Goal: Communication & Community: Answer question/provide support

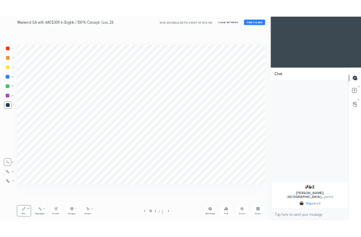
scroll to position [370, 540]
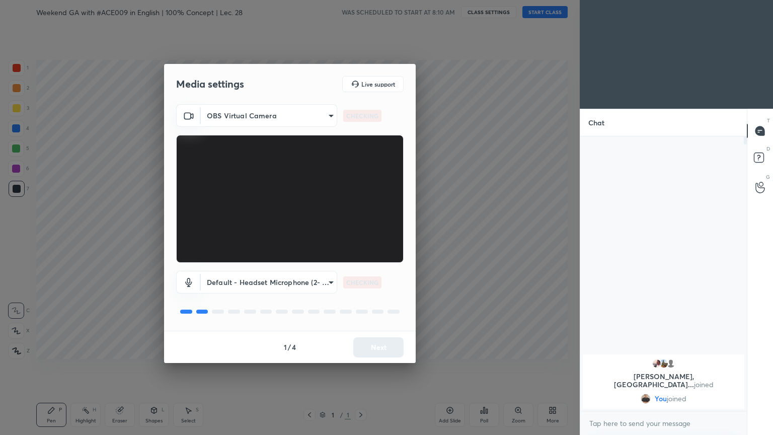
click at [361, 236] on div "1 / 4 Next" at bounding box center [290, 347] width 252 height 32
click at [361, 236] on button "Next" at bounding box center [378, 347] width 50 height 20
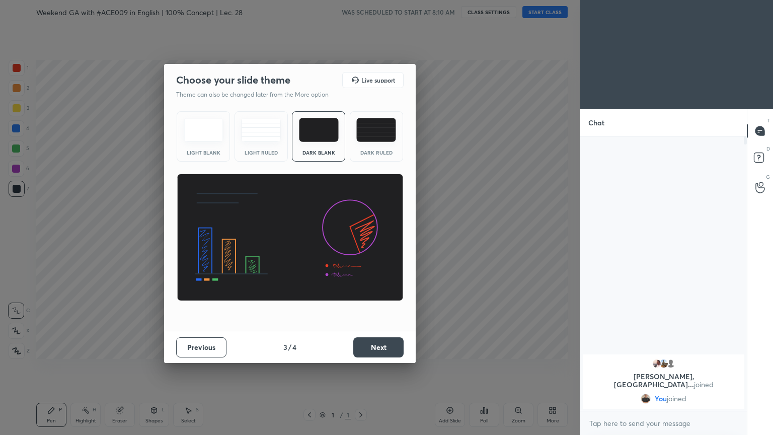
click at [361, 236] on button "Next" at bounding box center [378, 347] width 50 height 20
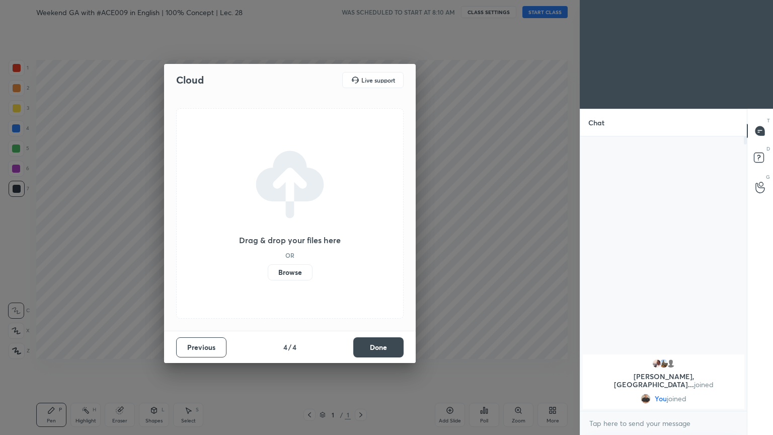
click at [361, 236] on button "Done" at bounding box center [378, 347] width 50 height 20
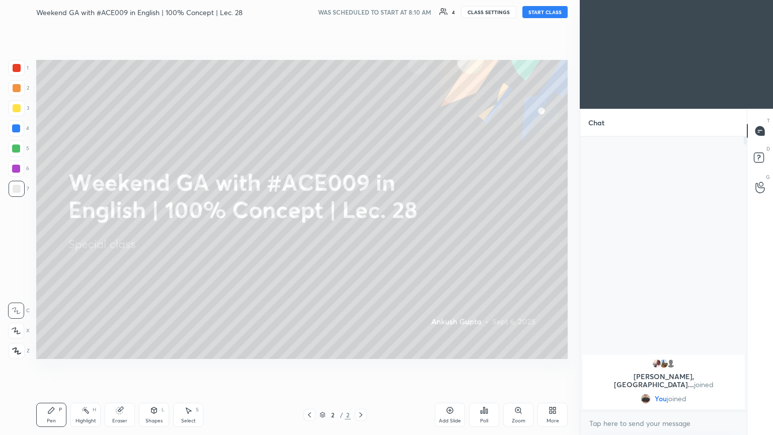
click at [361, 11] on button "START CLASS" at bounding box center [544, 12] width 45 height 12
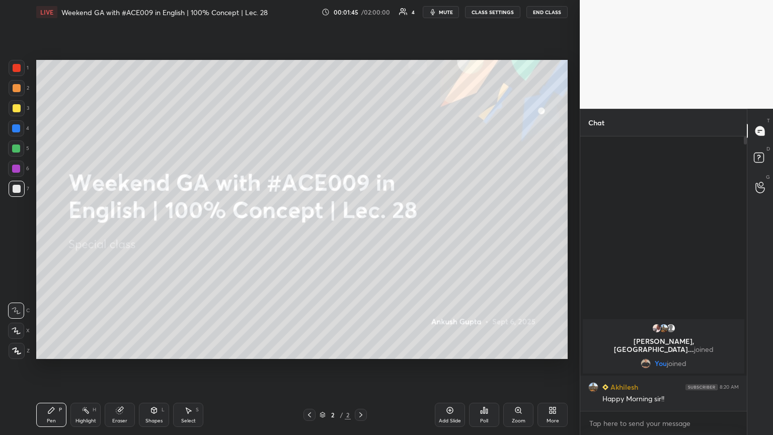
drag, startPoint x: 411, startPoint y: 417, endPoint x: 429, endPoint y: 414, distance: 18.4
click at [361, 236] on div "2 / 2" at bounding box center [335, 415] width 199 height 12
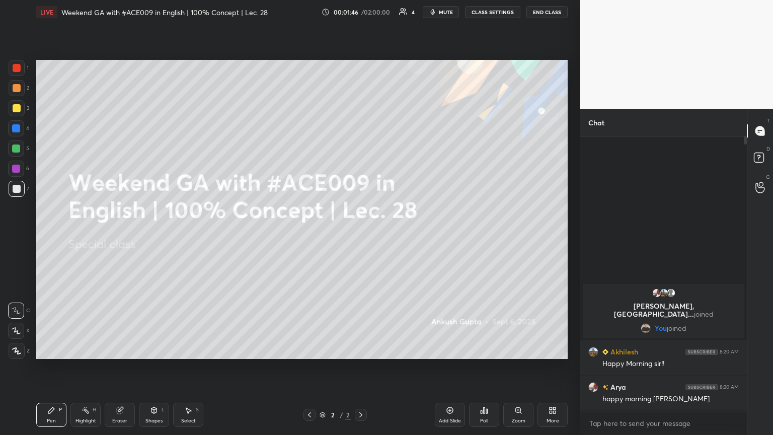
click at [361, 236] on div "More" at bounding box center [552, 415] width 30 height 24
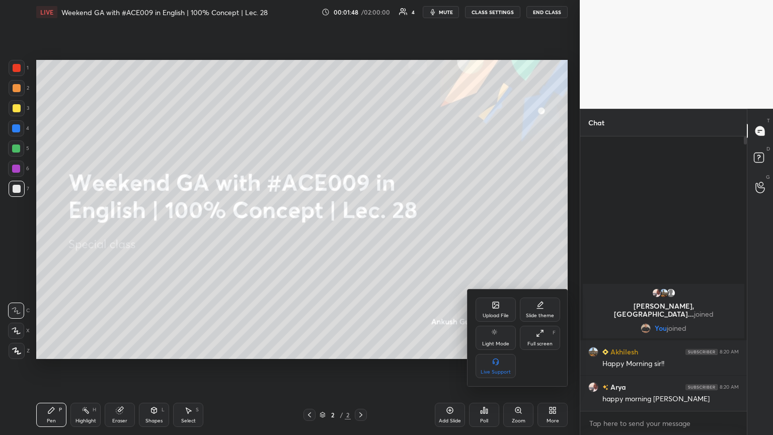
click at [361, 236] on div "Upload File" at bounding box center [496, 315] width 26 height 5
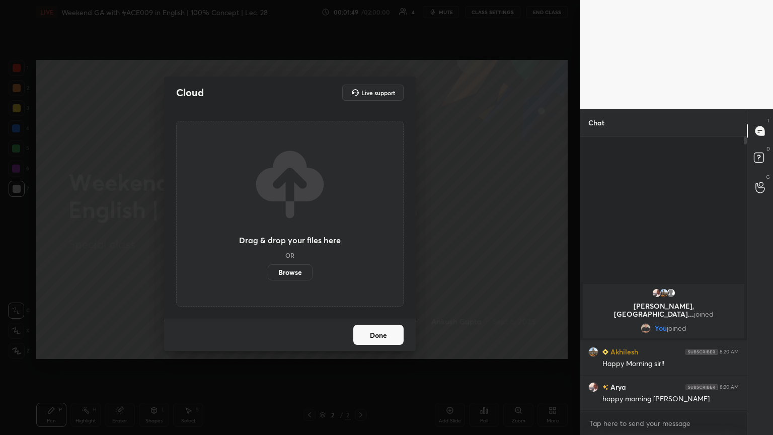
click at [288, 236] on label "Browse" at bounding box center [290, 272] width 45 height 16
click at [268, 236] on input "Browse" at bounding box center [268, 272] width 0 height 16
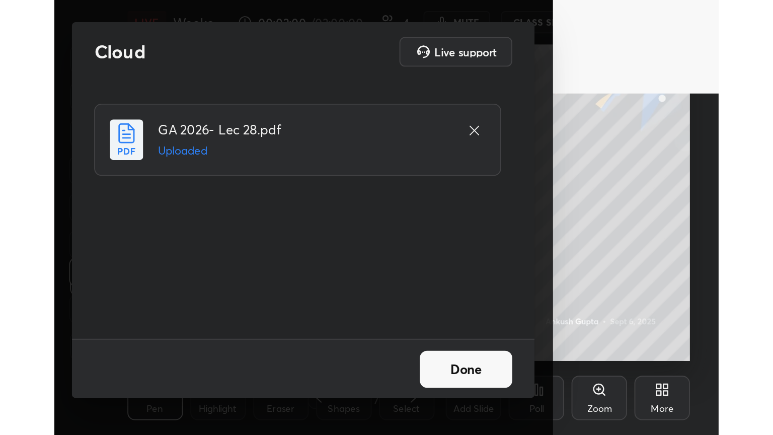
scroll to position [49956, 49598]
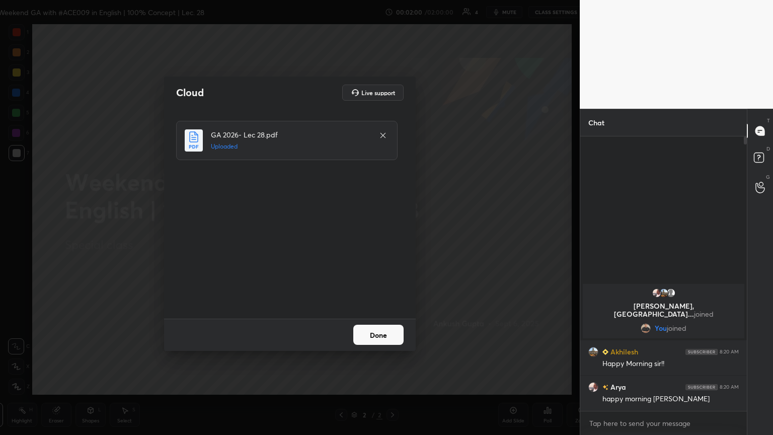
type textarea "x"
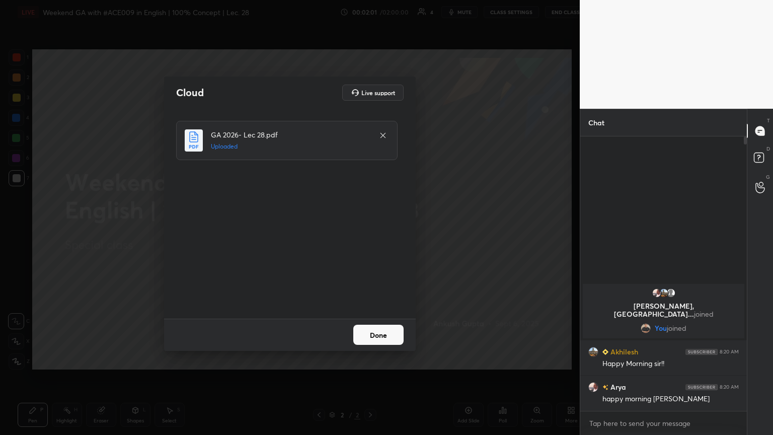
scroll to position [49956, 49787]
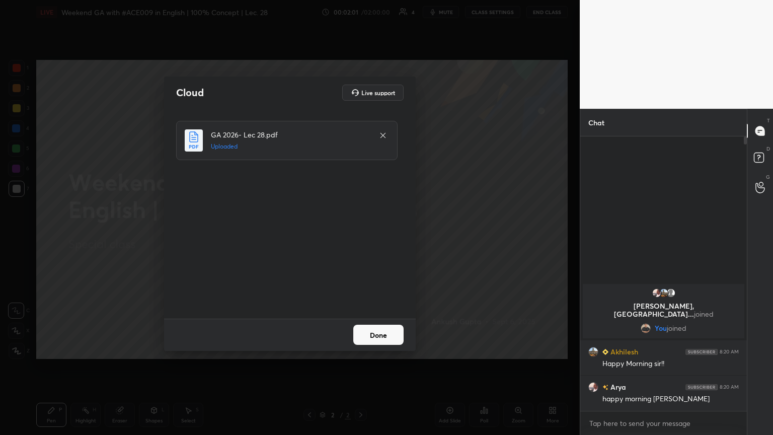
click at [361, 236] on div "Cloud Live support GA 2026- Lec 28.pdf Uploaded Done" at bounding box center [290, 217] width 580 height 435
click at [361, 236] on button "Done" at bounding box center [378, 335] width 50 height 20
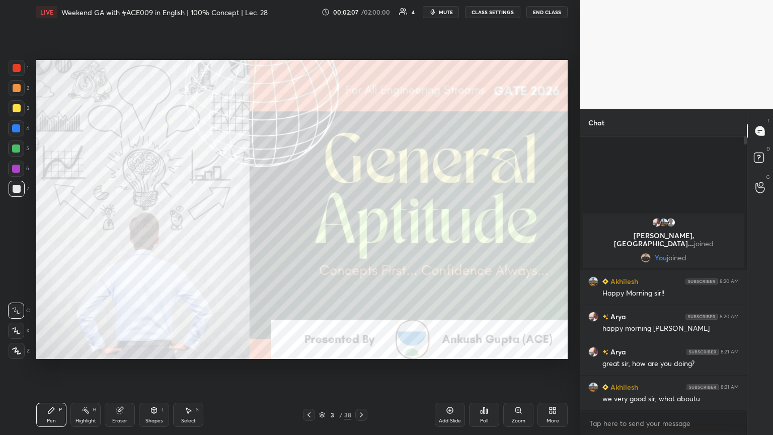
click at [13, 236] on icon at bounding box center [16, 350] width 9 height 7
click at [12, 102] on div at bounding box center [17, 108] width 16 height 16
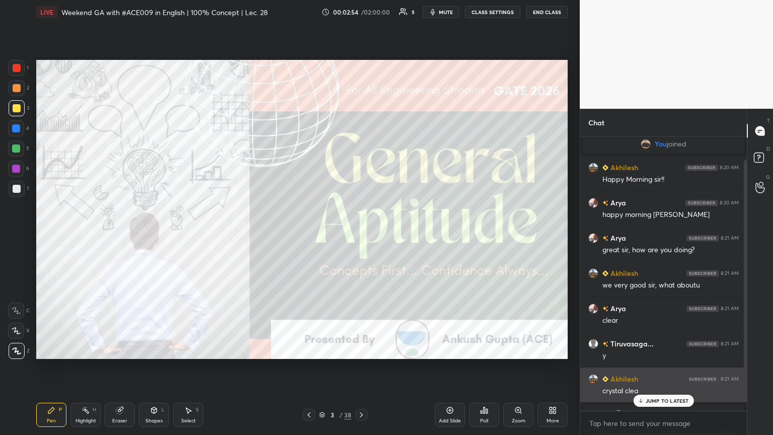
scroll to position [0, 0]
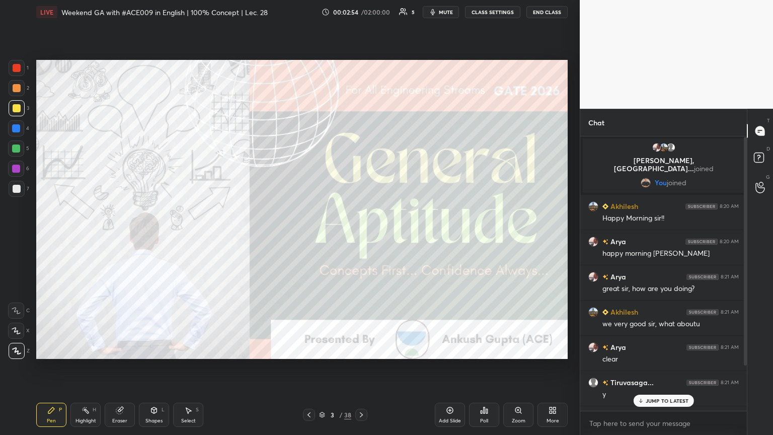
click at [361, 236] on p "JUMP TO LATEST" at bounding box center [667, 401] width 43 height 6
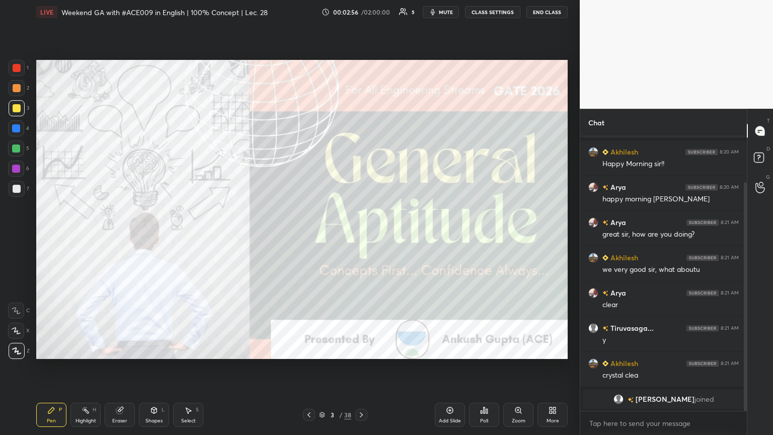
click at [361, 236] on icon at bounding box center [361, 415] width 8 height 8
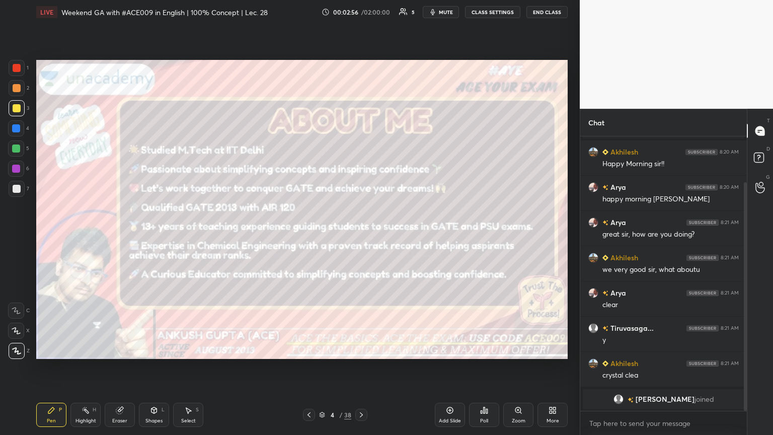
click at [361, 236] on icon at bounding box center [361, 415] width 8 height 8
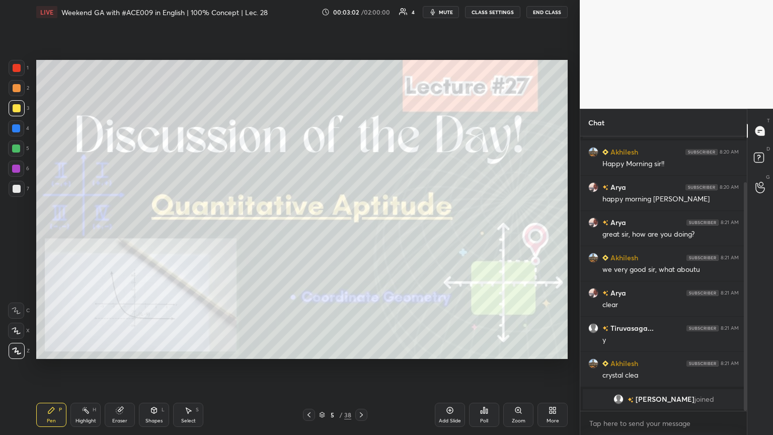
click at [17, 191] on div at bounding box center [17, 189] width 8 height 8
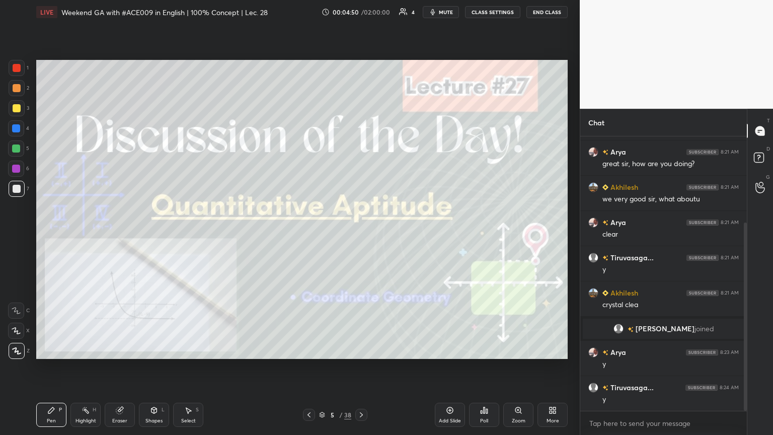
scroll to position [161, 0]
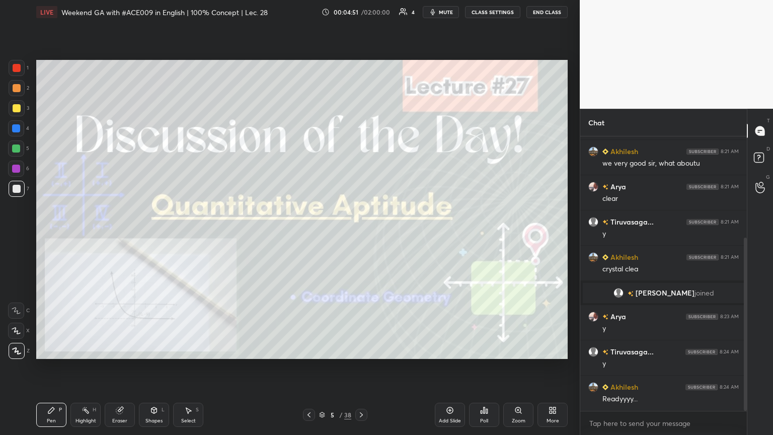
click at [361, 236] on div at bounding box center [361, 415] width 12 height 12
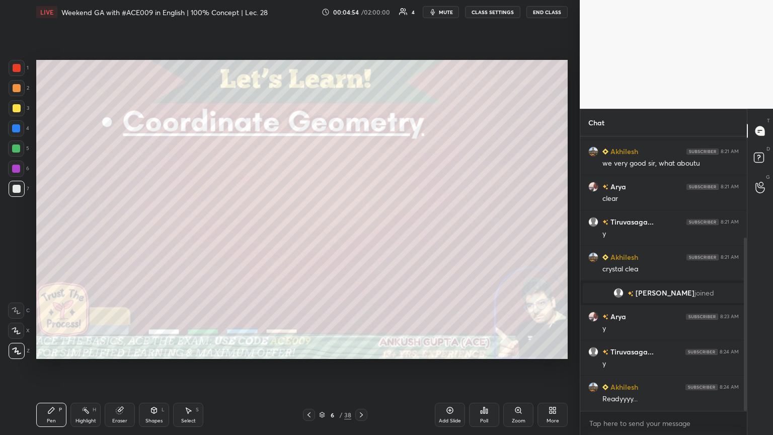
click at [16, 129] on div at bounding box center [16, 128] width 8 height 8
click at [16, 113] on div at bounding box center [17, 108] width 16 height 16
click at [147, 236] on div "Shapes L" at bounding box center [154, 415] width 30 height 24
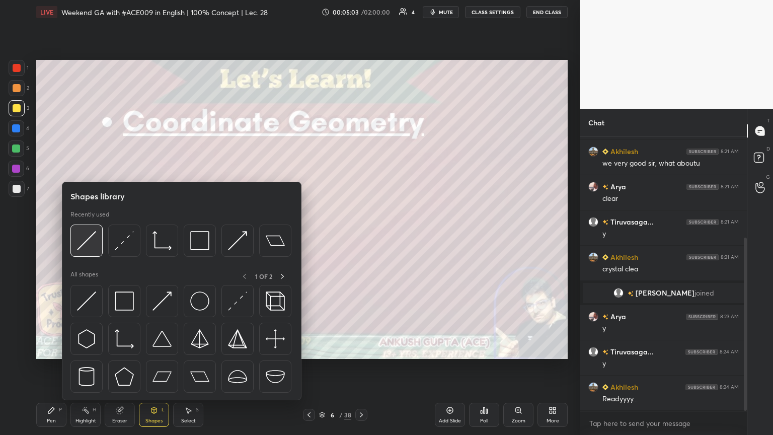
click at [95, 236] on img at bounding box center [86, 240] width 19 height 19
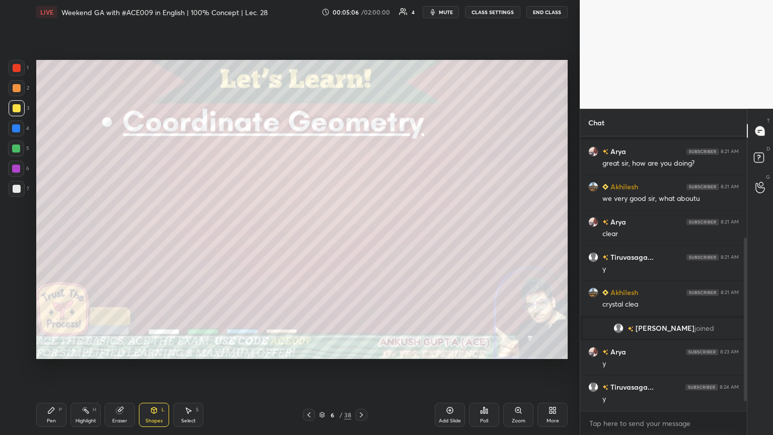
scroll to position [219, 0]
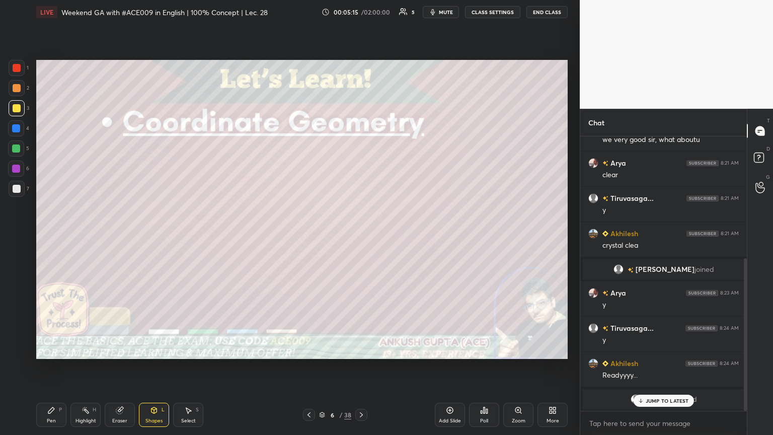
click at [48, 236] on icon at bounding box center [51, 410] width 8 height 8
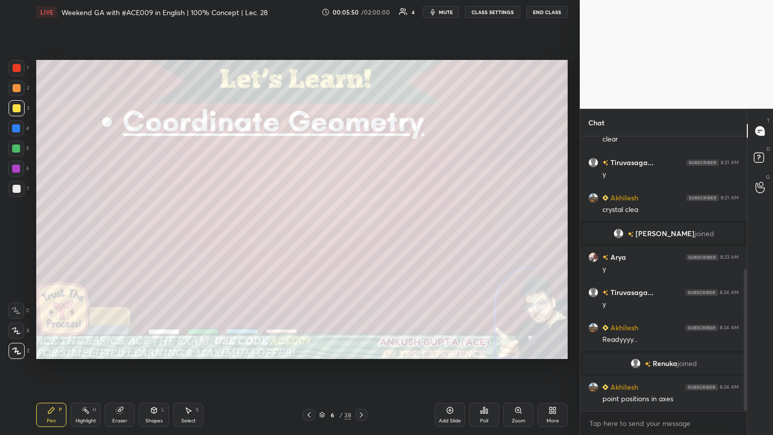
click at [18, 85] on div at bounding box center [17, 88] width 8 height 8
click at [153, 236] on div "Shapes" at bounding box center [153, 420] width 17 height 5
click at [83, 236] on div "Highlight" at bounding box center [85, 420] width 21 height 5
click at [51, 236] on icon at bounding box center [51, 410] width 6 height 6
click at [18, 191] on div at bounding box center [17, 189] width 8 height 8
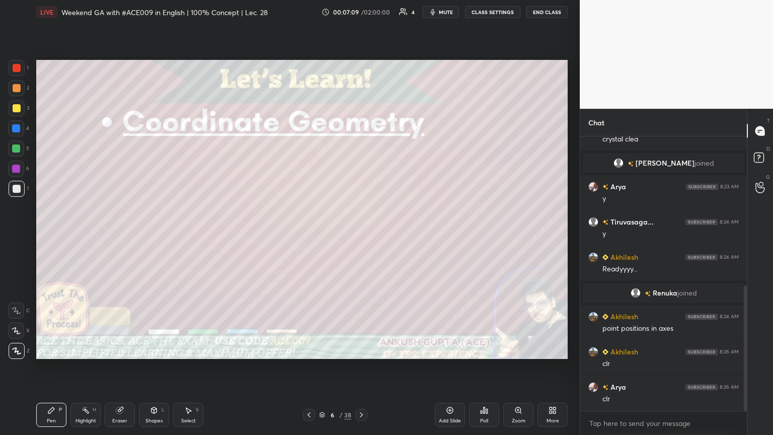
scroll to position [360, 0]
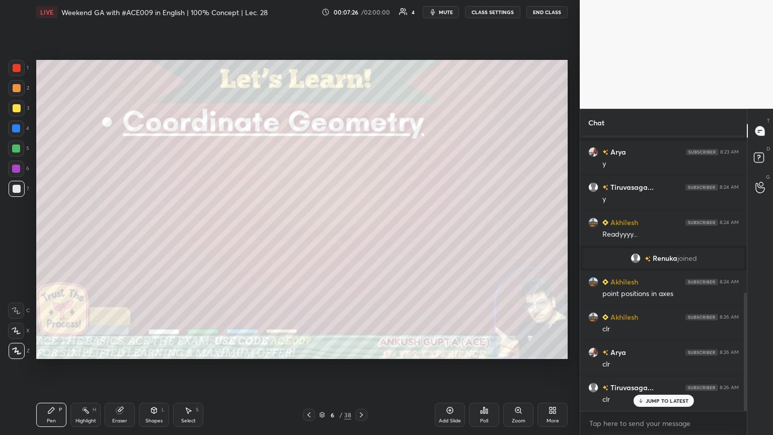
click at [17, 149] on div at bounding box center [16, 148] width 8 height 8
click at [16, 168] on div at bounding box center [16, 169] width 8 height 8
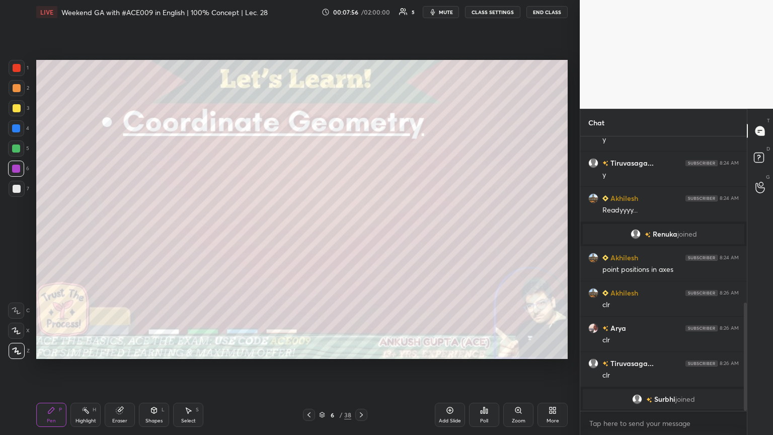
scroll to position [420, 0]
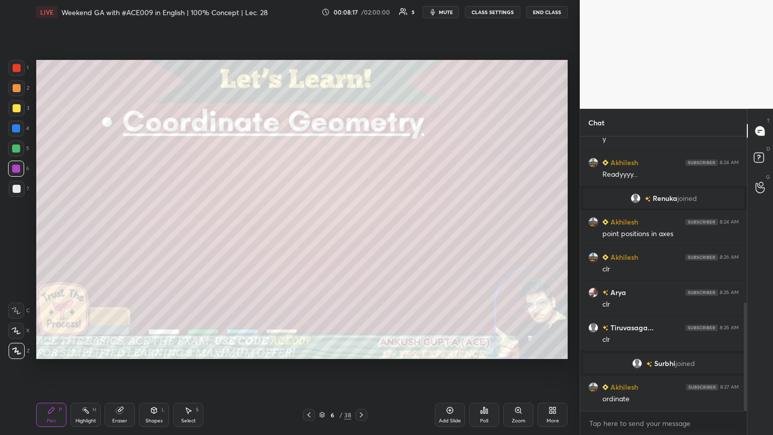
click at [13, 148] on div at bounding box center [16, 148] width 8 height 8
click at [361, 236] on icon at bounding box center [361, 414] width 3 height 5
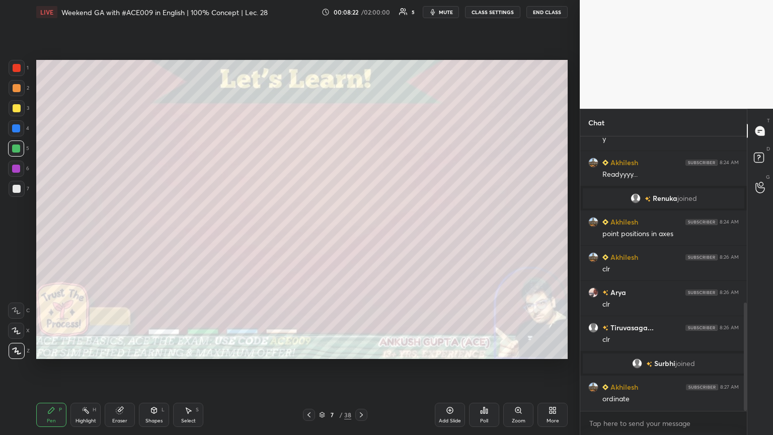
click at [16, 109] on div at bounding box center [17, 108] width 8 height 8
click at [156, 236] on div "Shapes L" at bounding box center [154, 415] width 30 height 24
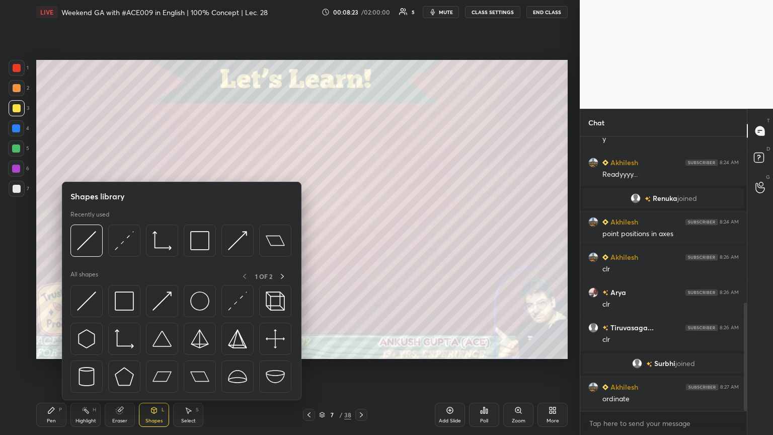
click at [161, 236] on img at bounding box center [161, 240] width 19 height 19
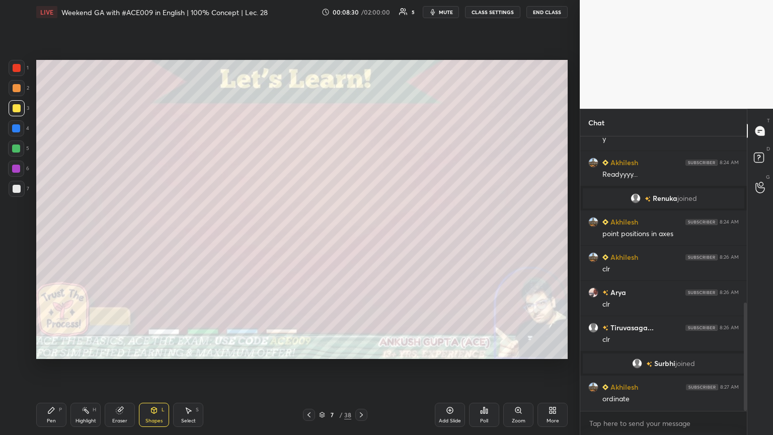
click at [159, 236] on div "Shapes" at bounding box center [153, 420] width 17 height 5
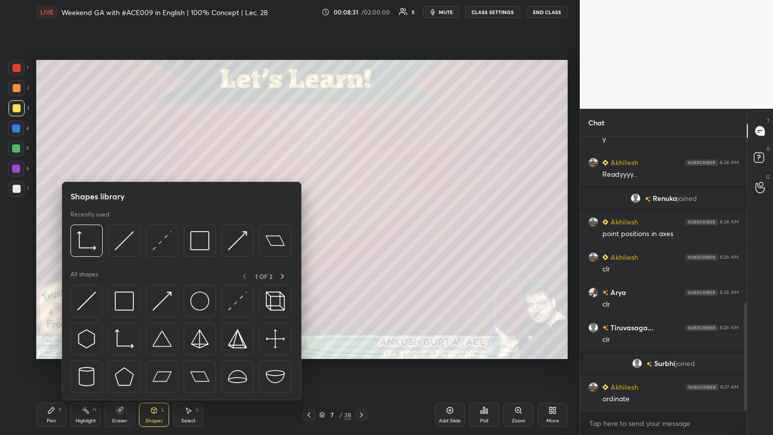
click at [123, 236] on img at bounding box center [124, 240] width 19 height 19
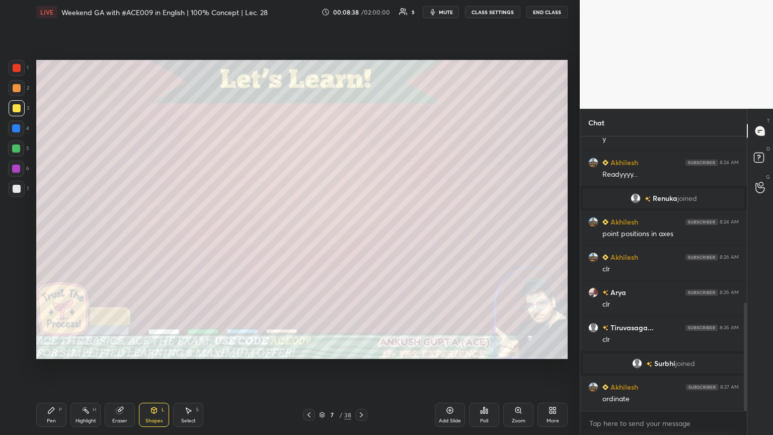
click at [50, 236] on div "Pen P" at bounding box center [51, 415] width 30 height 24
click at [21, 191] on div at bounding box center [17, 189] width 16 height 16
click at [16, 148] on div at bounding box center [16, 148] width 8 height 8
click at [20, 127] on div at bounding box center [16, 128] width 16 height 16
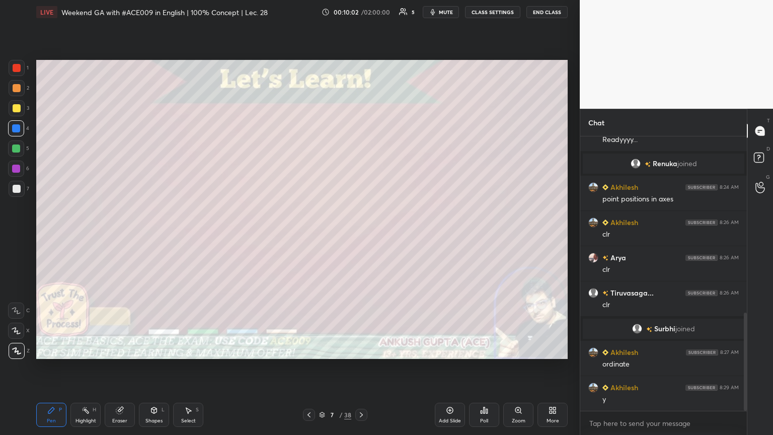
scroll to position [491, 0]
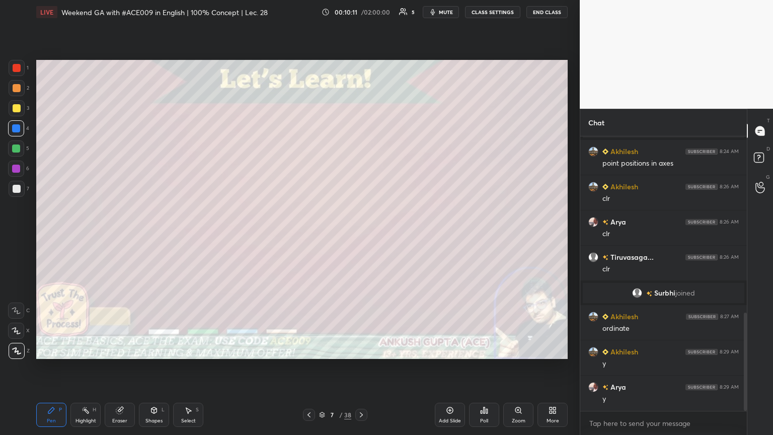
click at [361, 236] on div at bounding box center [361, 415] width 12 height 12
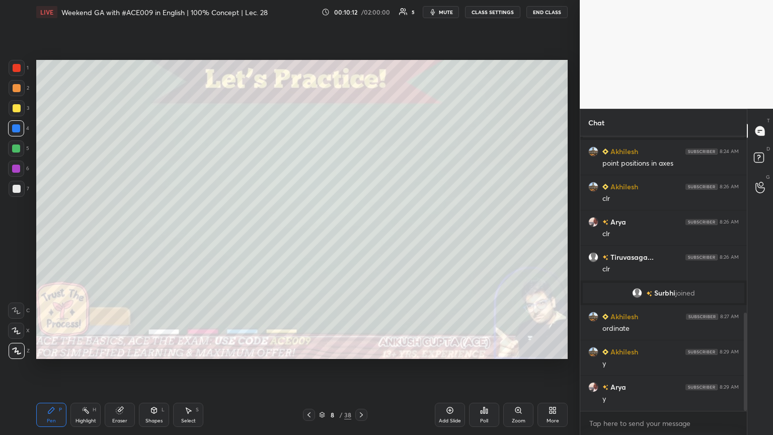
click at [15, 185] on div at bounding box center [17, 189] width 8 height 8
click at [21, 109] on div at bounding box center [17, 108] width 16 height 16
click at [149, 236] on div "Shapes L" at bounding box center [154, 415] width 30 height 24
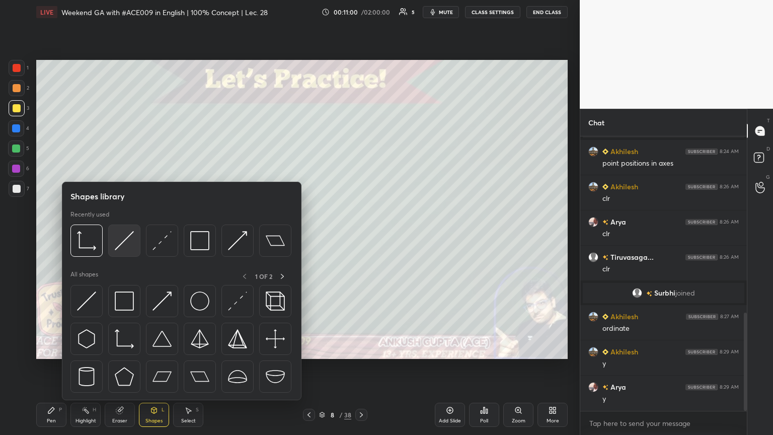
click at [118, 236] on img at bounding box center [124, 240] width 19 height 19
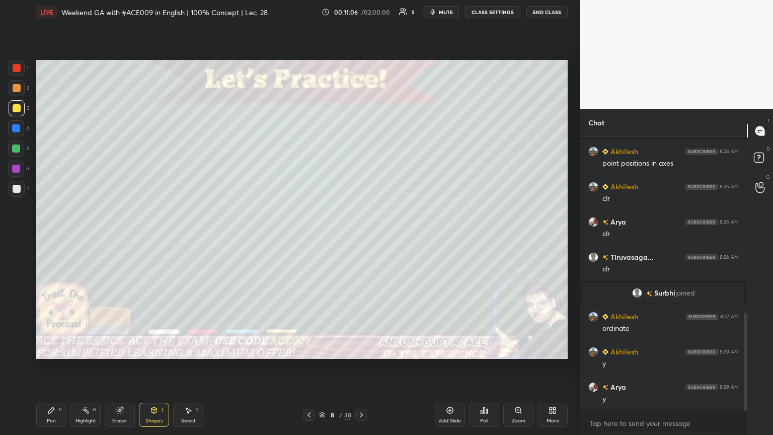
click at [14, 143] on div at bounding box center [16, 148] width 16 height 16
click at [52, 236] on icon at bounding box center [51, 410] width 6 height 6
click at [16, 130] on div at bounding box center [16, 128] width 8 height 8
click at [151, 236] on icon at bounding box center [154, 410] width 6 height 6
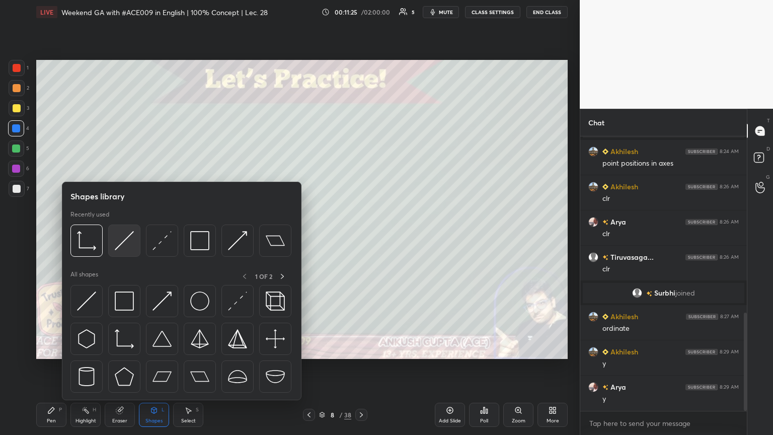
click at [121, 236] on img at bounding box center [124, 240] width 19 height 19
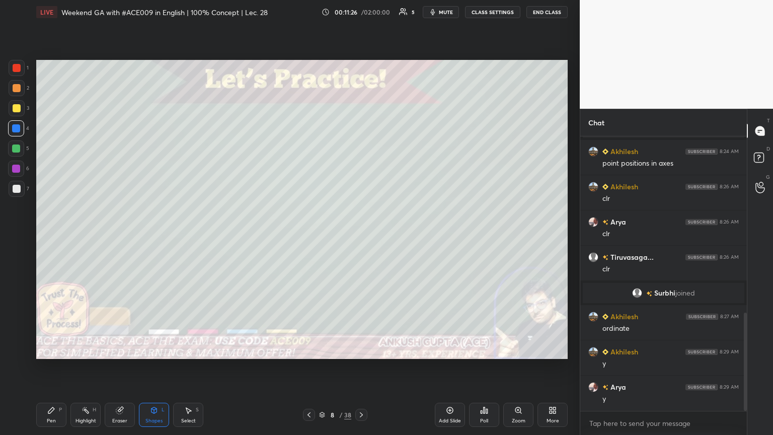
click at [9, 188] on div at bounding box center [17, 189] width 16 height 16
click at [49, 236] on div "Pen" at bounding box center [51, 420] width 9 height 5
click at [89, 236] on div "Highlight H" at bounding box center [85, 415] width 30 height 24
click at [51, 236] on div "Pen P" at bounding box center [51, 415] width 30 height 24
click at [18, 124] on div at bounding box center [16, 128] width 16 height 16
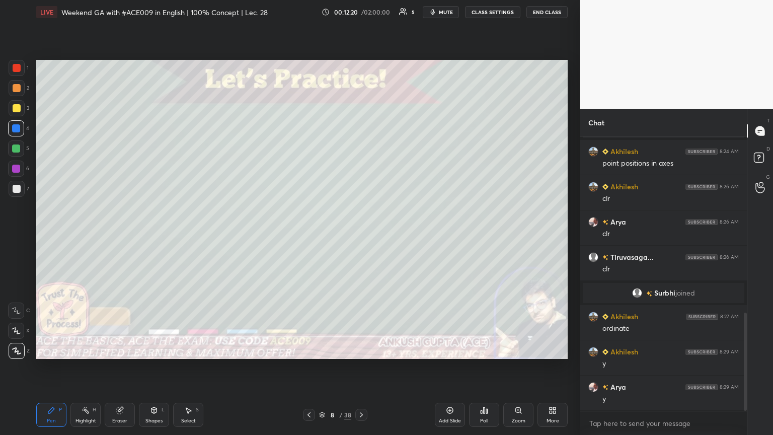
click at [150, 236] on div "Shapes" at bounding box center [153, 420] width 17 height 5
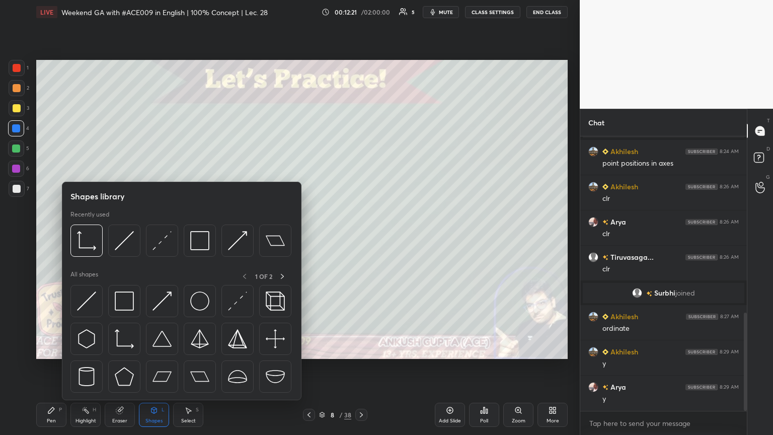
click at [205, 236] on img at bounding box center [199, 240] width 19 height 19
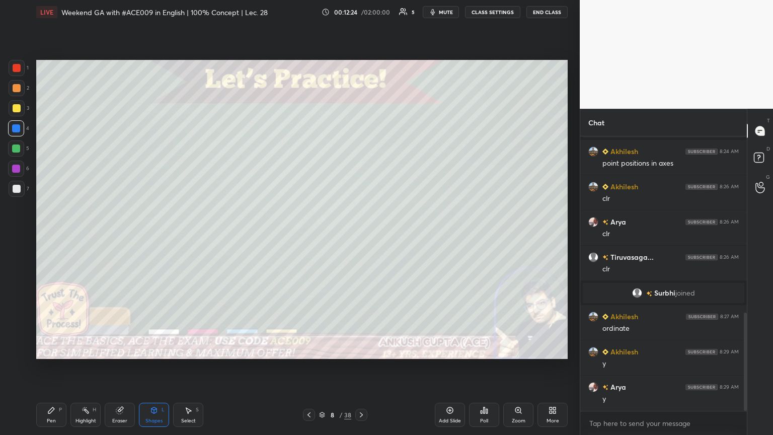
click at [55, 236] on icon at bounding box center [51, 410] width 8 height 8
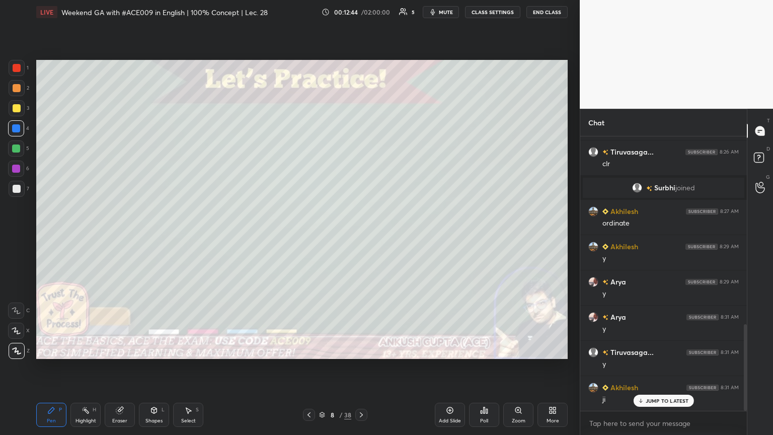
scroll to position [632, 0]
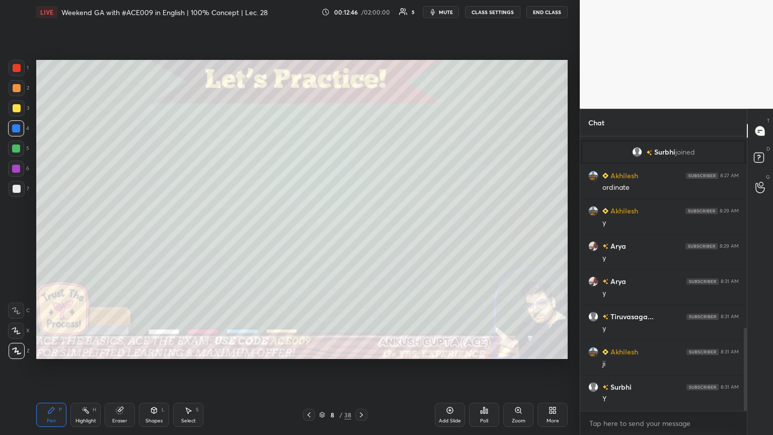
click at [18, 107] on div at bounding box center [17, 108] width 8 height 8
click at [17, 185] on div at bounding box center [17, 189] width 8 height 8
click at [361, 236] on div at bounding box center [361, 415] width 12 height 12
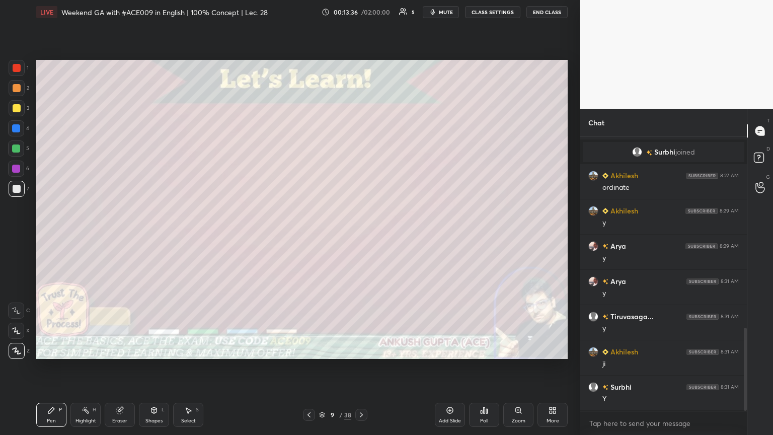
click at [15, 151] on div at bounding box center [16, 148] width 8 height 8
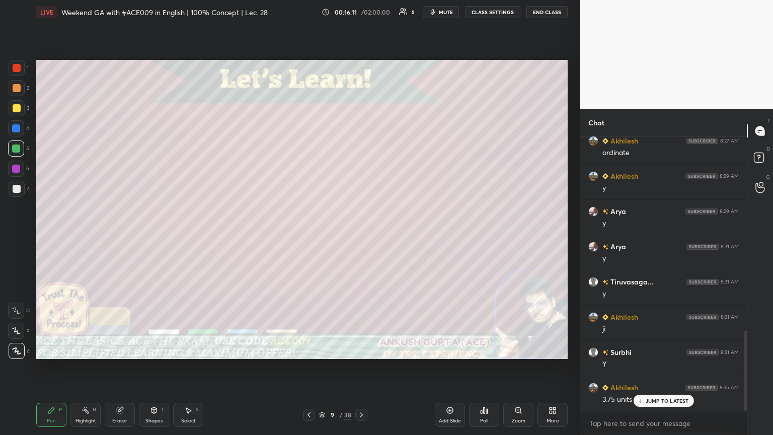
click at [20, 85] on div at bounding box center [17, 88] width 16 height 16
click at [361, 236] on div at bounding box center [361, 415] width 12 height 12
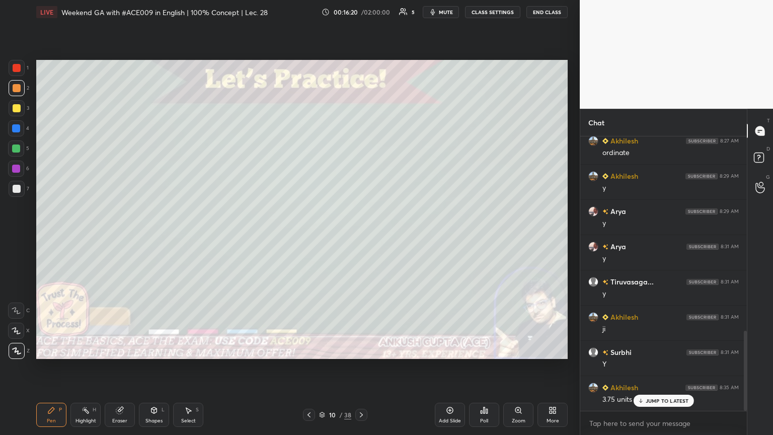
click at [16, 148] on div at bounding box center [16, 148] width 8 height 8
click at [305, 236] on icon at bounding box center [309, 415] width 8 height 8
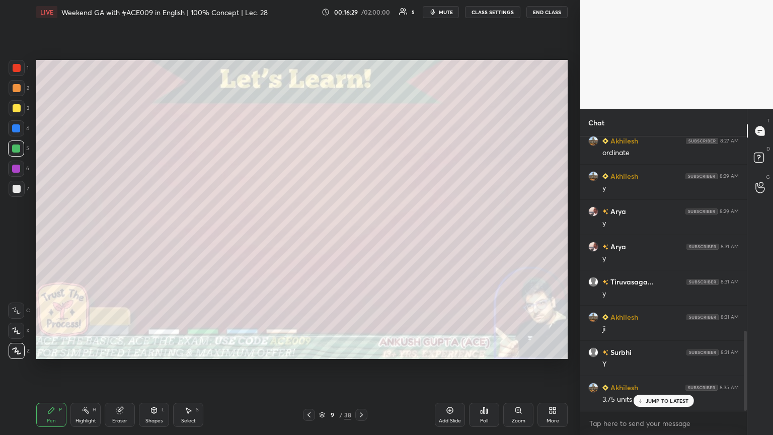
click at [361, 236] on div at bounding box center [361, 415] width 12 height 12
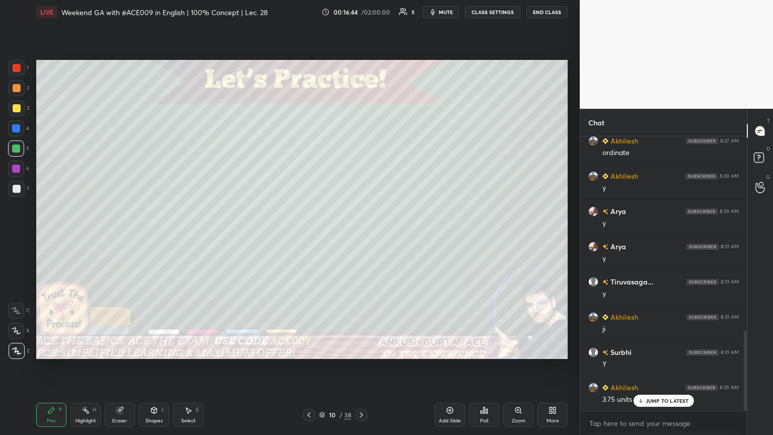
click at [17, 189] on div at bounding box center [17, 189] width 8 height 8
click at [12, 151] on div at bounding box center [16, 148] width 8 height 8
click at [20, 110] on div at bounding box center [17, 108] width 8 height 8
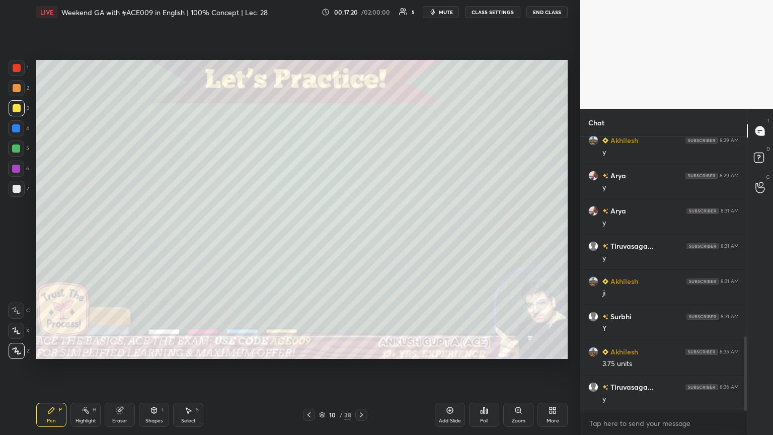
scroll to position [737, 0]
click at [187, 236] on icon at bounding box center [188, 410] width 8 height 8
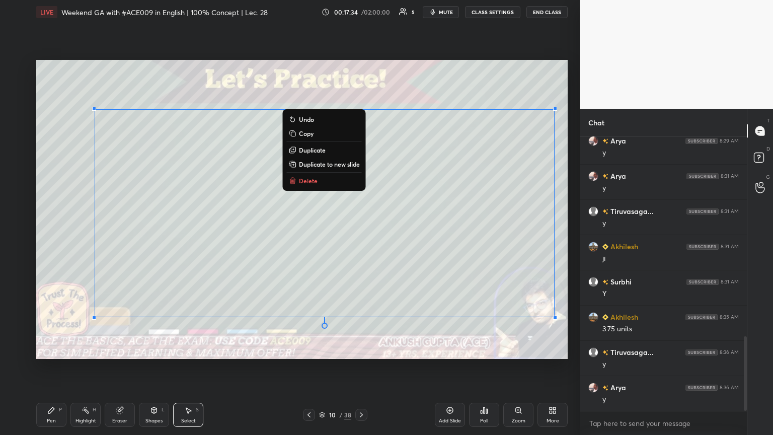
click at [55, 236] on div "Pen" at bounding box center [51, 420] width 9 height 5
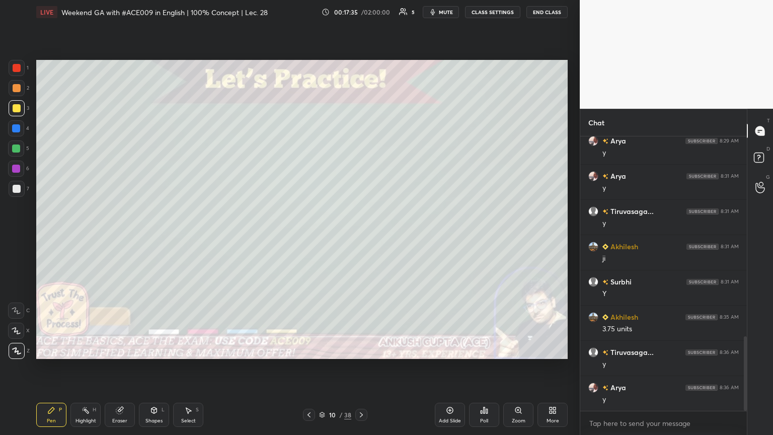
click at [361, 236] on icon at bounding box center [361, 414] width 3 height 5
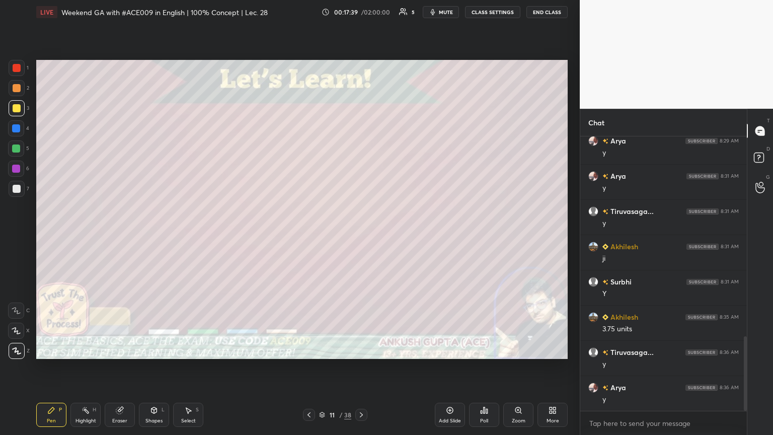
click at [306, 236] on icon at bounding box center [309, 415] width 8 height 8
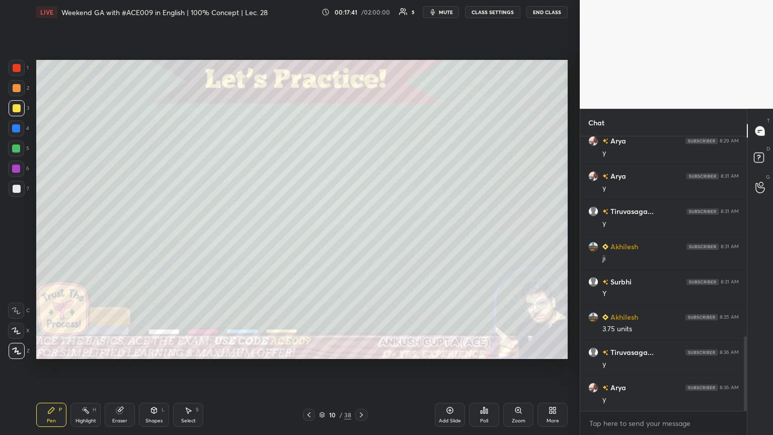
click at [361, 236] on icon at bounding box center [361, 415] width 8 height 8
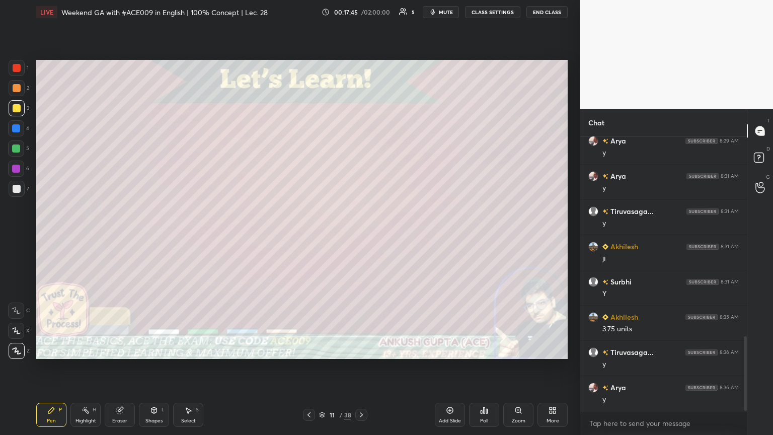
click at [309, 236] on icon at bounding box center [308, 414] width 3 height 5
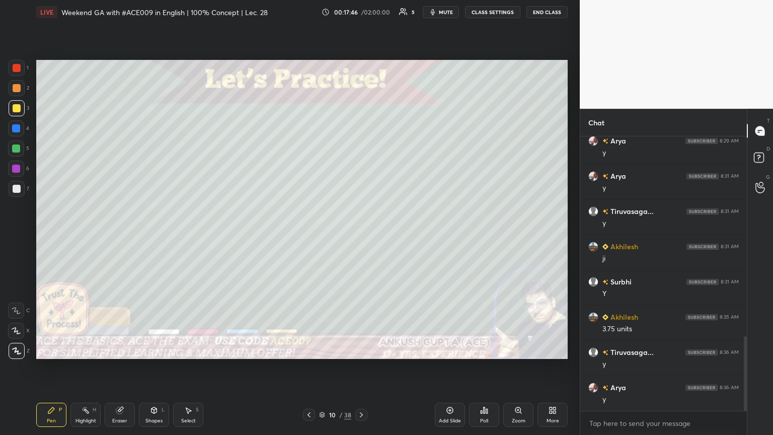
click at [361, 236] on icon at bounding box center [361, 414] width 3 height 5
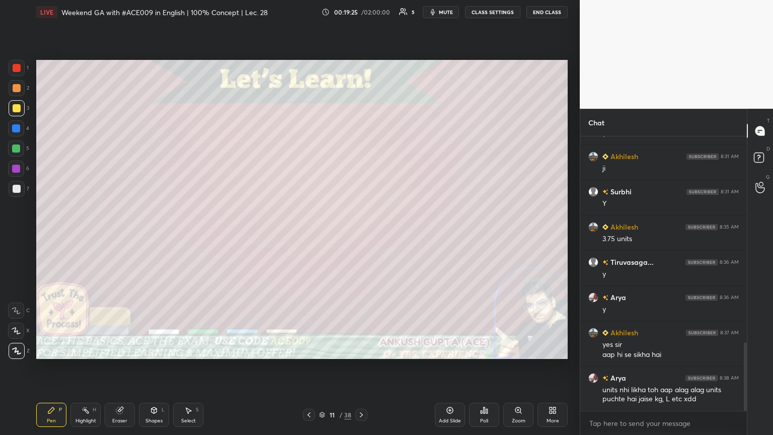
scroll to position [837, 0]
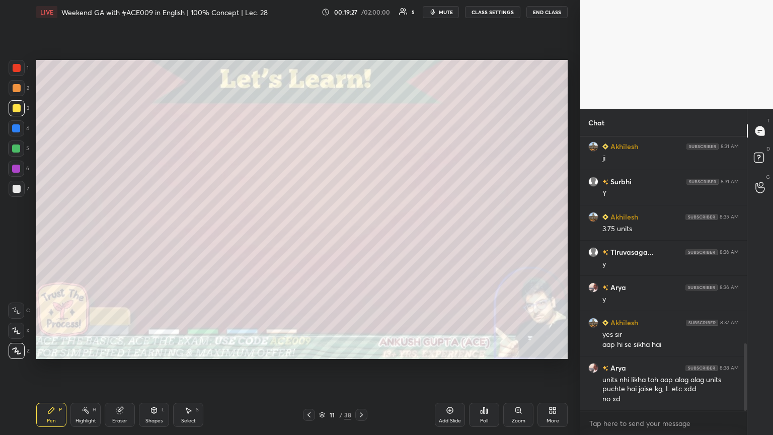
click at [18, 191] on div at bounding box center [17, 189] width 8 height 8
click at [361, 236] on icon at bounding box center [361, 415] width 8 height 8
click at [14, 126] on div at bounding box center [16, 128] width 8 height 8
click at [153, 236] on icon at bounding box center [154, 410] width 6 height 6
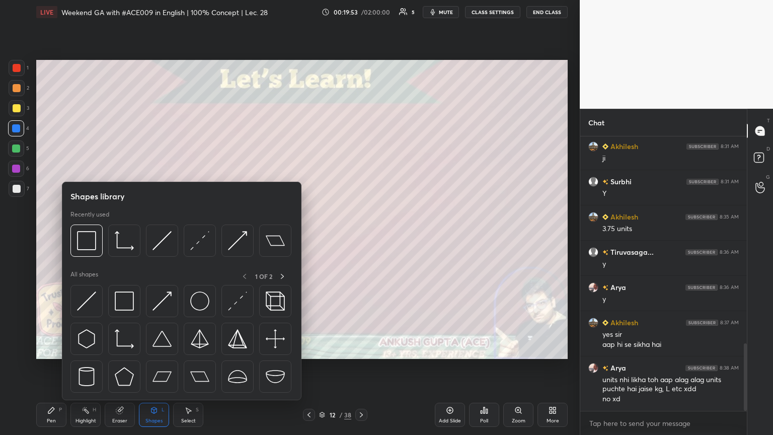
click at [166, 236] on img at bounding box center [161, 240] width 19 height 19
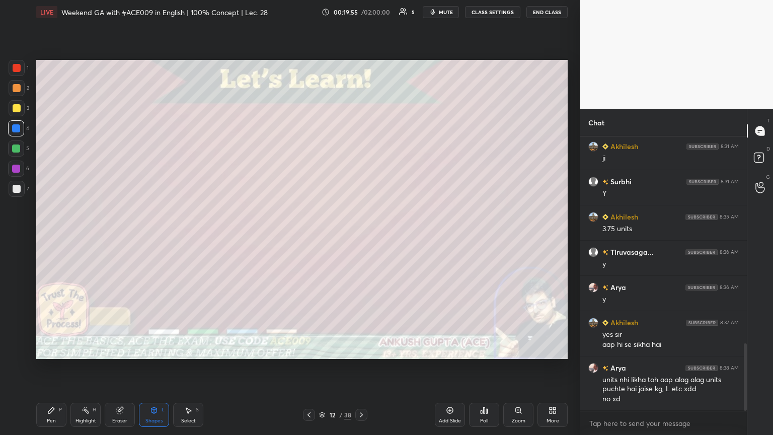
click at [58, 236] on div "Pen P" at bounding box center [51, 415] width 30 height 24
click at [18, 151] on div at bounding box center [16, 148] width 8 height 8
click at [14, 189] on div at bounding box center [17, 189] width 8 height 8
click at [15, 109] on div at bounding box center [17, 108] width 8 height 8
click at [179, 236] on div "Select S" at bounding box center [188, 415] width 30 height 24
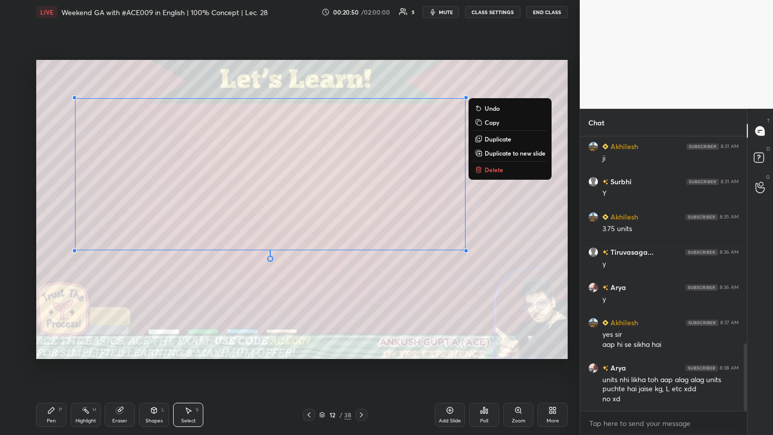
click at [54, 236] on div "Pen P" at bounding box center [51, 415] width 30 height 24
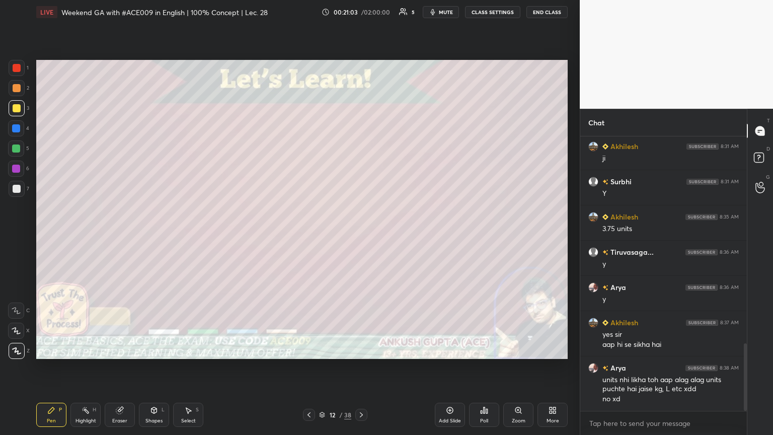
click at [13, 189] on div at bounding box center [17, 189] width 8 height 8
click at [182, 236] on div "Select S" at bounding box center [188, 415] width 30 height 24
click at [361, 236] on div "0 ° Undo Copy Duplicate Duplicate to new slide Delete" at bounding box center [301, 209] width 531 height 299
click at [304, 236] on div "0 ° Undo Copy Duplicate Duplicate to new slide Delete" at bounding box center [301, 209] width 531 height 299
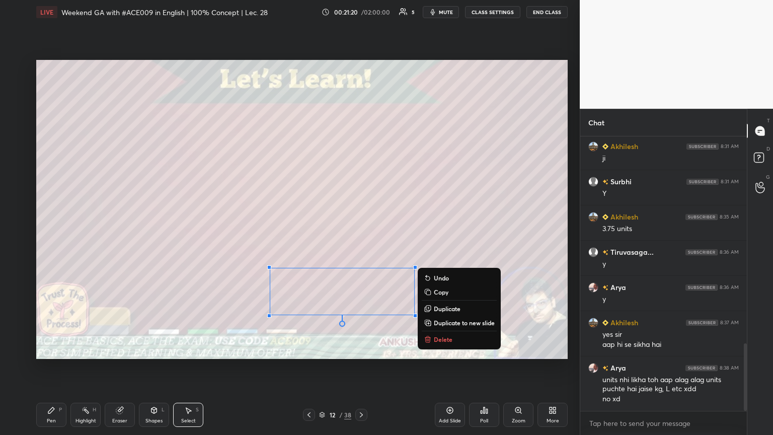
click at [53, 236] on div "Pen P" at bounding box center [51, 415] width 30 height 24
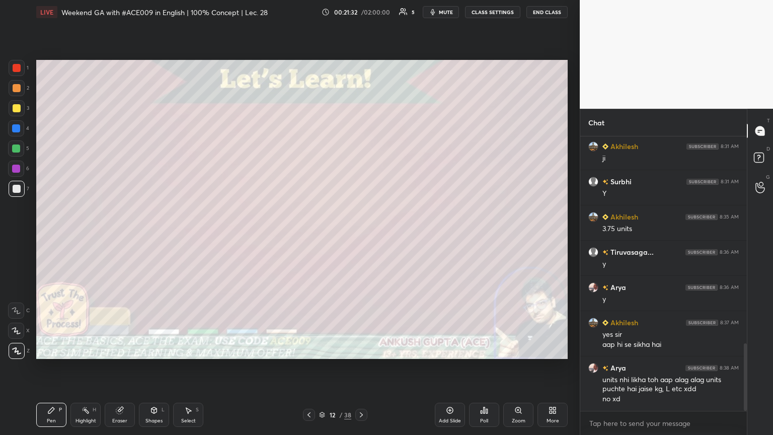
click at [16, 155] on div at bounding box center [16, 148] width 16 height 16
click at [13, 192] on div at bounding box center [17, 189] width 8 height 8
click at [16, 93] on div at bounding box center [17, 88] width 16 height 16
click at [16, 151] on div at bounding box center [16, 148] width 8 height 8
click at [85, 236] on div "Highlight H" at bounding box center [85, 415] width 30 height 24
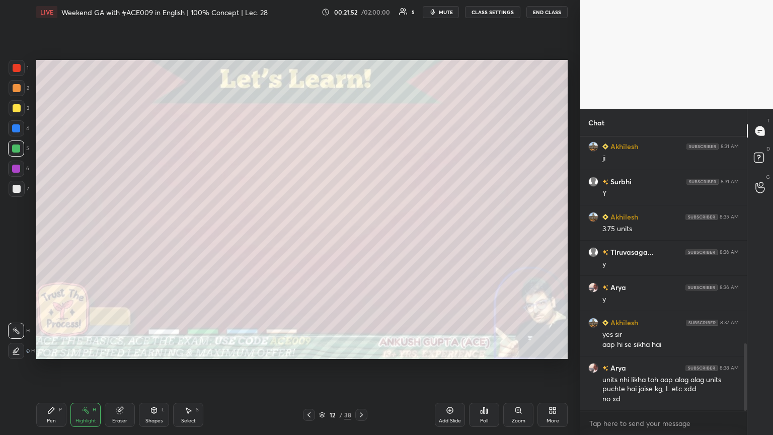
click at [46, 236] on div "Pen P" at bounding box center [51, 415] width 30 height 24
click at [22, 182] on div at bounding box center [17, 189] width 16 height 16
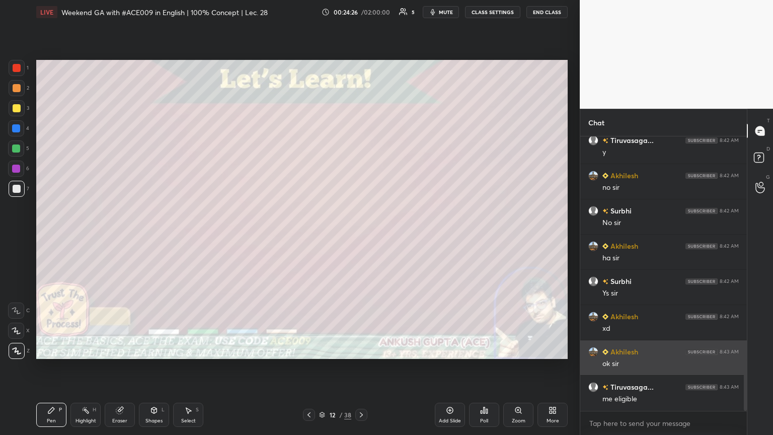
scroll to position [1224, 0]
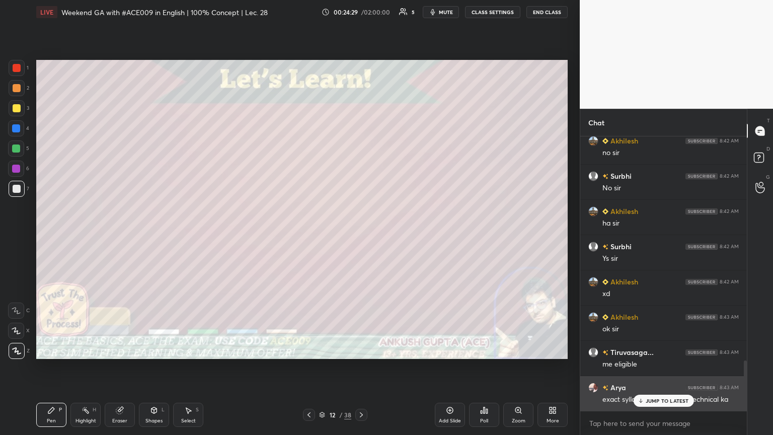
drag, startPoint x: 657, startPoint y: 402, endPoint x: 640, endPoint y: 392, distance: 19.4
click at [361, 236] on p "JUMP TO LATEST" at bounding box center [667, 401] width 43 height 6
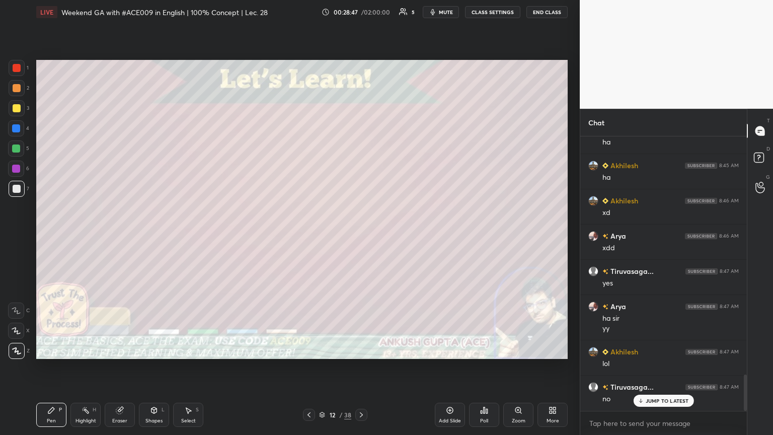
scroll to position [1792, 0]
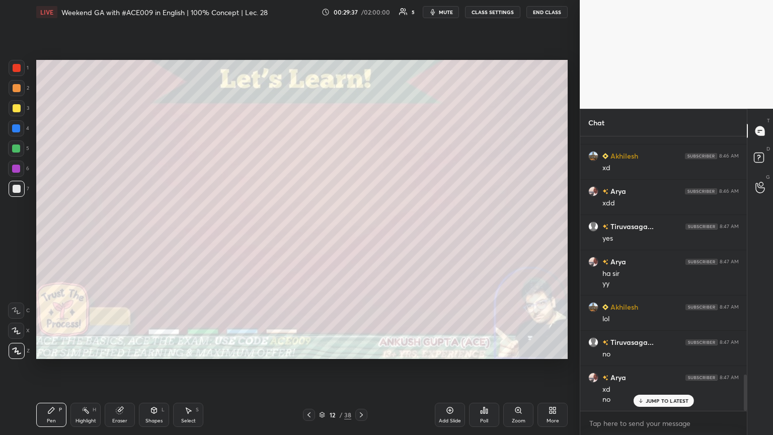
click at [18, 92] on div at bounding box center [17, 88] width 16 height 16
click at [18, 128] on div at bounding box center [16, 128] width 8 height 8
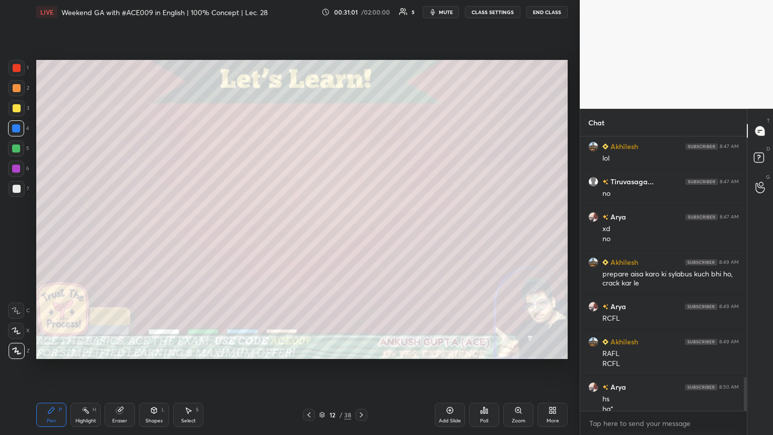
scroll to position [1962, 0]
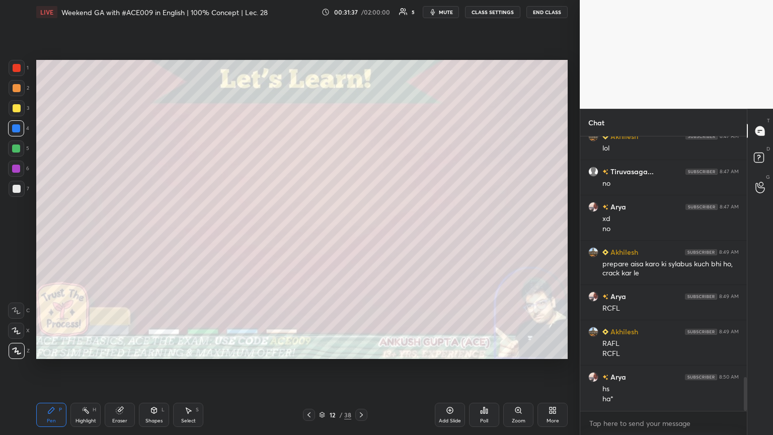
click at [18, 90] on div at bounding box center [17, 88] width 8 height 8
click at [16, 153] on div at bounding box center [16, 148] width 16 height 16
click at [18, 188] on div at bounding box center [17, 189] width 8 height 8
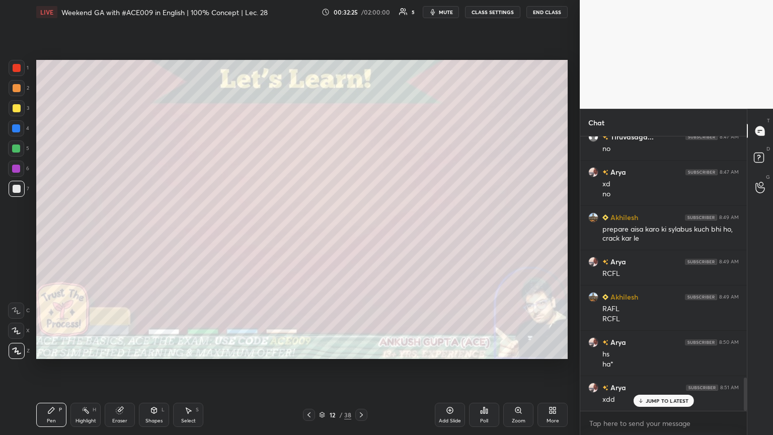
click at [17, 131] on div at bounding box center [16, 128] width 8 height 8
click at [20, 93] on div at bounding box center [17, 88] width 16 height 16
click at [359, 236] on icon at bounding box center [361, 415] width 8 height 8
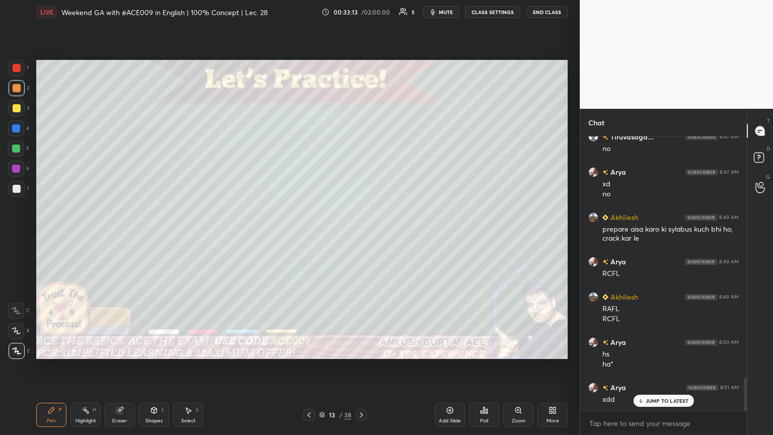
click at [18, 109] on div at bounding box center [17, 108] width 8 height 8
click at [14, 187] on div at bounding box center [17, 189] width 8 height 8
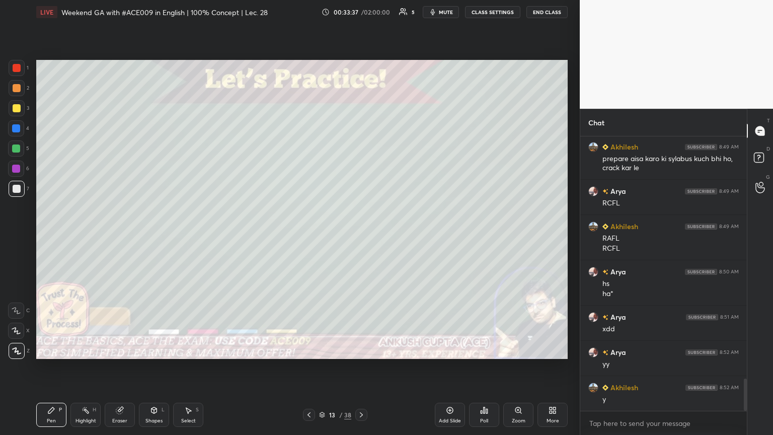
scroll to position [2077, 0]
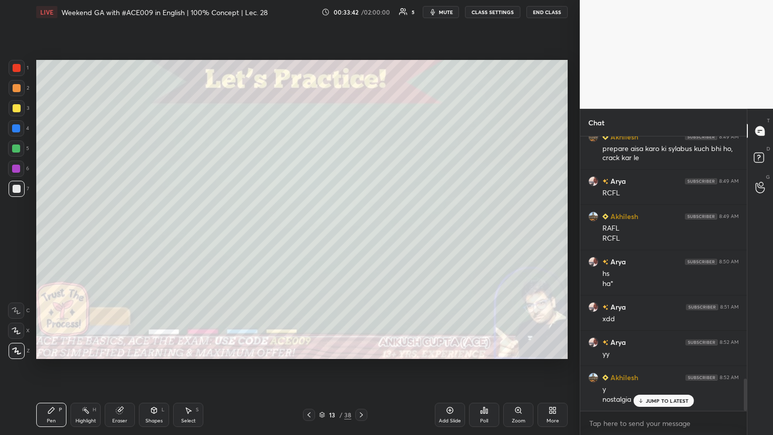
click at [20, 150] on div at bounding box center [16, 148] width 16 height 16
click at [13, 189] on div at bounding box center [17, 189] width 8 height 8
click at [146, 236] on div "Shapes L" at bounding box center [154, 415] width 30 height 24
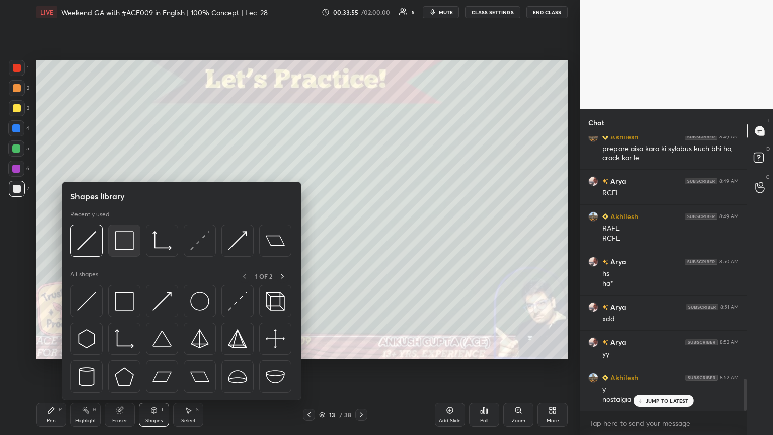
click at [121, 236] on img at bounding box center [124, 240] width 19 height 19
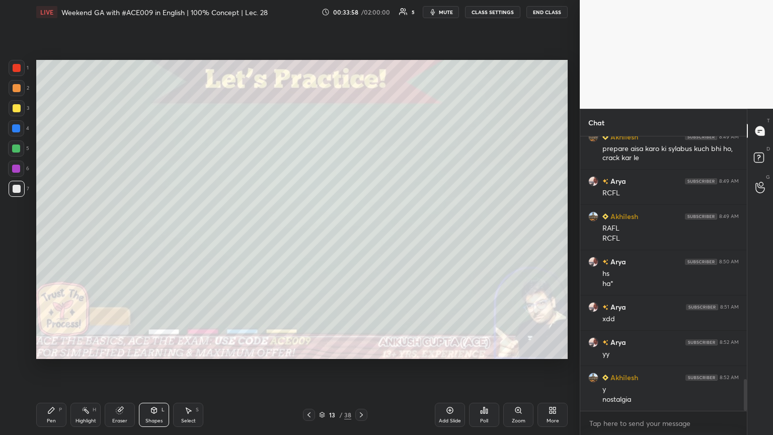
scroll to position [2113, 0]
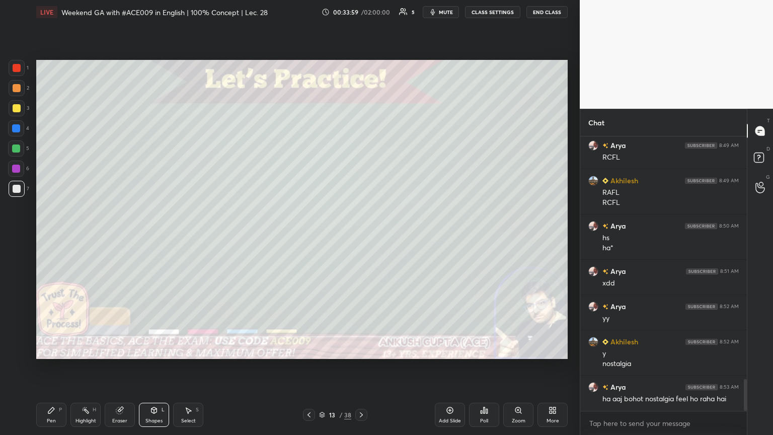
click at [20, 105] on div at bounding box center [17, 108] width 8 height 8
click at [18, 131] on div at bounding box center [16, 128] width 8 height 8
click at [50, 236] on div "Pen P" at bounding box center [51, 415] width 30 height 24
click at [21, 189] on div at bounding box center [17, 189] width 16 height 16
click at [361, 236] on icon at bounding box center [361, 415] width 8 height 8
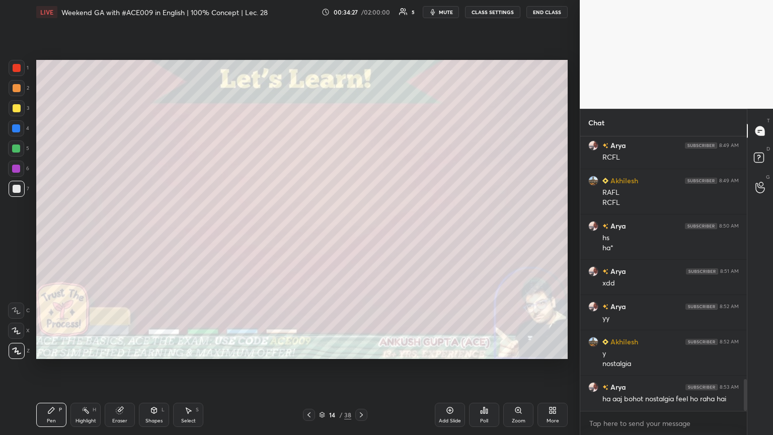
click at [308, 236] on icon at bounding box center [309, 415] width 8 height 8
click at [309, 236] on icon at bounding box center [309, 415] width 8 height 8
click at [310, 236] on icon at bounding box center [309, 415] width 8 height 8
click at [312, 236] on icon at bounding box center [309, 415] width 8 height 8
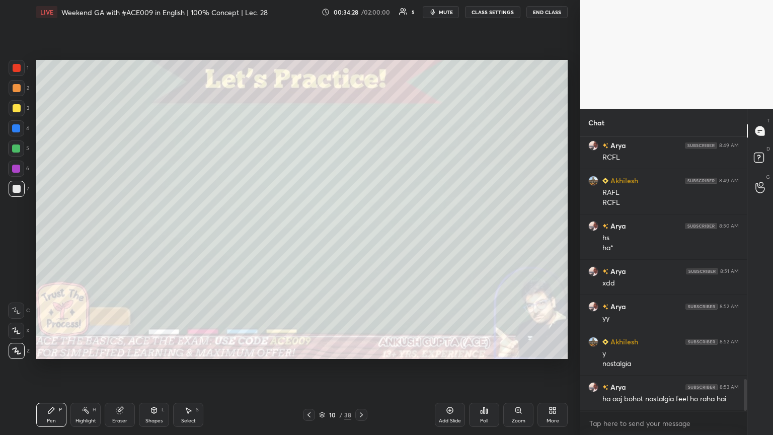
click at [314, 236] on div at bounding box center [309, 415] width 12 height 12
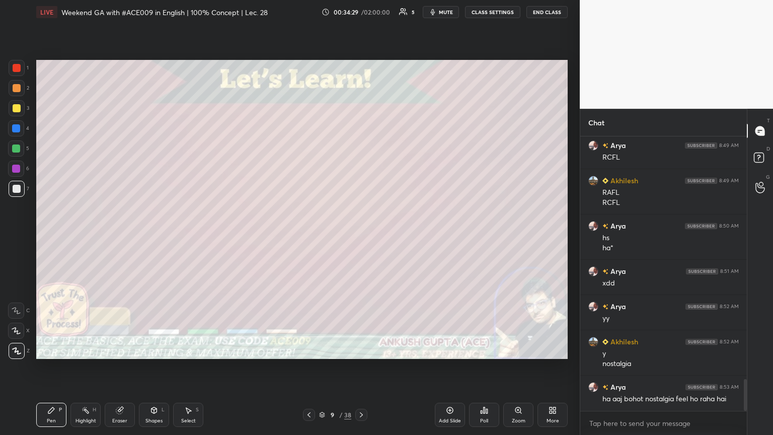
click at [361, 236] on icon at bounding box center [361, 414] width 3 height 5
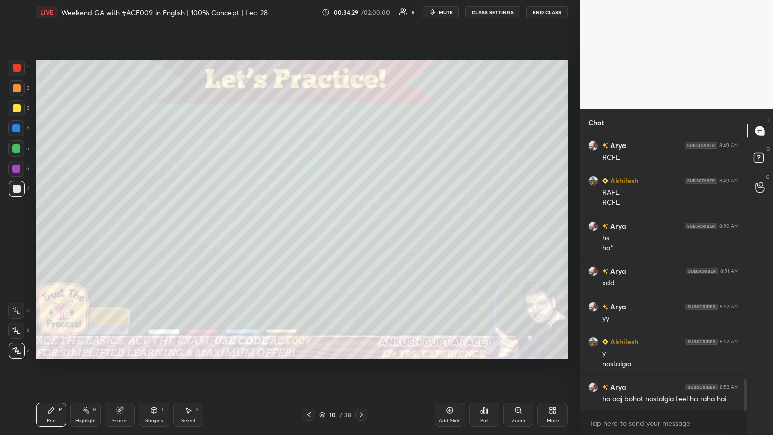
click at [361, 236] on icon at bounding box center [361, 415] width 8 height 8
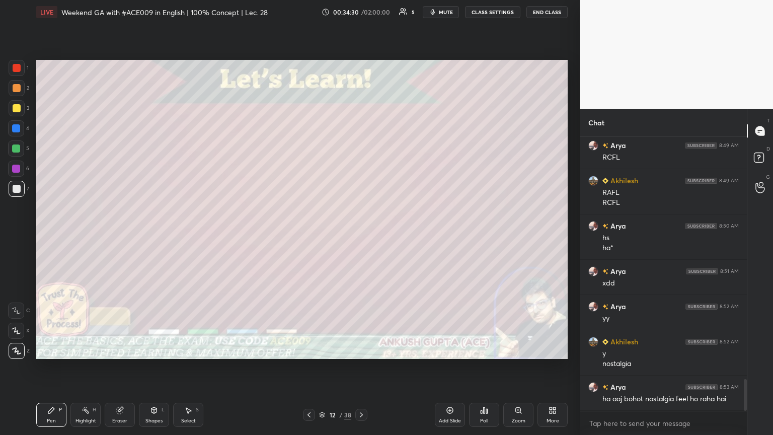
click at [361, 236] on icon at bounding box center [361, 415] width 8 height 8
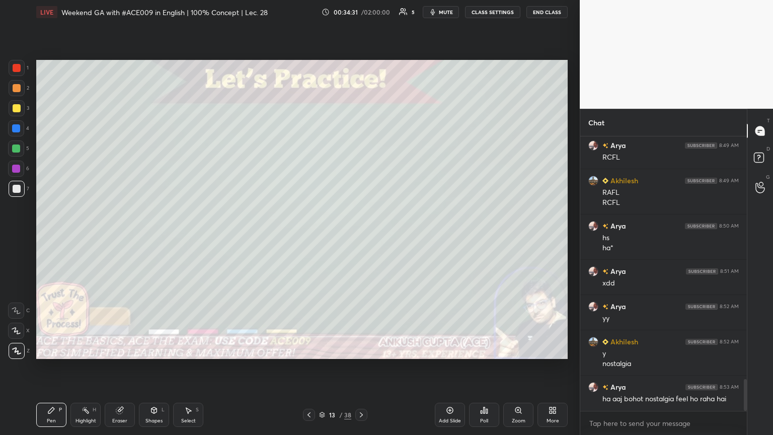
click at [361, 236] on icon at bounding box center [361, 415] width 8 height 8
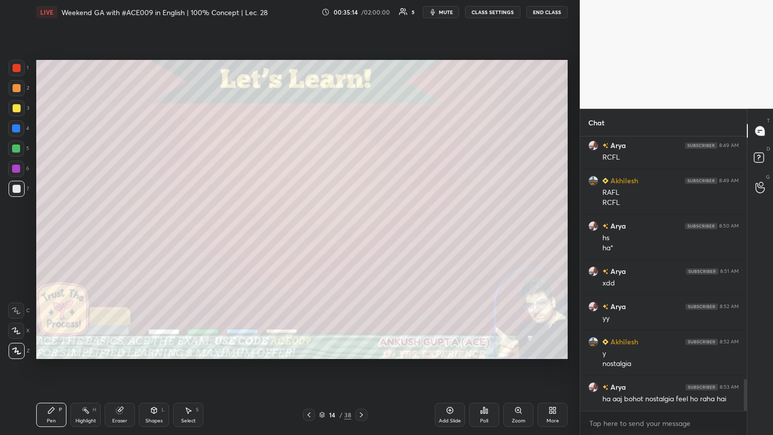
click at [16, 145] on div at bounding box center [16, 148] width 8 height 8
click at [14, 104] on div at bounding box center [17, 108] width 8 height 8
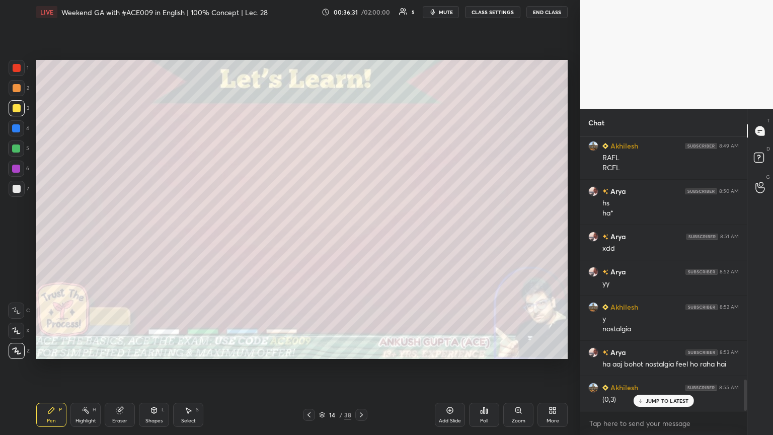
scroll to position [2184, 0]
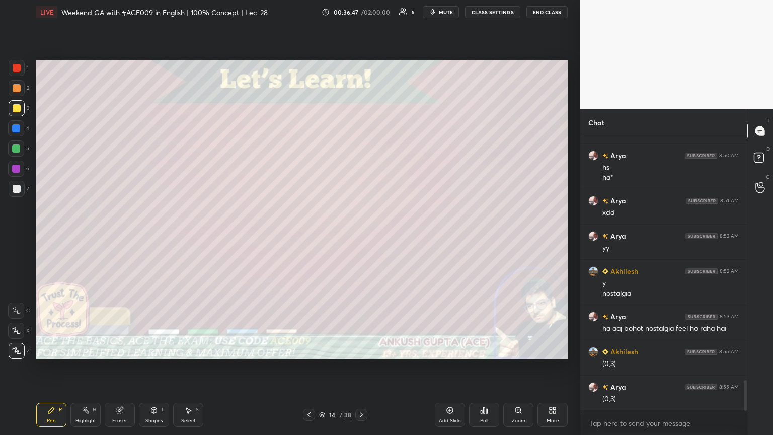
click at [18, 152] on div at bounding box center [16, 148] width 16 height 16
click at [361, 236] on icon at bounding box center [361, 415] width 8 height 8
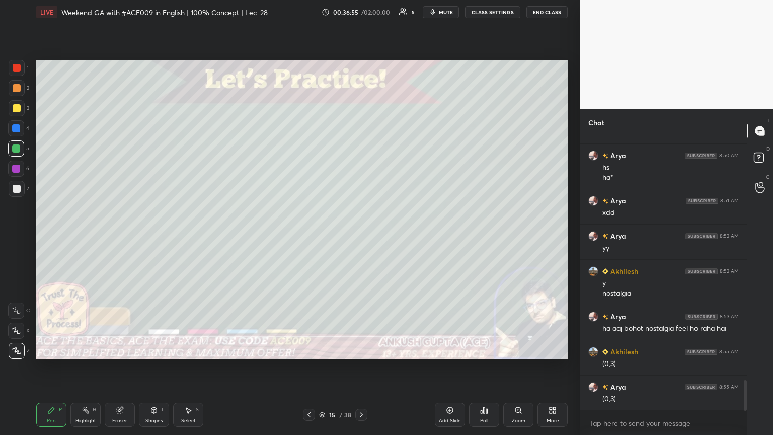
click at [306, 236] on icon at bounding box center [309, 415] width 8 height 8
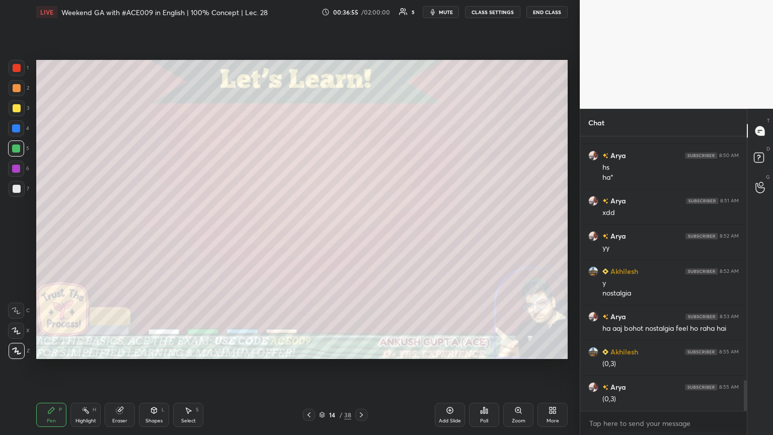
click at [361, 236] on icon at bounding box center [361, 415] width 8 height 8
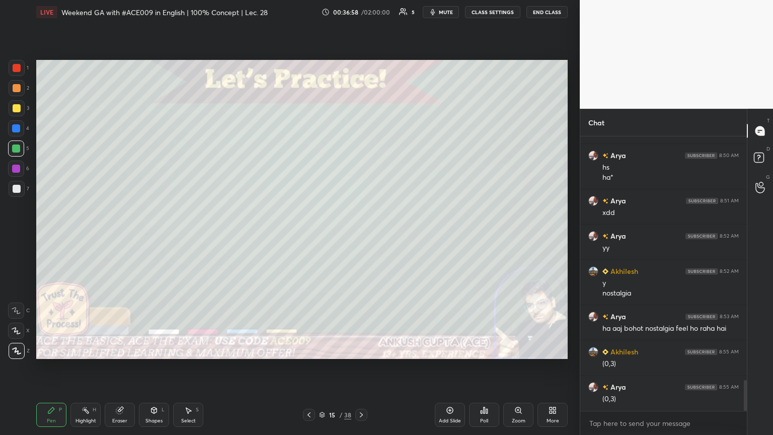
click at [13, 191] on div at bounding box center [17, 189] width 8 height 8
click at [306, 236] on icon at bounding box center [309, 415] width 8 height 8
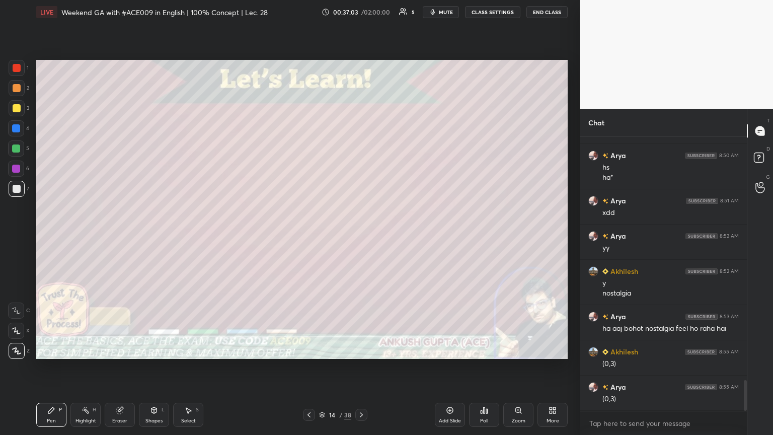
click at [361, 236] on icon at bounding box center [361, 415] width 8 height 8
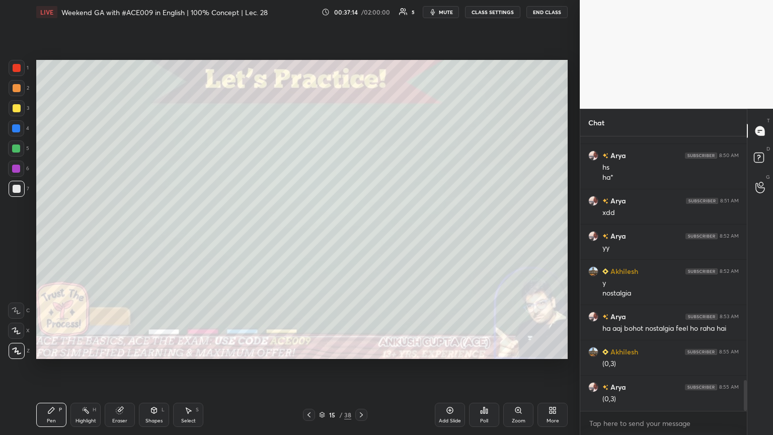
click at [83, 236] on div "Highlight H" at bounding box center [85, 415] width 30 height 24
click at [46, 236] on div "Pen P" at bounding box center [51, 415] width 30 height 24
click at [361, 236] on icon at bounding box center [361, 415] width 8 height 8
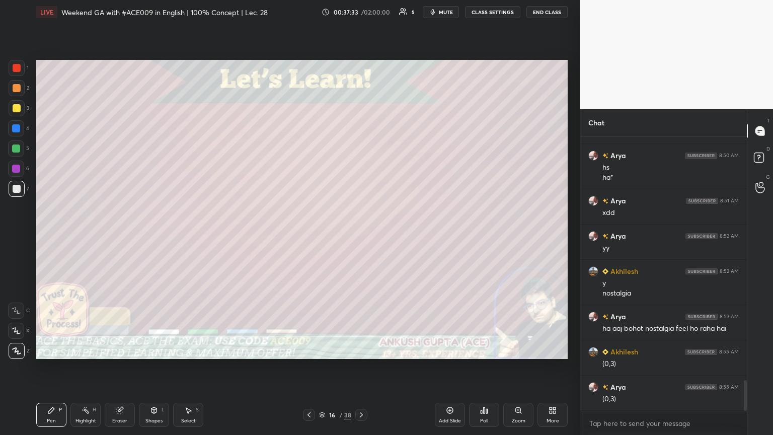
click at [17, 111] on div at bounding box center [17, 108] width 8 height 8
click at [14, 193] on div at bounding box center [17, 189] width 16 height 16
click at [307, 236] on icon at bounding box center [309, 415] width 8 height 8
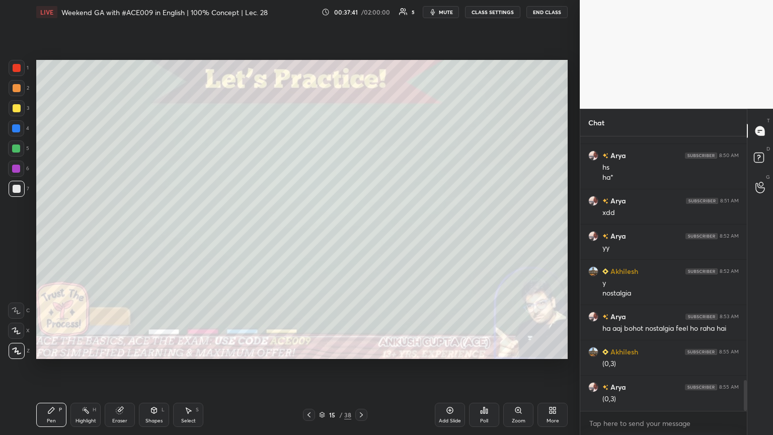
scroll to position [2218, 0]
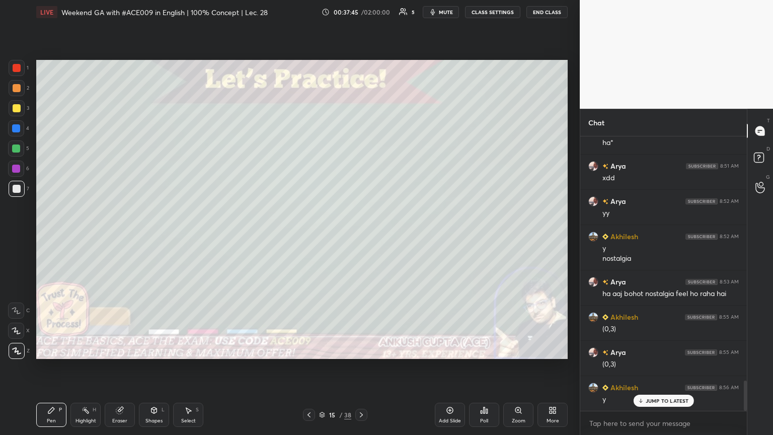
click at [361, 236] on icon at bounding box center [361, 415] width 8 height 8
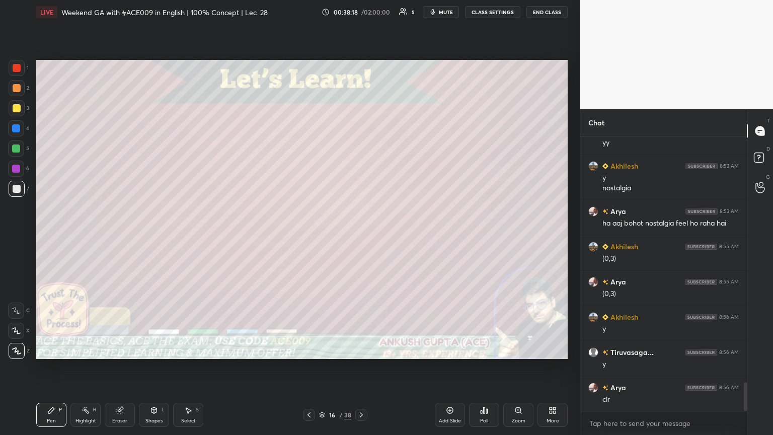
scroll to position [2325, 0]
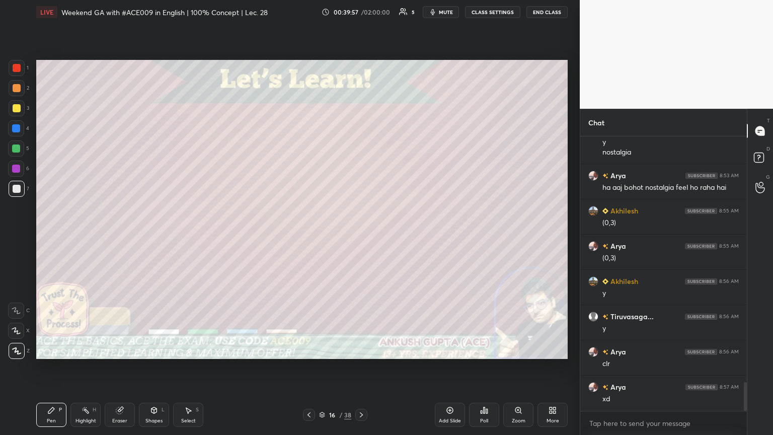
click at [361, 236] on div "Poll" at bounding box center [484, 415] width 30 height 24
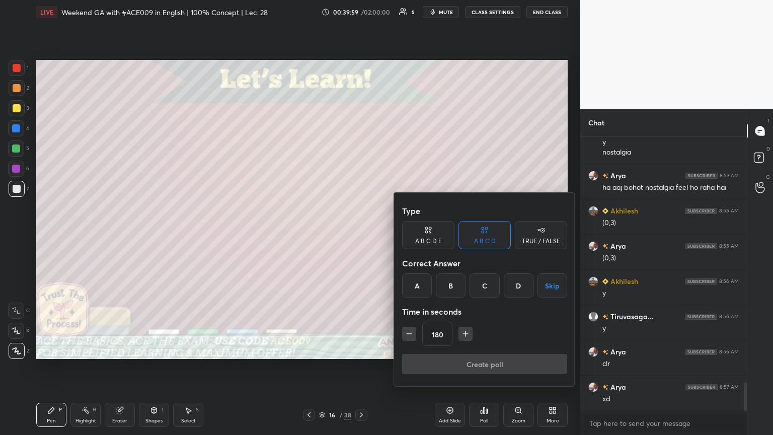
click at [361, 236] on icon "button" at bounding box center [465, 334] width 10 height 10
type input "210"
click at [361, 236] on button "Skip" at bounding box center [552, 285] width 30 height 24
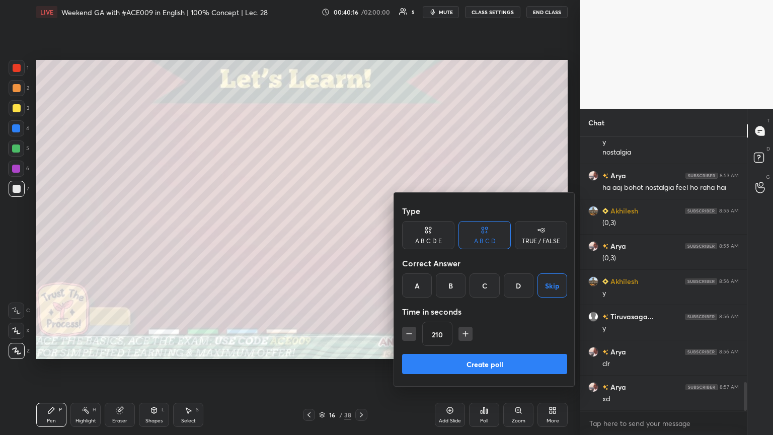
click at [361, 236] on button "Create poll" at bounding box center [484, 364] width 165 height 20
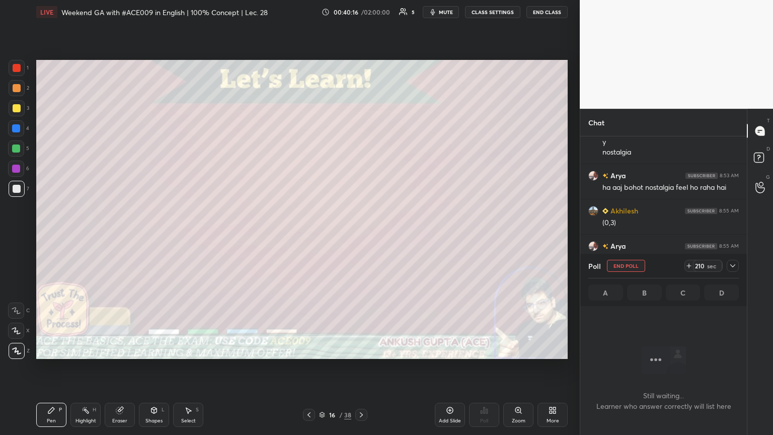
scroll to position [3, 3]
click at [361, 236] on button "End Poll" at bounding box center [626, 266] width 38 height 12
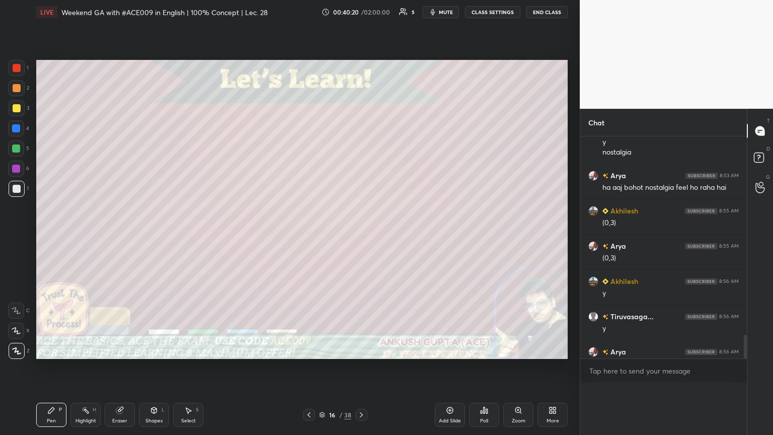
type textarea "x"
click at [194, 236] on div "Select S" at bounding box center [188, 415] width 30 height 24
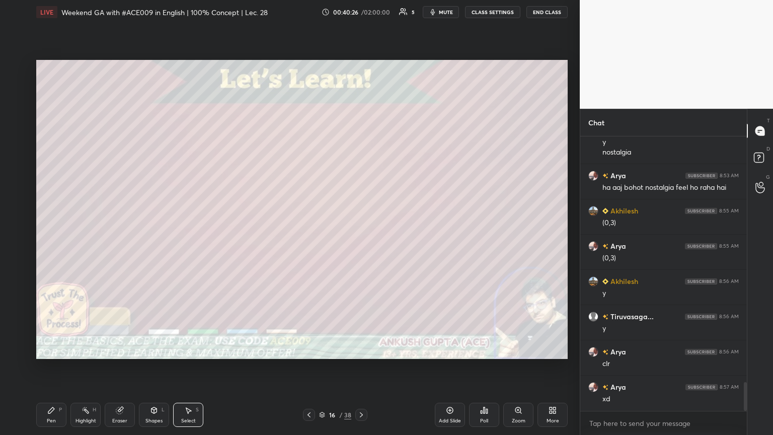
click at [361, 236] on icon at bounding box center [484, 410] width 8 height 8
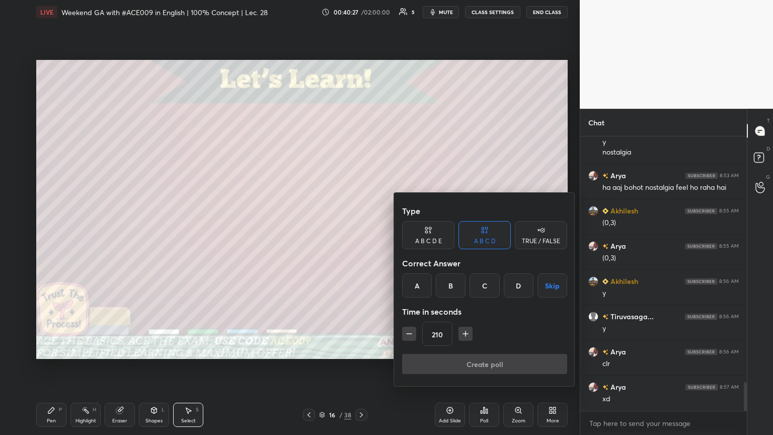
click at [361, 236] on button "Skip" at bounding box center [552, 285] width 30 height 24
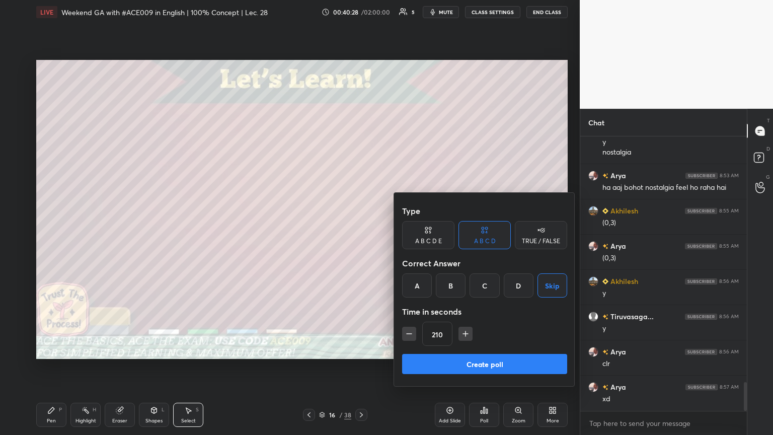
drag, startPoint x: 461, startPoint y: 331, endPoint x: 470, endPoint y: 342, distance: 13.6
click at [361, 236] on icon "button" at bounding box center [465, 334] width 10 height 10
type input "225"
drag, startPoint x: 470, startPoint y: 359, endPoint x: 471, endPoint y: 353, distance: 5.7
click at [361, 236] on button "Create poll" at bounding box center [484, 364] width 165 height 20
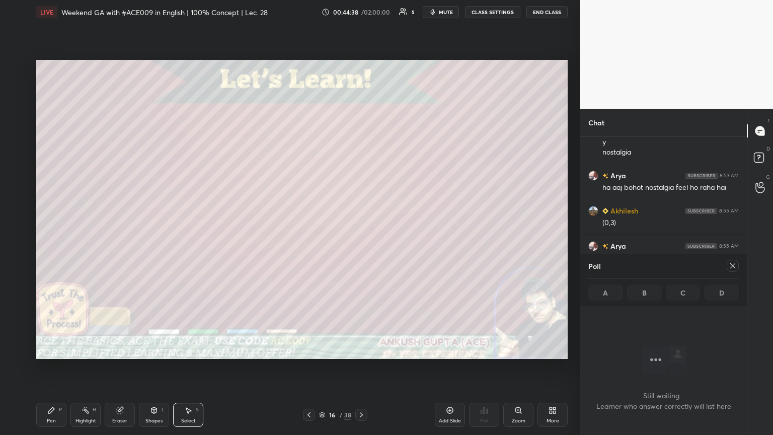
scroll to position [2412, 0]
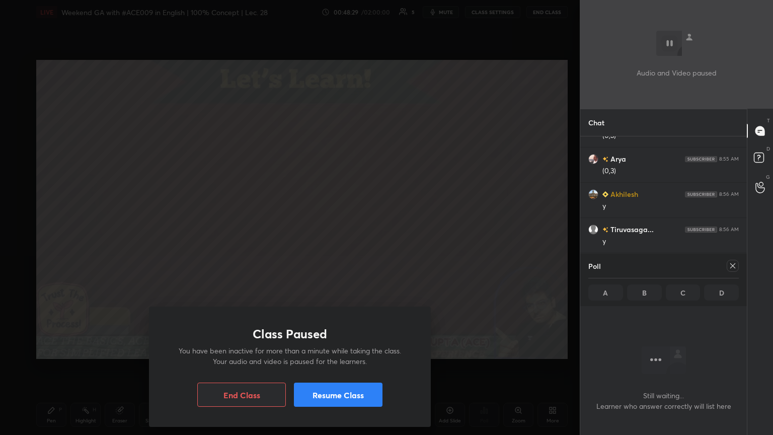
click at [361, 236] on button "Resume Class" at bounding box center [338, 394] width 89 height 24
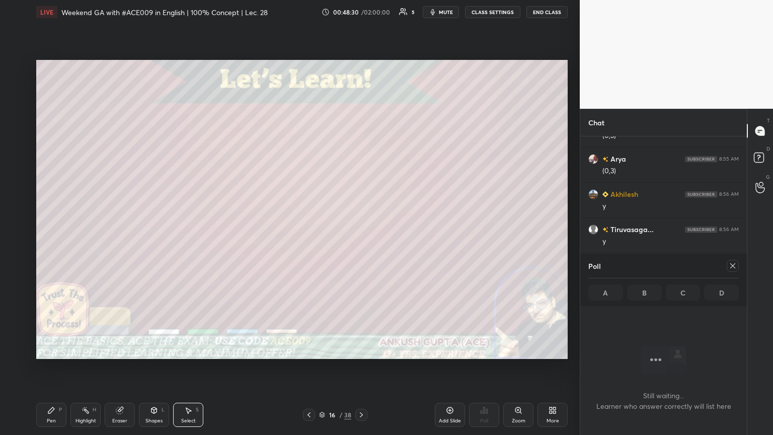
click at [361, 236] on icon at bounding box center [733, 266] width 8 height 8
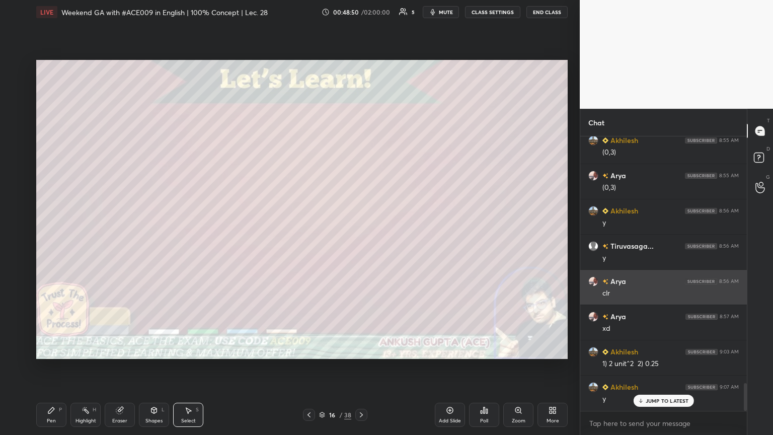
scroll to position [2430, 0]
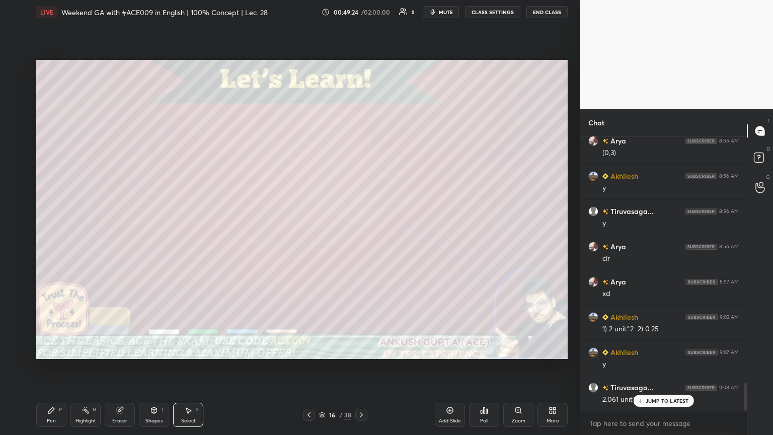
click at [56, 236] on div "Pen P" at bounding box center [51, 415] width 30 height 24
click at [18, 132] on div at bounding box center [16, 128] width 16 height 16
click at [361, 236] on icon at bounding box center [361, 415] width 8 height 8
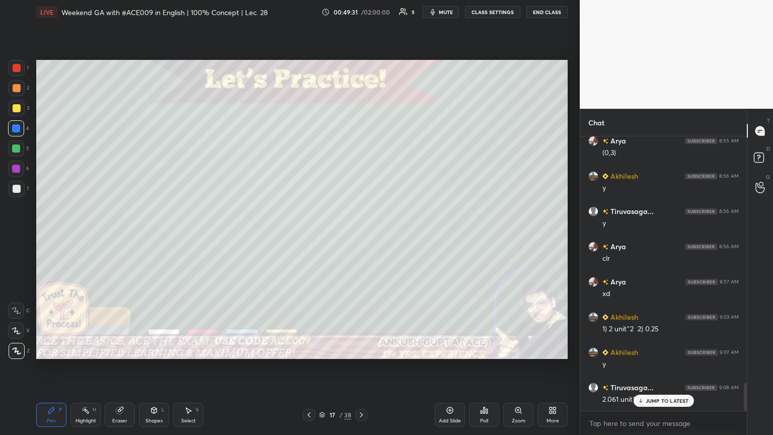
click at [20, 186] on div at bounding box center [17, 189] width 8 height 8
click at [156, 236] on div "Shapes" at bounding box center [153, 420] width 17 height 5
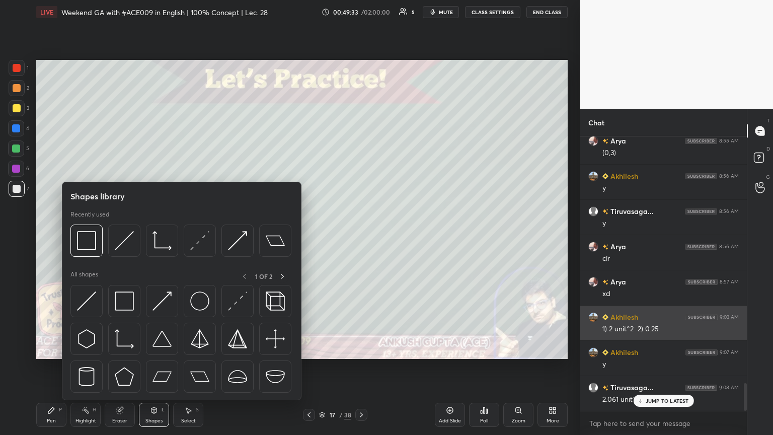
click at [121, 236] on img at bounding box center [124, 240] width 19 height 19
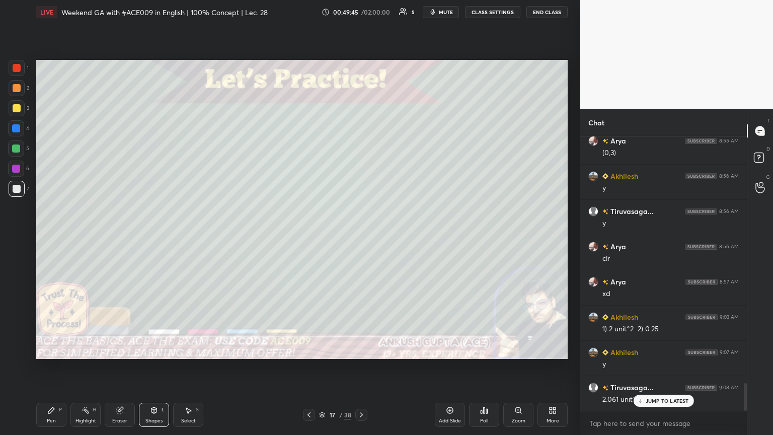
click at [50, 236] on div "Pen P" at bounding box center [51, 415] width 30 height 24
click at [313, 236] on div at bounding box center [309, 415] width 12 height 12
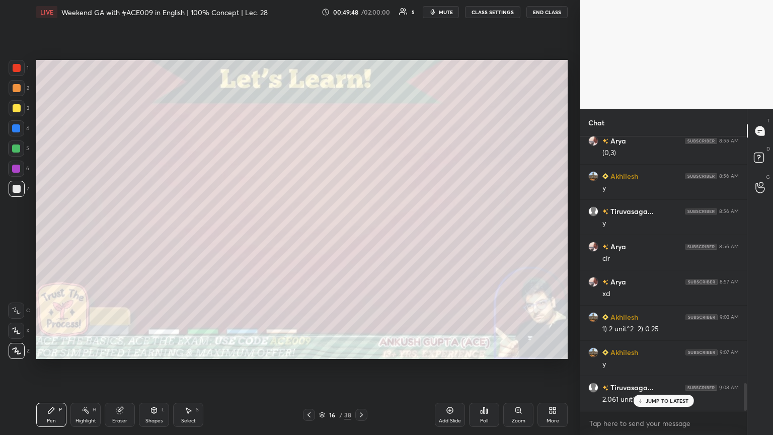
click at [361, 236] on icon at bounding box center [361, 415] width 8 height 8
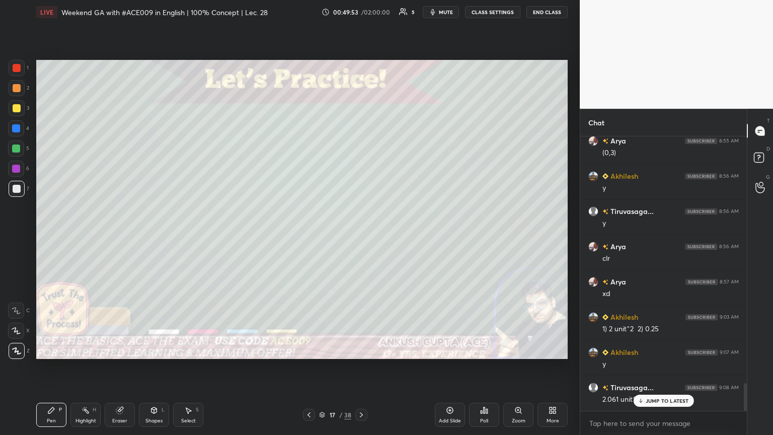
click at [306, 236] on icon at bounding box center [309, 415] width 8 height 8
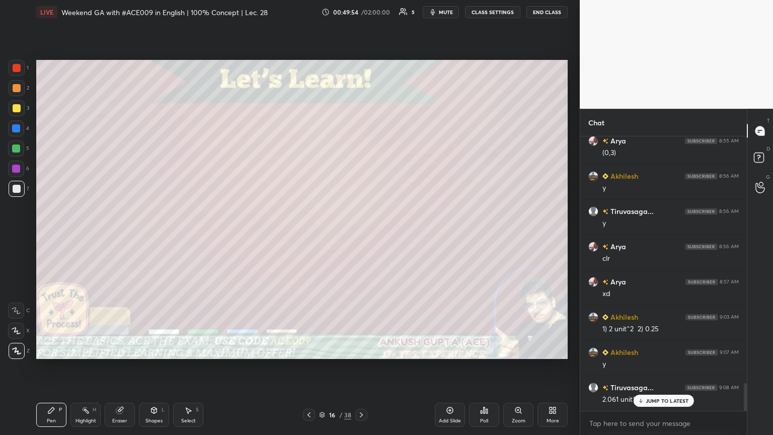
click at [361, 236] on div at bounding box center [361, 415] width 12 height 12
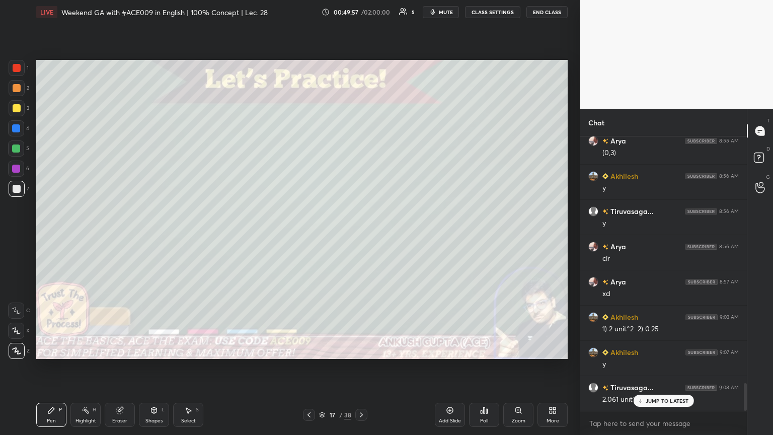
click at [307, 236] on icon at bounding box center [309, 415] width 8 height 8
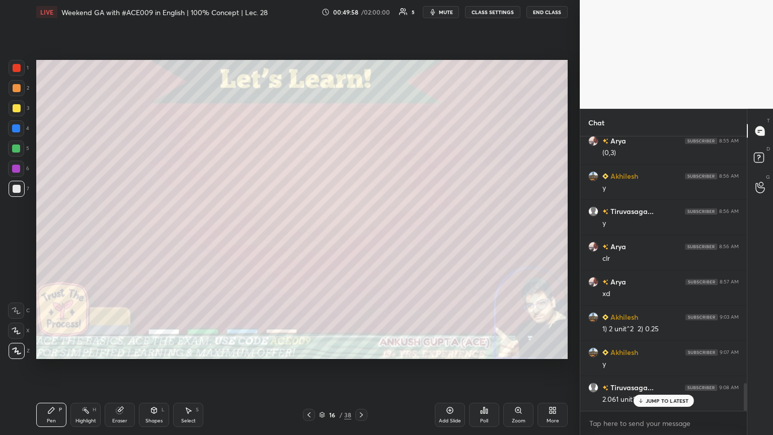
click at [361, 236] on icon at bounding box center [361, 415] width 8 height 8
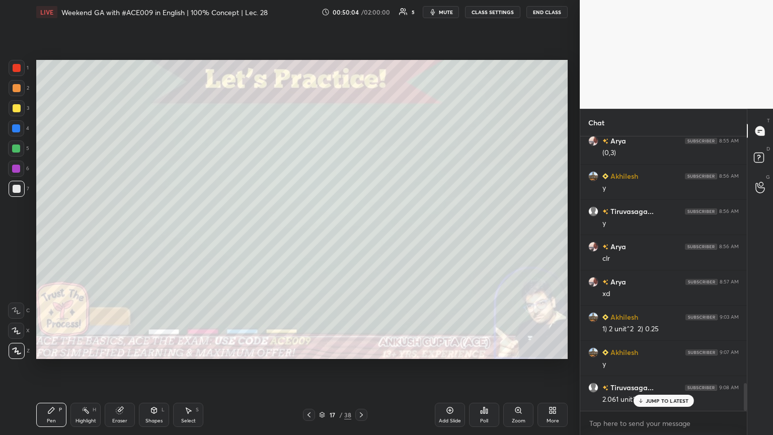
click at [14, 130] on div at bounding box center [16, 128] width 8 height 8
click at [307, 236] on icon at bounding box center [309, 415] width 8 height 8
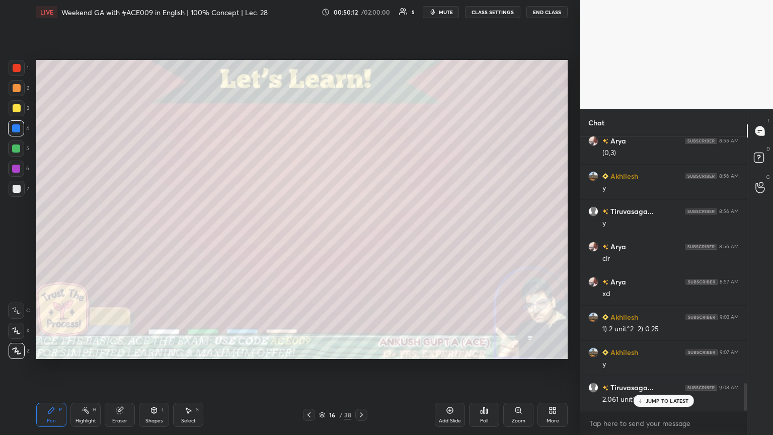
click at [361, 236] on div at bounding box center [361, 415] width 12 height 12
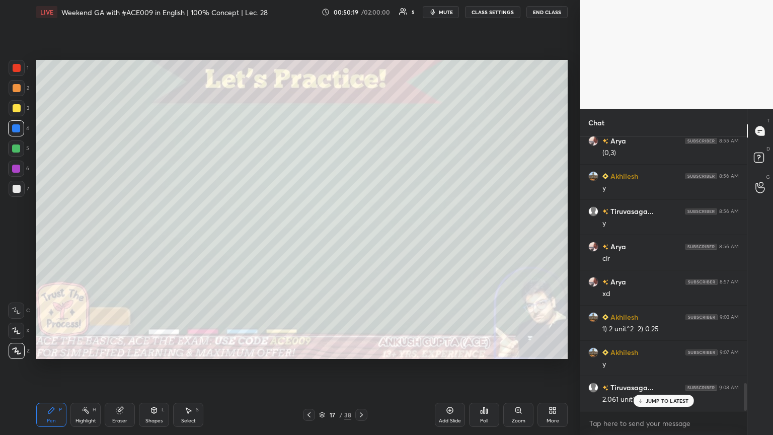
click at [148, 236] on div "Shapes" at bounding box center [153, 420] width 17 height 5
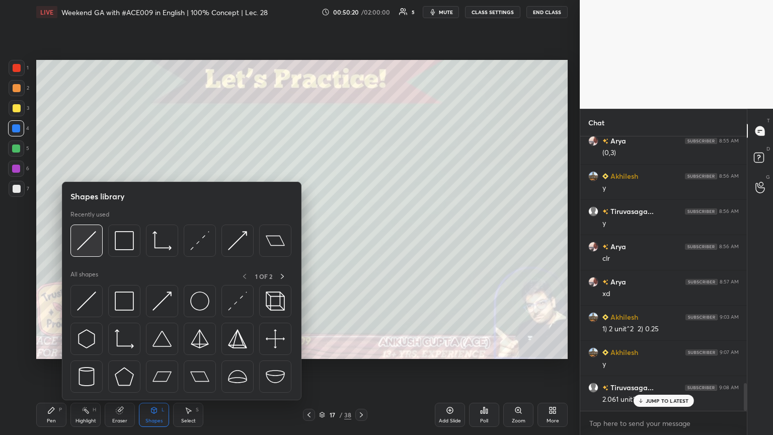
click at [87, 236] on img at bounding box center [86, 240] width 19 height 19
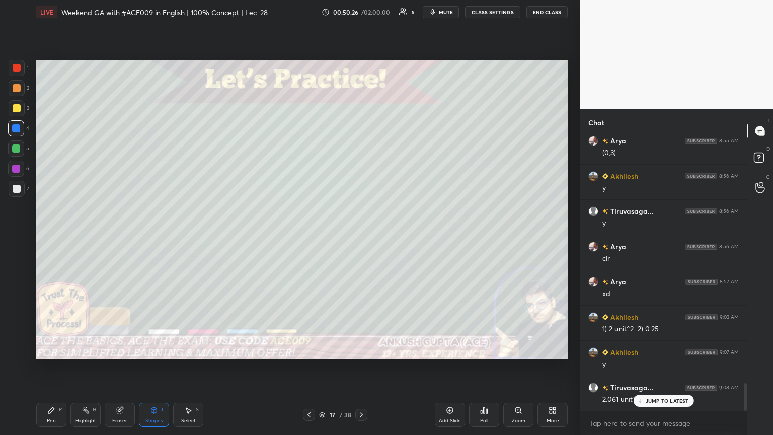
click at [52, 236] on icon at bounding box center [51, 410] width 8 height 8
click at [11, 145] on div at bounding box center [16, 148] width 16 height 16
click at [15, 109] on div at bounding box center [17, 108] width 8 height 8
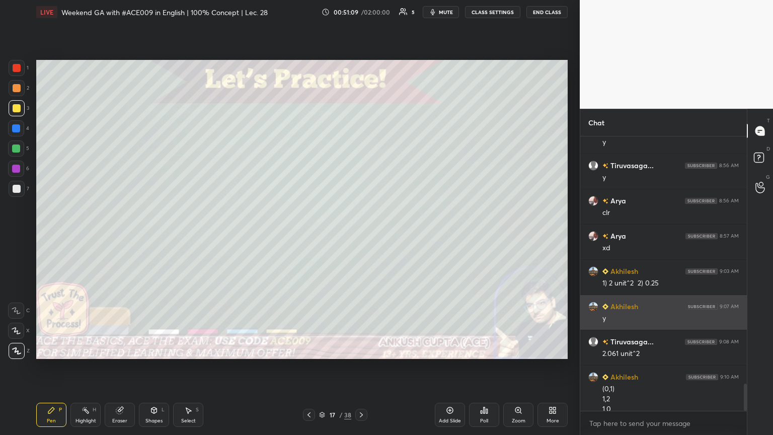
scroll to position [2486, 0]
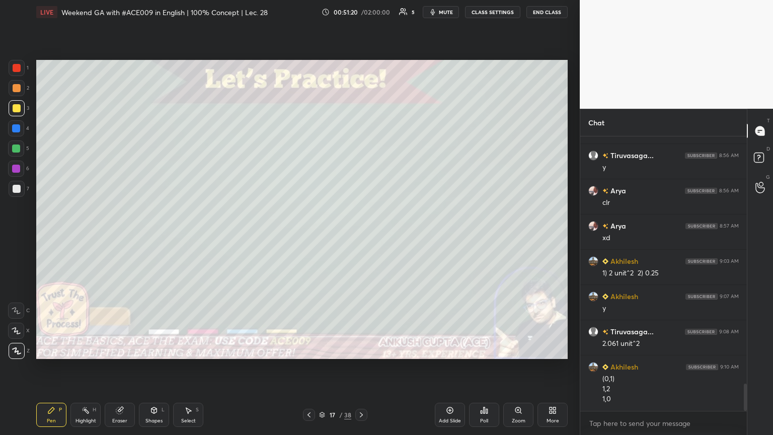
click at [17, 145] on div at bounding box center [16, 148] width 8 height 8
click at [14, 186] on div at bounding box center [17, 189] width 8 height 8
click at [361, 236] on icon at bounding box center [361, 415] width 8 height 8
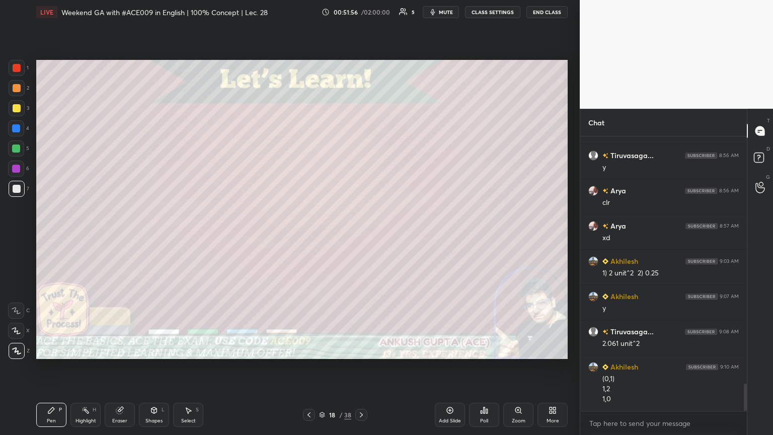
click at [191, 236] on icon at bounding box center [188, 410] width 8 height 8
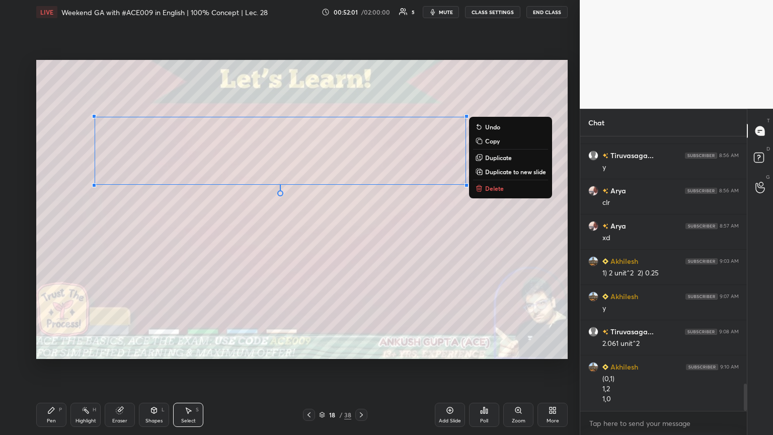
click at [361, 219] on div "0 ° Undo Copy Duplicate Duplicate to new slide Delete" at bounding box center [301, 209] width 531 height 299
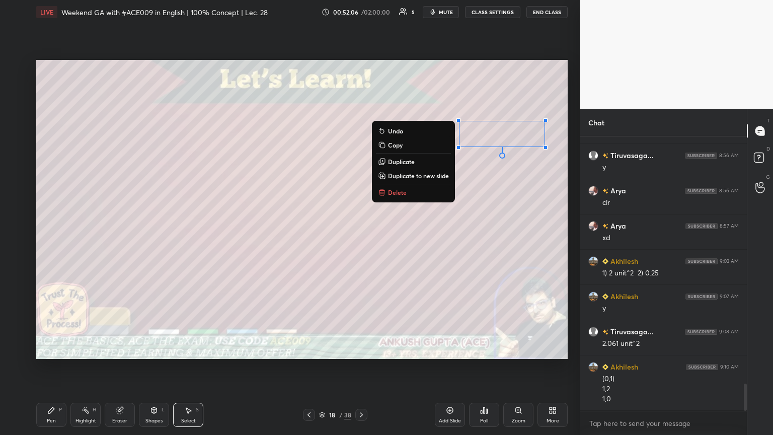
click at [125, 236] on div "Eraser" at bounding box center [120, 415] width 30 height 24
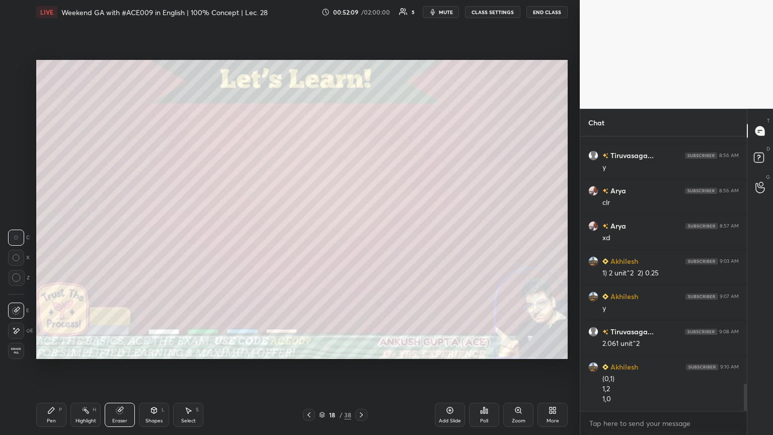
click at [51, 236] on icon at bounding box center [51, 410] width 8 height 8
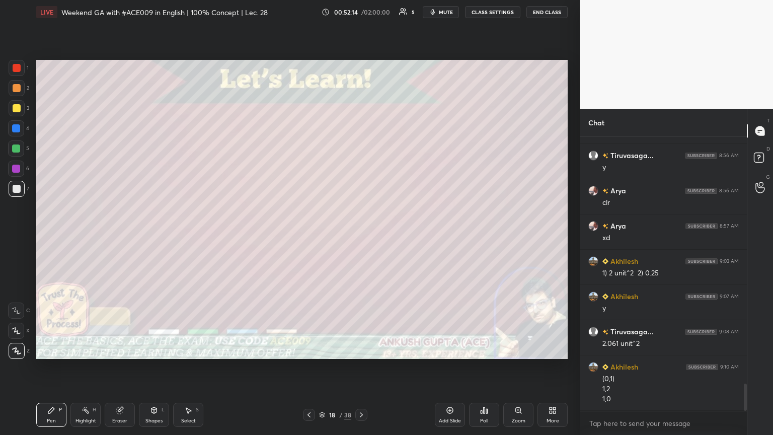
click at [151, 236] on div "Shapes L" at bounding box center [154, 415] width 30 height 24
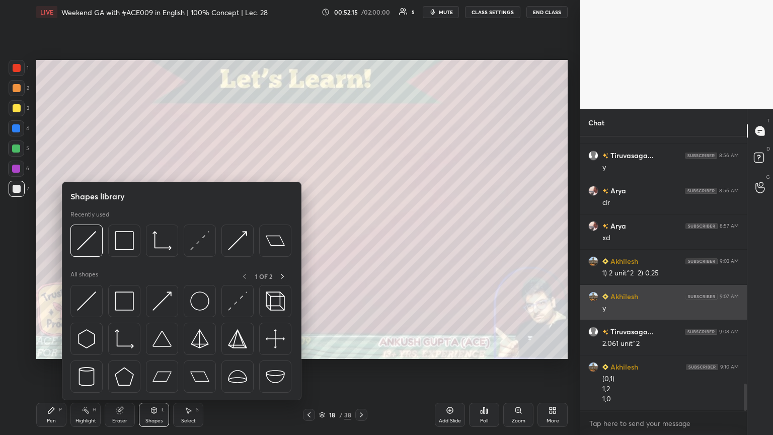
click at [128, 236] on img at bounding box center [124, 240] width 19 height 19
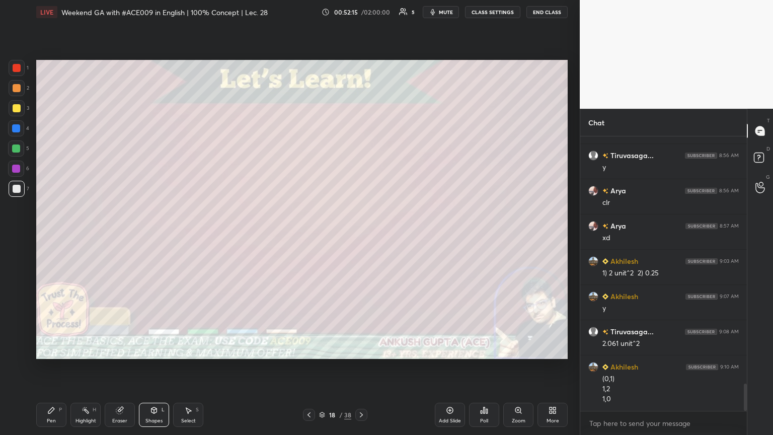
click at [18, 115] on div at bounding box center [17, 108] width 16 height 16
click at [51, 236] on div "Pen P" at bounding box center [51, 415] width 30 height 24
click at [19, 130] on div at bounding box center [16, 128] width 8 height 8
click at [307, 236] on icon at bounding box center [309, 415] width 8 height 8
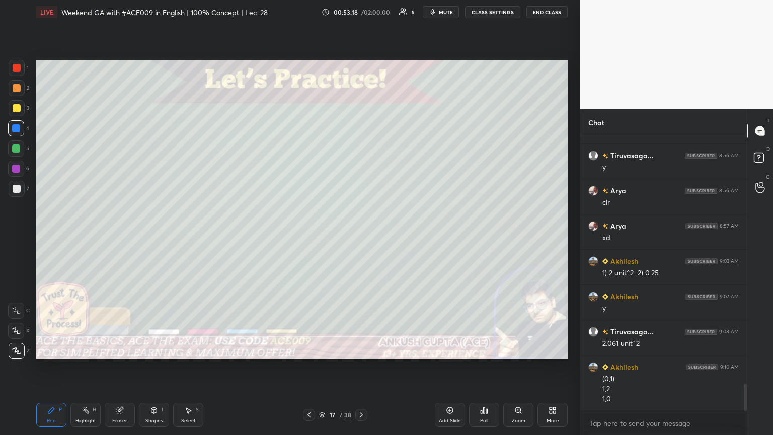
click at [359, 236] on icon at bounding box center [361, 415] width 8 height 8
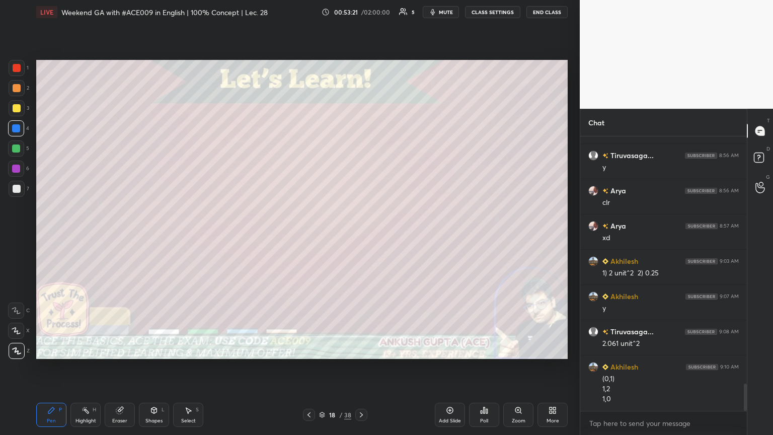
click at [306, 236] on icon at bounding box center [309, 415] width 8 height 8
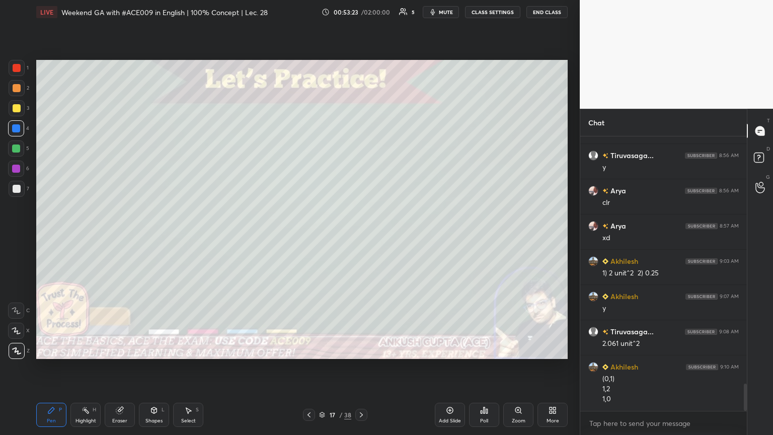
click at [361, 236] on icon at bounding box center [361, 415] width 8 height 8
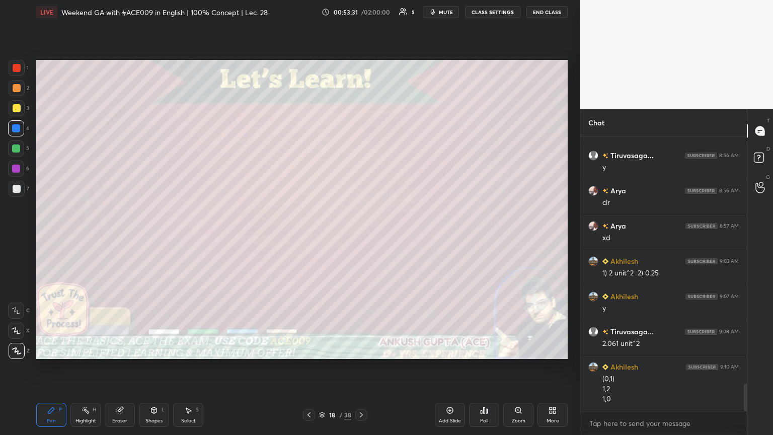
click at [310, 236] on icon at bounding box center [309, 415] width 8 height 8
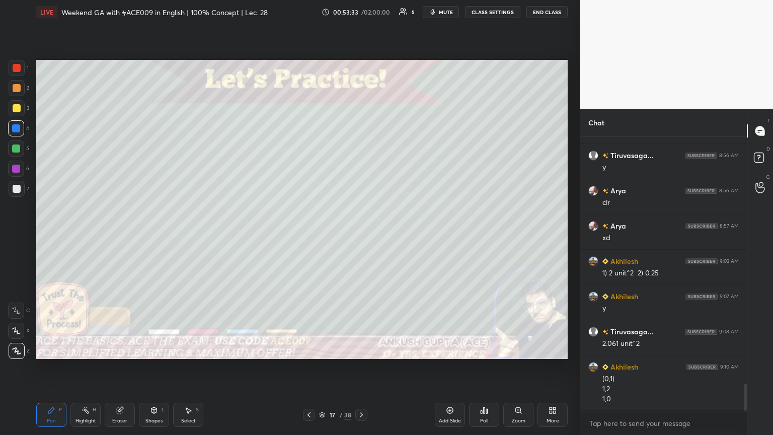
click at [360, 236] on icon at bounding box center [361, 415] width 8 height 8
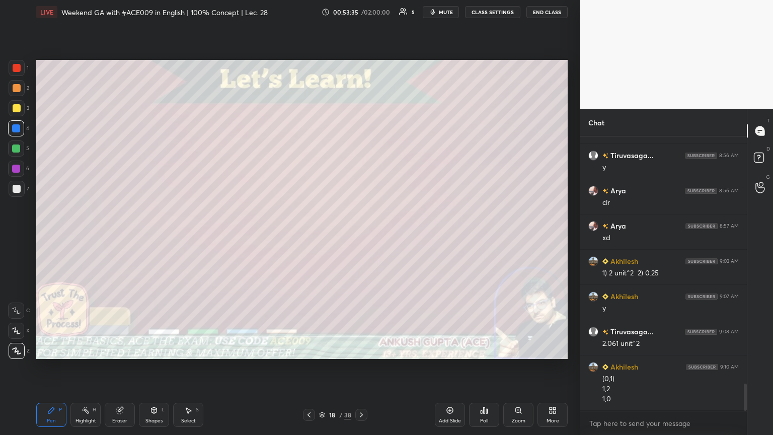
click at [306, 236] on icon at bounding box center [309, 415] width 8 height 8
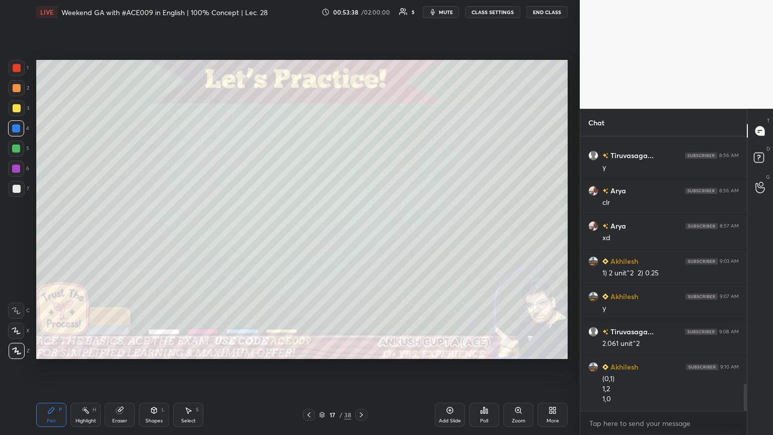
click at [361, 236] on icon at bounding box center [361, 415] width 8 height 8
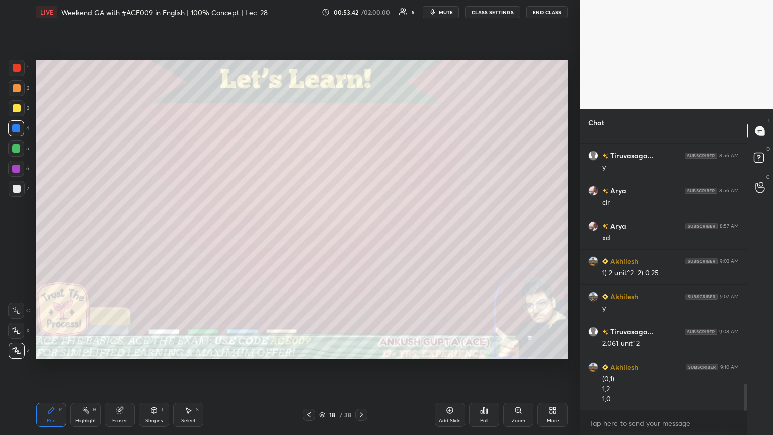
click at [309, 236] on icon at bounding box center [309, 415] width 8 height 8
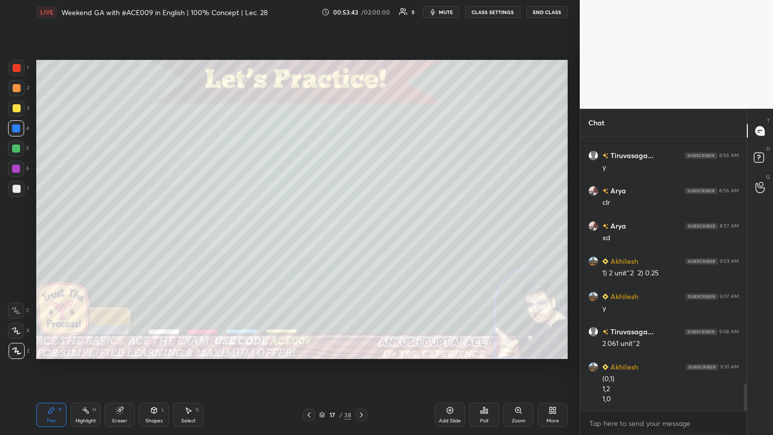
click at [361, 236] on icon at bounding box center [361, 415] width 8 height 8
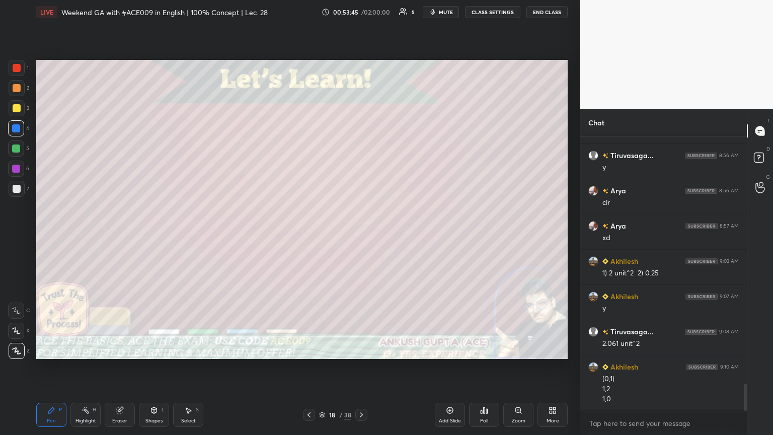
click at [309, 236] on icon at bounding box center [308, 414] width 3 height 5
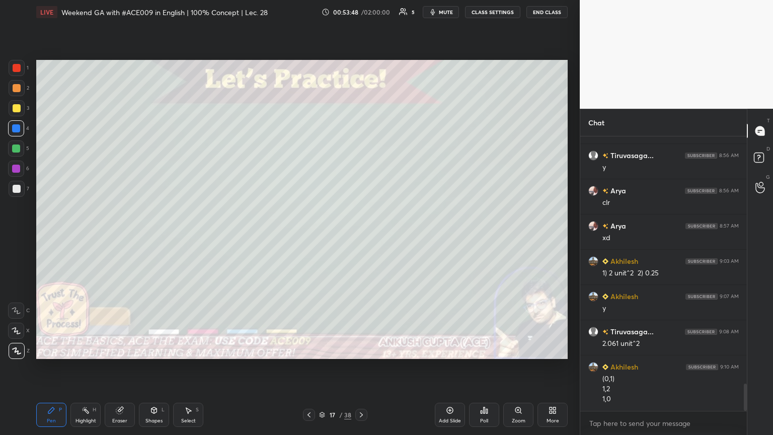
click at [361, 236] on icon at bounding box center [361, 415] width 8 height 8
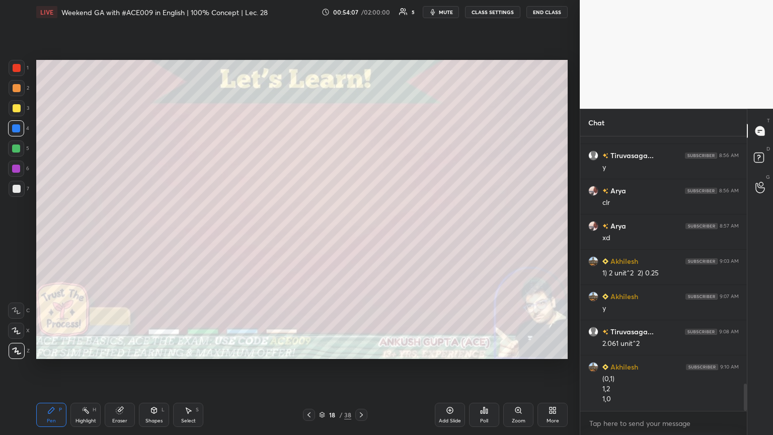
click at [310, 236] on icon at bounding box center [309, 415] width 8 height 8
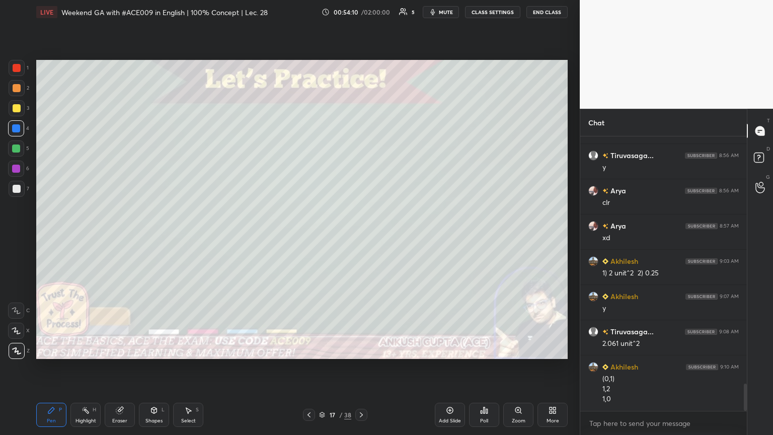
click at [361, 236] on icon at bounding box center [361, 415] width 8 height 8
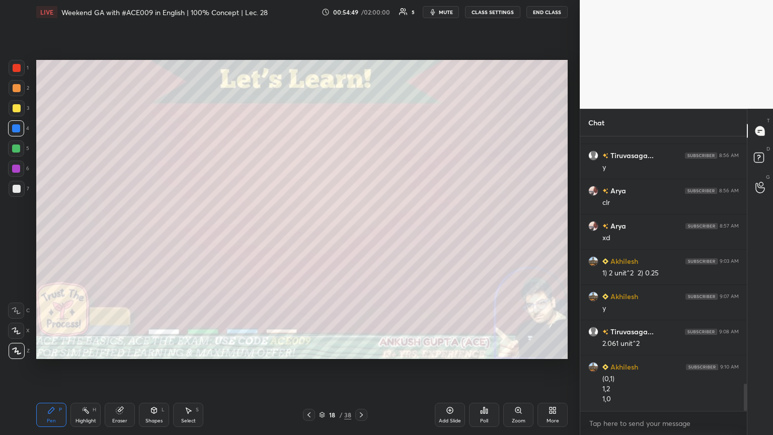
click at [88, 236] on div "Highlight H" at bounding box center [85, 415] width 30 height 24
click at [50, 236] on div "Pen" at bounding box center [51, 420] width 9 height 5
click at [306, 236] on icon at bounding box center [309, 415] width 8 height 8
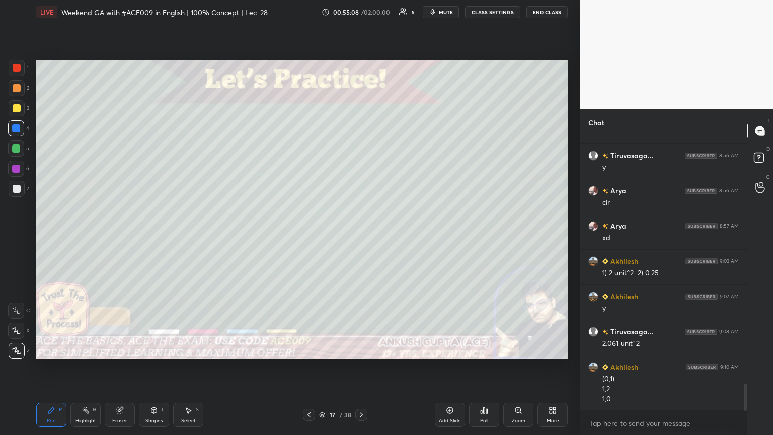
click at [308, 236] on icon at bounding box center [309, 415] width 8 height 8
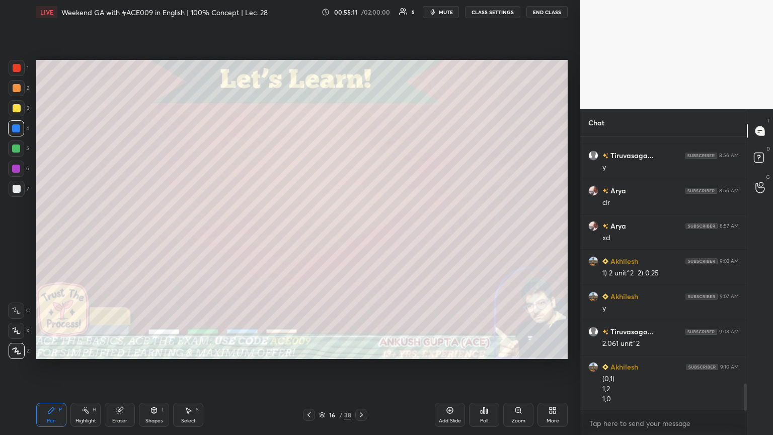
click at [361, 236] on icon at bounding box center [361, 415] width 8 height 8
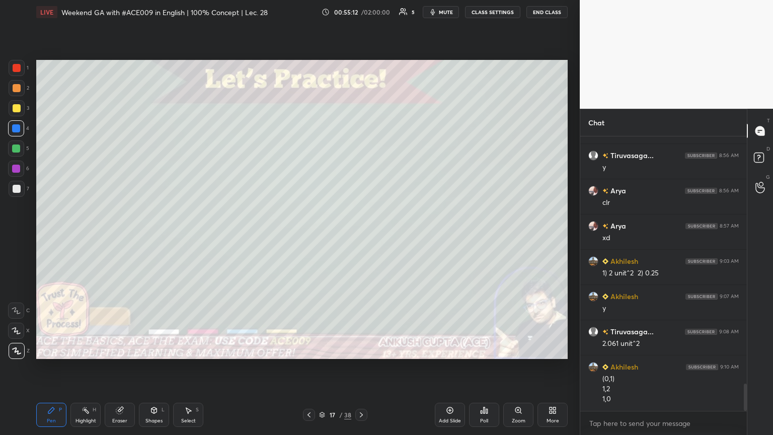
click at [361, 236] on icon at bounding box center [361, 415] width 8 height 8
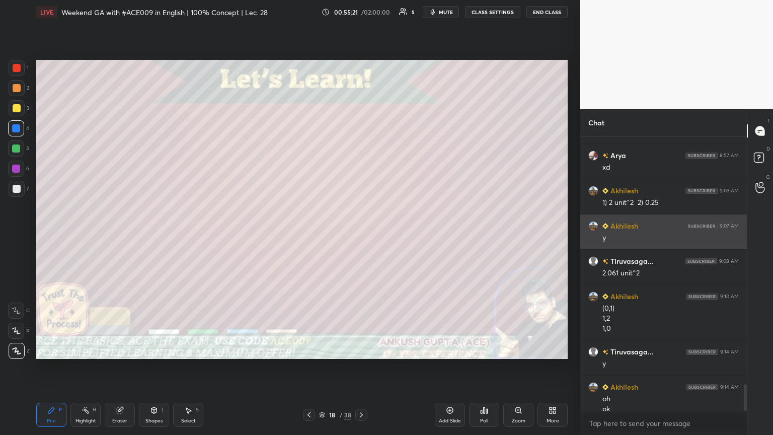
scroll to position [2566, 0]
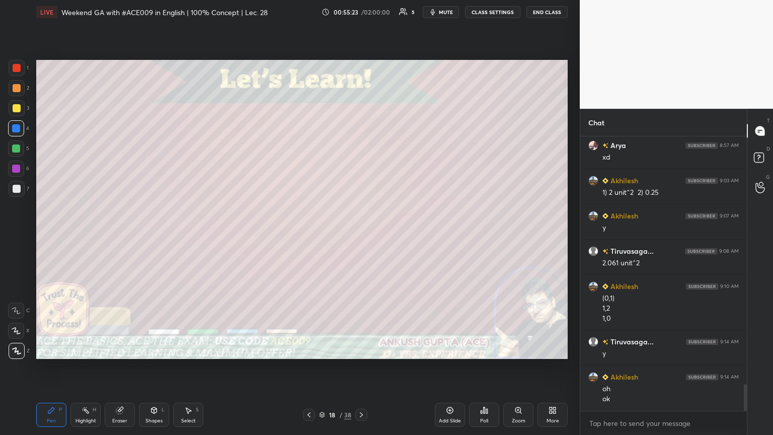
click at [16, 108] on div at bounding box center [17, 108] width 8 height 8
click at [307, 236] on icon at bounding box center [309, 415] width 8 height 8
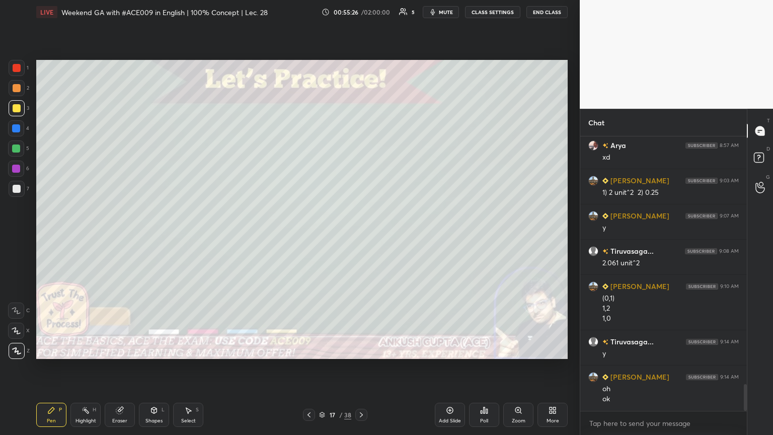
click at [17, 190] on div at bounding box center [17, 189] width 8 height 8
click at [361, 236] on icon at bounding box center [361, 415] width 8 height 8
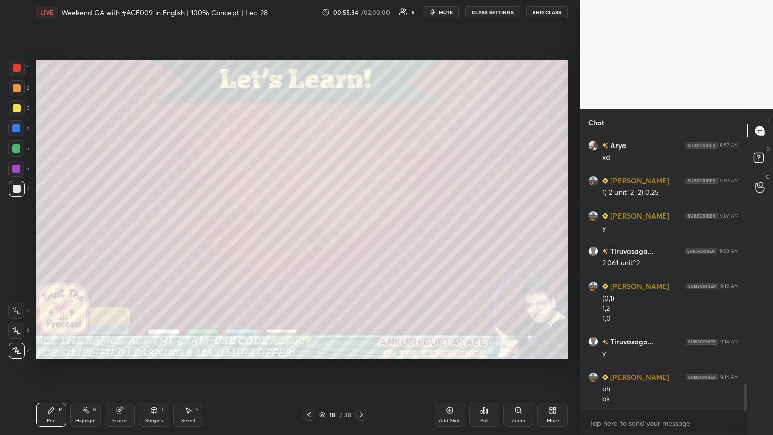
click at [361, 236] on icon at bounding box center [361, 415] width 8 height 8
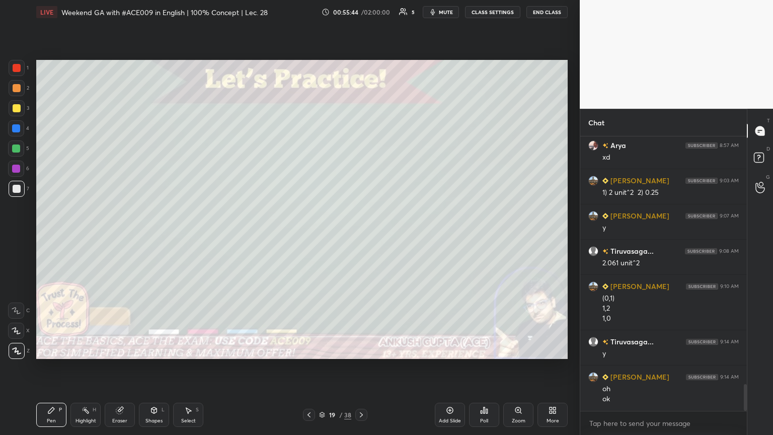
click at [311, 236] on icon at bounding box center [309, 415] width 8 height 8
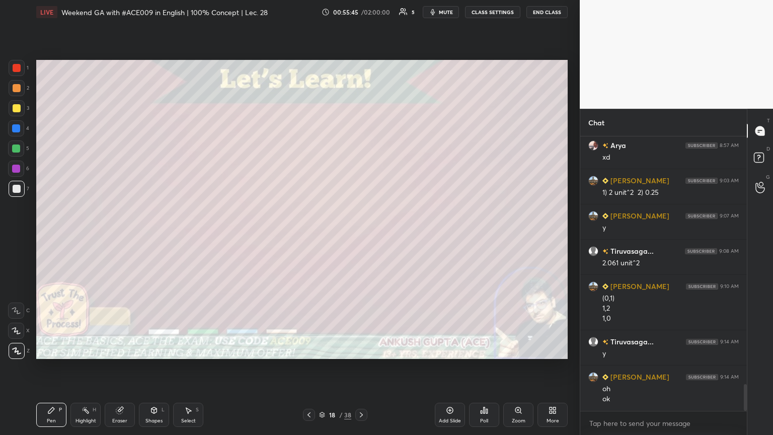
click at [308, 236] on icon at bounding box center [309, 415] width 8 height 8
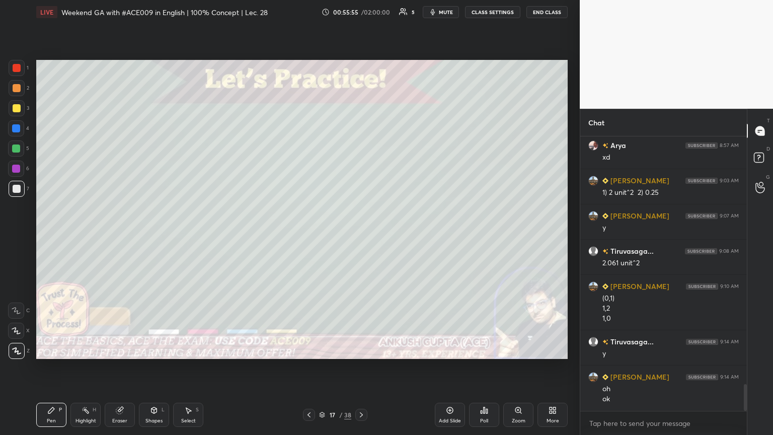
click at [360, 236] on icon at bounding box center [361, 415] width 8 height 8
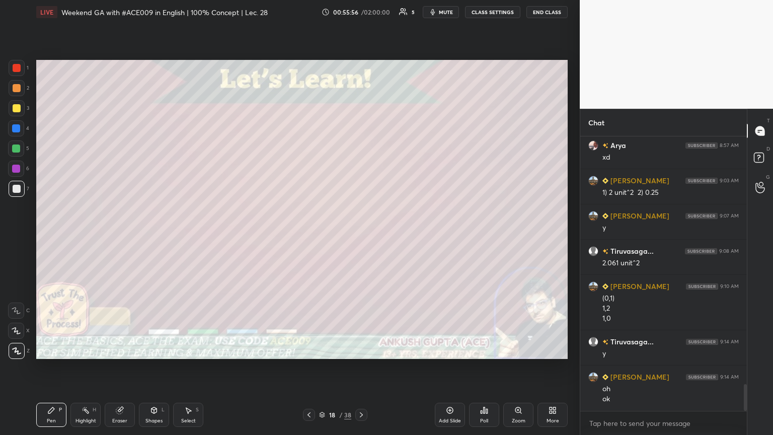
click at [361, 236] on icon at bounding box center [361, 414] width 3 height 5
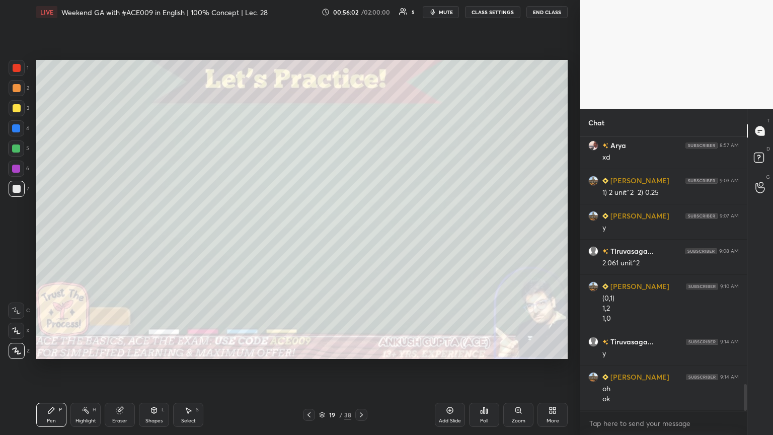
click at [305, 236] on icon at bounding box center [309, 415] width 8 height 8
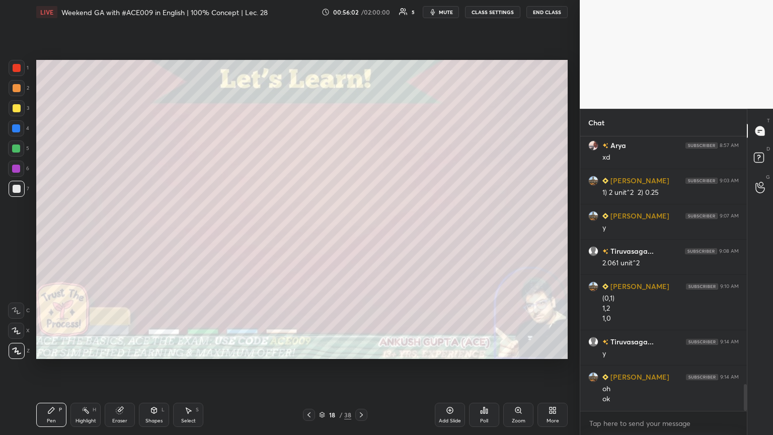
click at [308, 236] on icon at bounding box center [309, 415] width 8 height 8
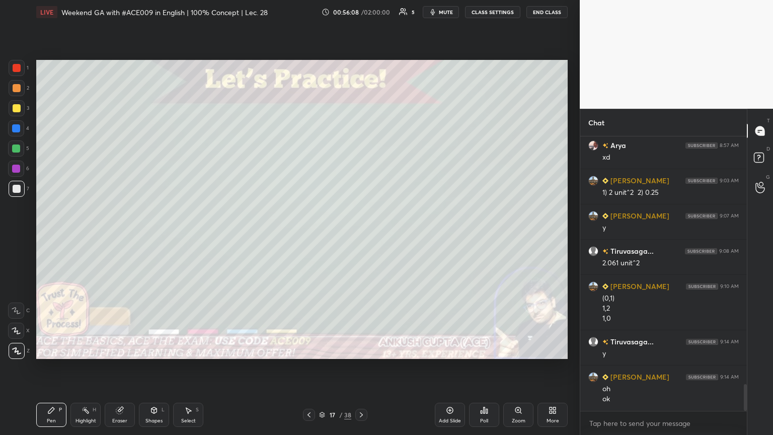
click at [359, 236] on icon at bounding box center [361, 415] width 8 height 8
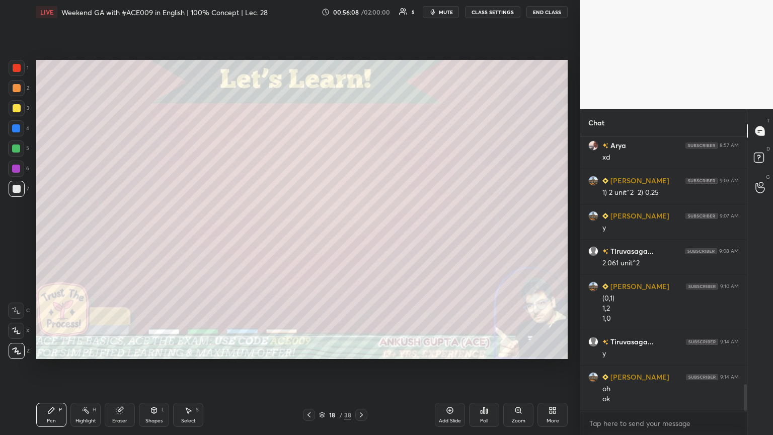
click at [361, 236] on icon at bounding box center [361, 415] width 8 height 8
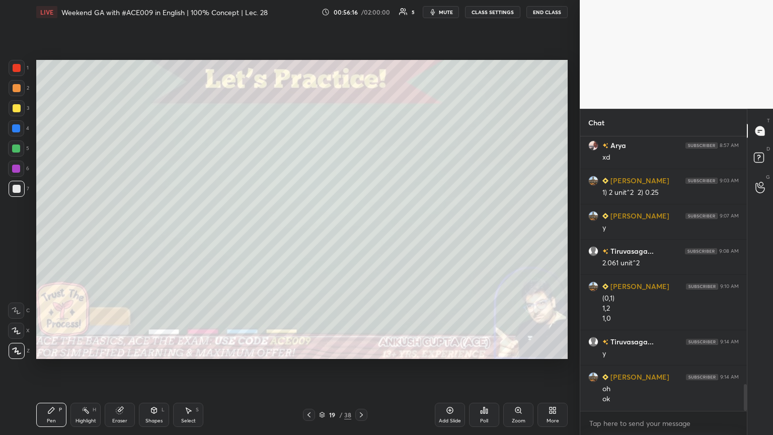
click at [314, 236] on div at bounding box center [309, 415] width 12 height 12
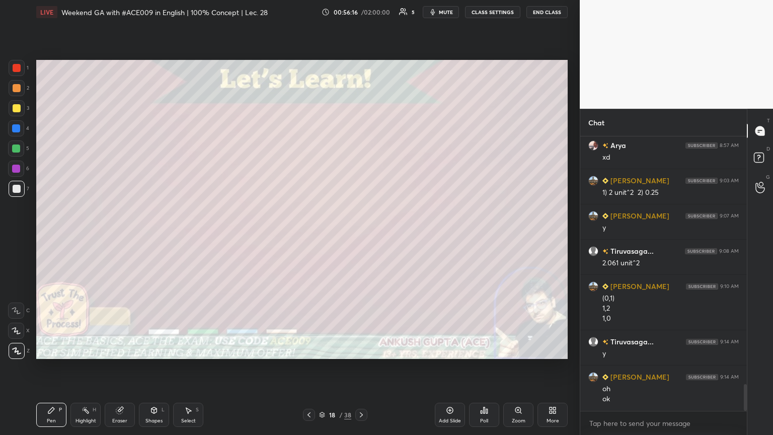
click at [312, 236] on icon at bounding box center [309, 415] width 8 height 8
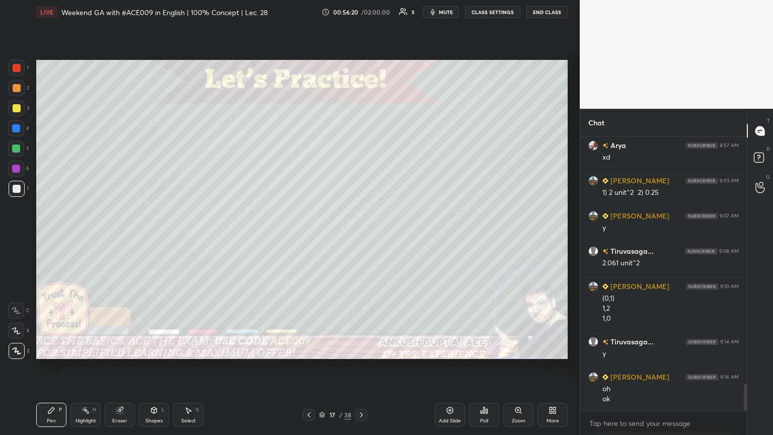
click at [360, 236] on icon at bounding box center [361, 415] width 8 height 8
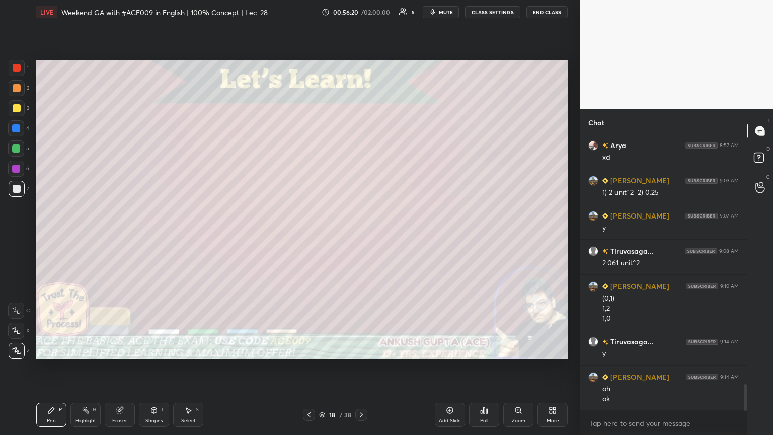
click at [361, 236] on icon at bounding box center [361, 414] width 3 height 5
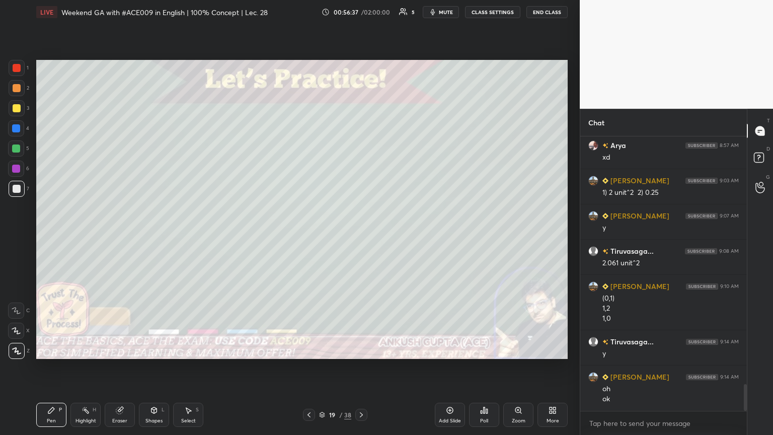
click at [14, 130] on div at bounding box center [16, 128] width 8 height 8
click at [17, 188] on div at bounding box center [17, 189] width 8 height 8
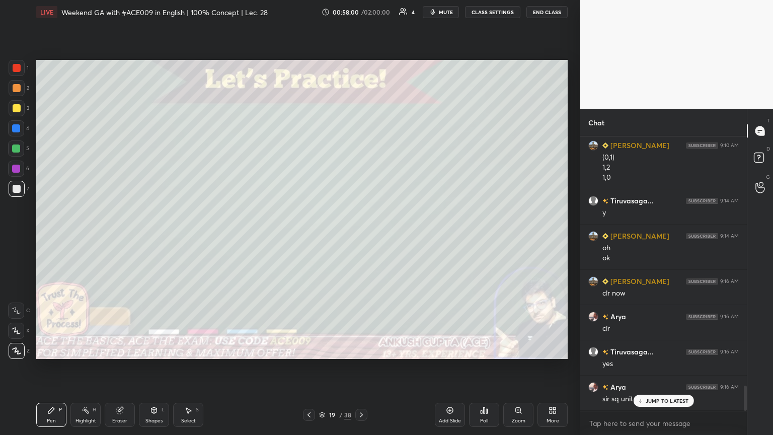
scroll to position [2742, 0]
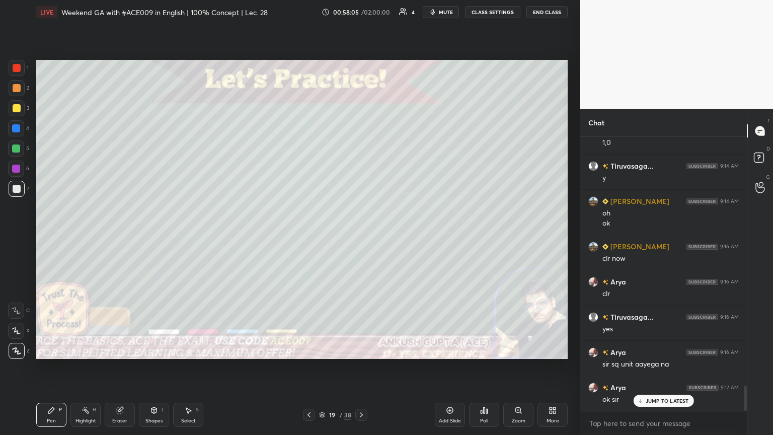
click at [14, 111] on div at bounding box center [17, 108] width 8 height 8
click at [361, 236] on icon at bounding box center [361, 415] width 8 height 8
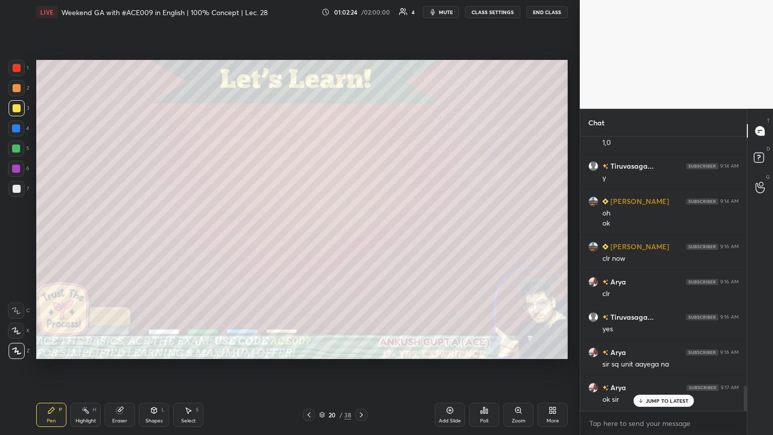
click at [361, 236] on p "JUMP TO LATEST" at bounding box center [667, 401] width 43 height 6
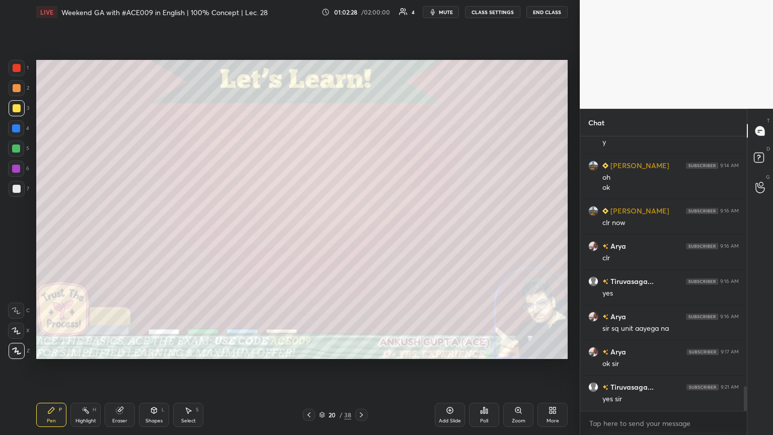
click at [16, 190] on div at bounding box center [17, 189] width 8 height 8
click at [361, 236] on icon at bounding box center [361, 415] width 8 height 8
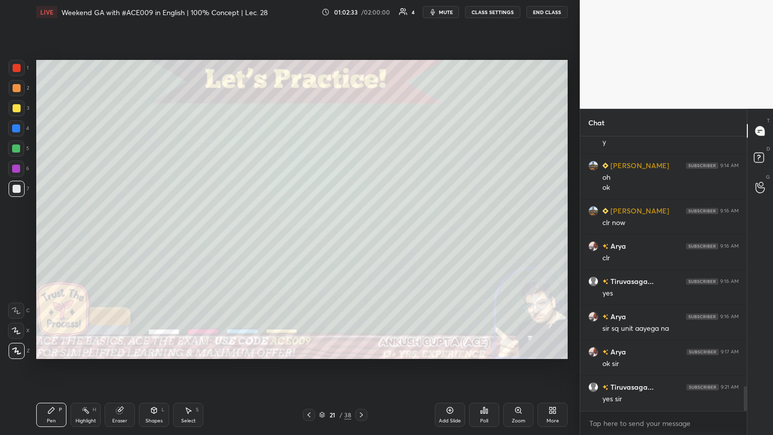
click at [149, 236] on div "Shapes" at bounding box center [153, 420] width 17 height 5
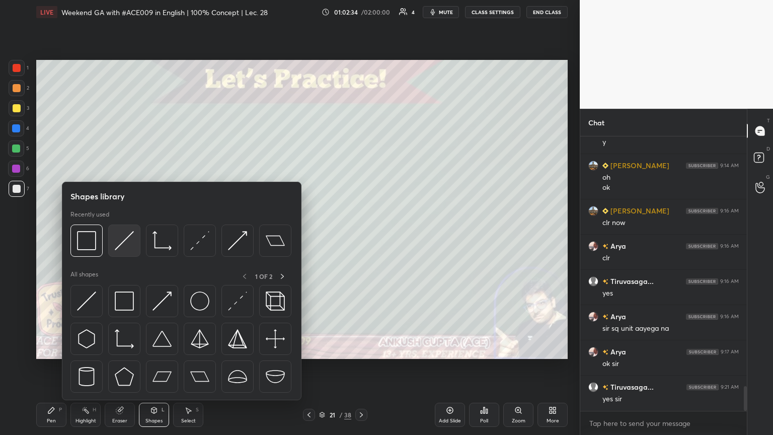
click at [120, 236] on img at bounding box center [124, 240] width 19 height 19
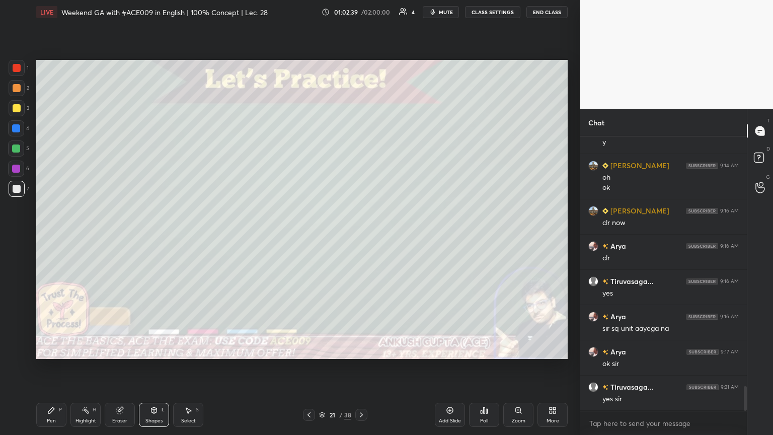
click at [44, 236] on div "Pen P" at bounding box center [51, 415] width 30 height 24
click at [306, 236] on icon at bounding box center [309, 415] width 8 height 8
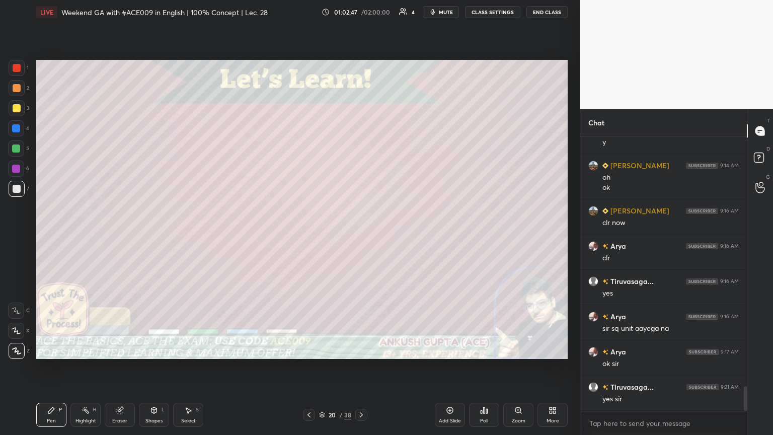
click at [361, 236] on icon at bounding box center [361, 415] width 8 height 8
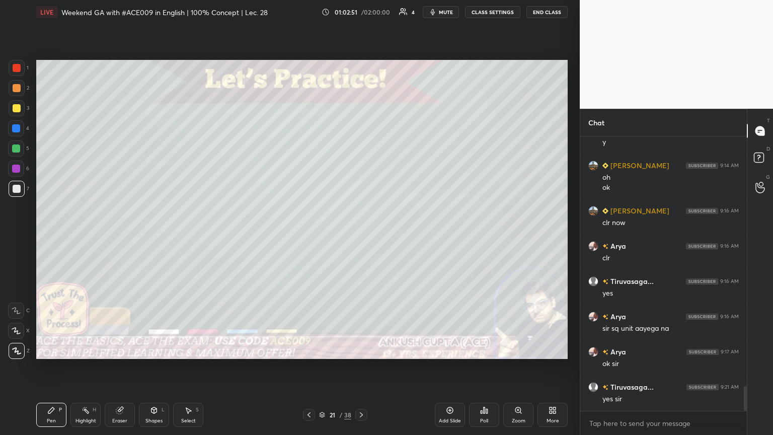
click at [310, 236] on icon at bounding box center [309, 415] width 8 height 8
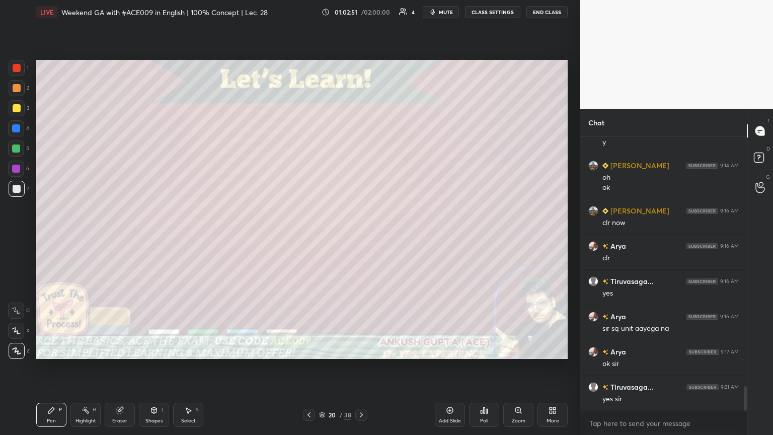
click at [361, 236] on icon at bounding box center [361, 415] width 8 height 8
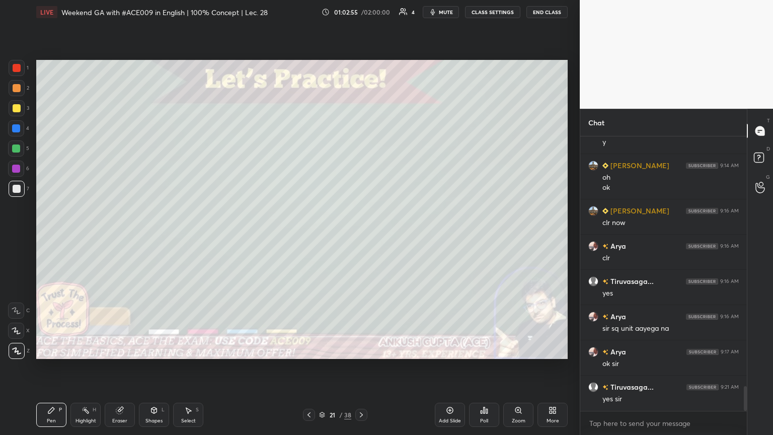
click at [304, 236] on div at bounding box center [309, 415] width 12 height 12
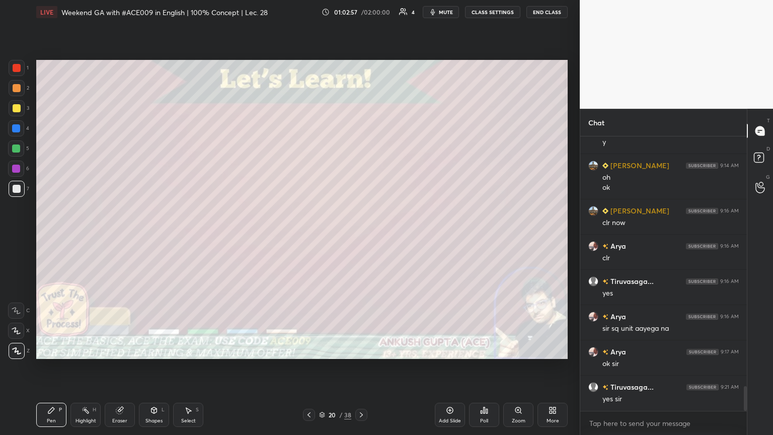
click at [359, 236] on icon at bounding box center [361, 415] width 8 height 8
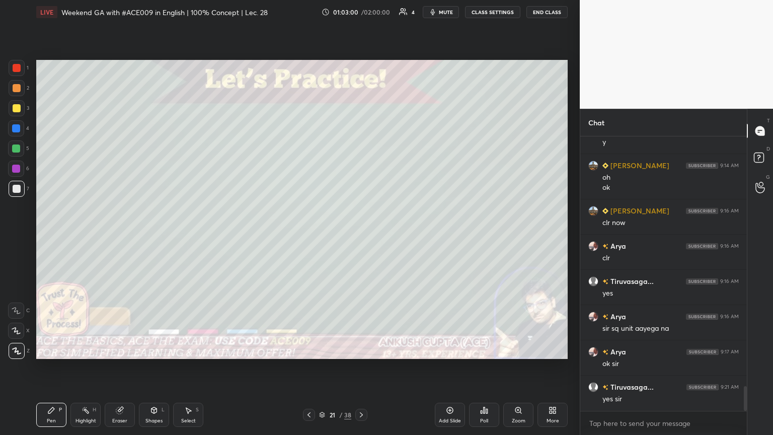
click at [307, 236] on icon at bounding box center [309, 415] width 8 height 8
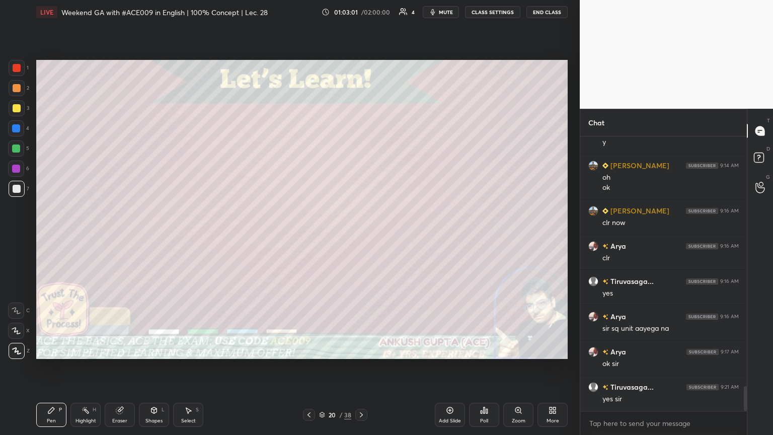
click at [361, 236] on icon at bounding box center [361, 415] width 8 height 8
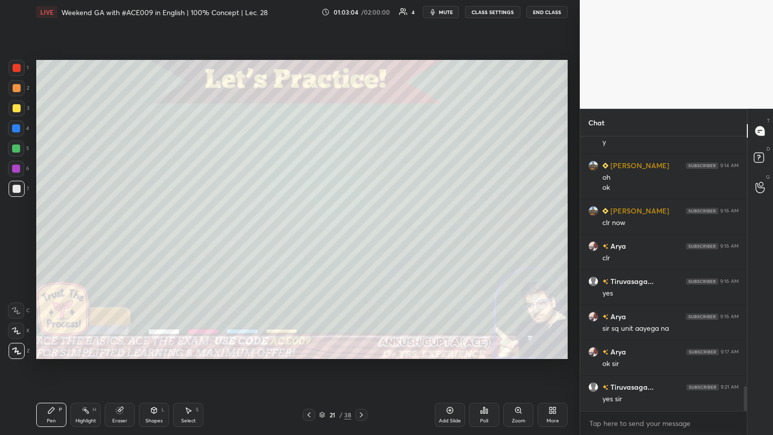
click at [18, 124] on div at bounding box center [16, 128] width 8 height 8
click at [308, 236] on icon at bounding box center [309, 415] width 8 height 8
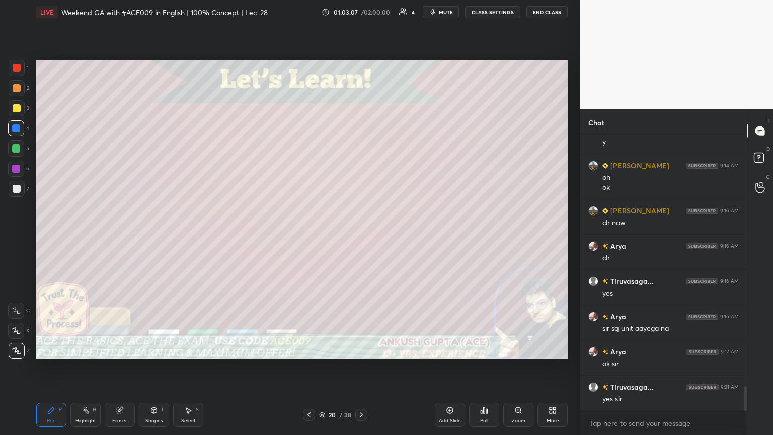
click at [361, 236] on icon at bounding box center [361, 415] width 8 height 8
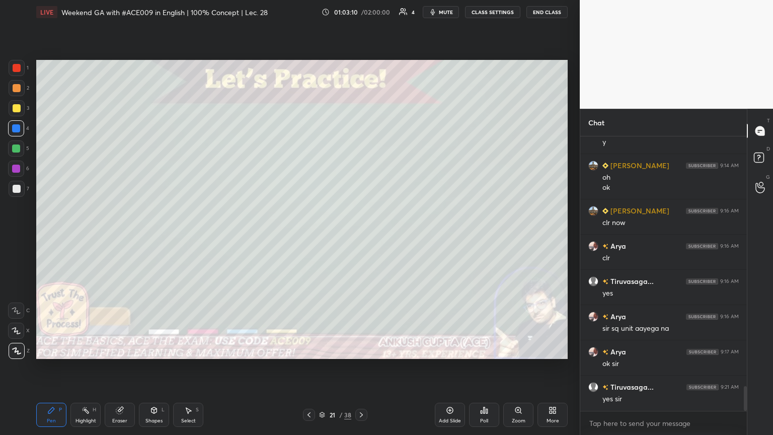
click at [151, 236] on div "Shapes" at bounding box center [153, 420] width 17 height 5
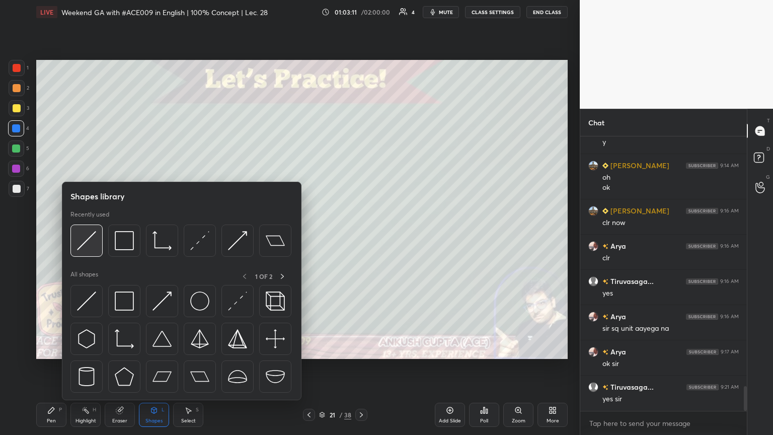
click at [87, 236] on img at bounding box center [86, 240] width 19 height 19
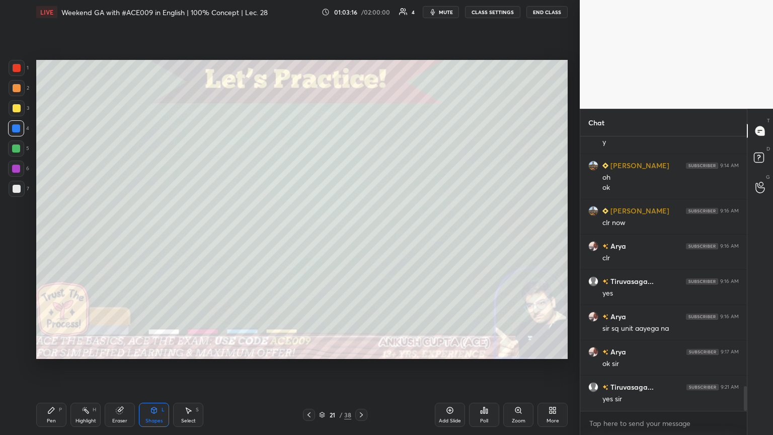
click at [56, 236] on div "Pen P" at bounding box center [51, 415] width 30 height 24
click at [83, 236] on div "Highlight" at bounding box center [85, 420] width 21 height 5
click at [51, 236] on icon at bounding box center [51, 410] width 8 height 8
click at [16, 115] on div at bounding box center [17, 108] width 16 height 16
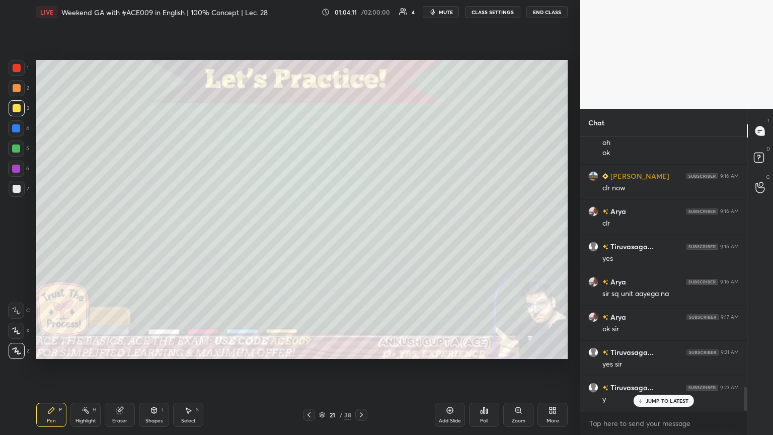
click at [87, 236] on icon at bounding box center [86, 410] width 8 height 8
click at [47, 236] on div "Pen P" at bounding box center [51, 415] width 30 height 24
click at [71, 236] on div "Highlight H" at bounding box center [85, 415] width 30 height 24
click at [54, 236] on div "Pen P" at bounding box center [51, 415] width 30 height 24
click at [186, 236] on div "Select" at bounding box center [188, 420] width 15 height 5
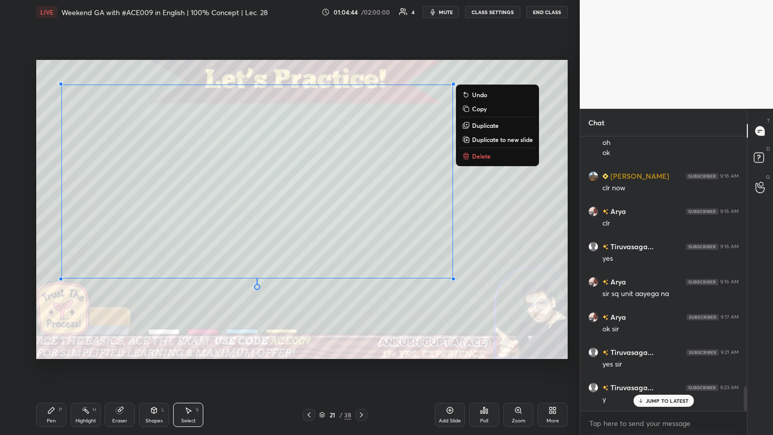
click at [56, 236] on div "Pen P" at bounding box center [51, 415] width 30 height 24
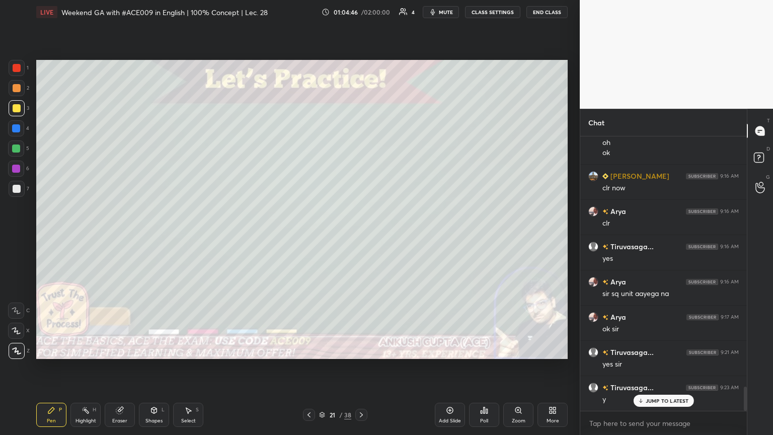
click at [84, 236] on div "Highlight H" at bounding box center [85, 415] width 30 height 24
click at [47, 236] on div "Pen" at bounding box center [51, 420] width 9 height 5
click at [80, 236] on div "Highlight H" at bounding box center [85, 415] width 30 height 24
click at [48, 236] on icon at bounding box center [51, 410] width 8 height 8
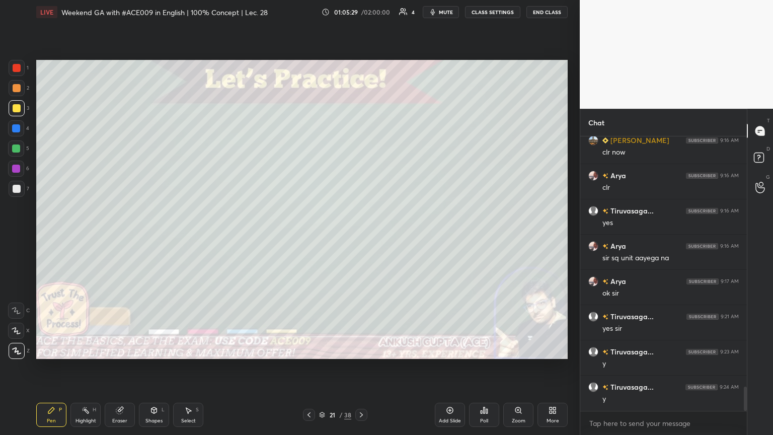
click at [361, 236] on icon at bounding box center [361, 414] width 3 height 5
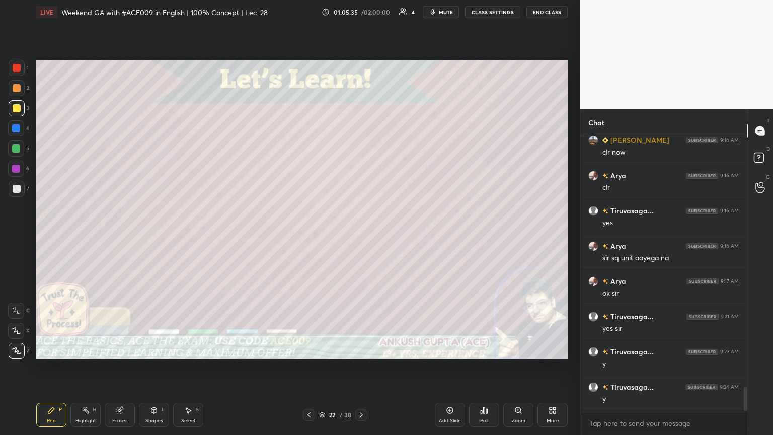
click at [190, 236] on div "Select S" at bounding box center [188, 415] width 30 height 24
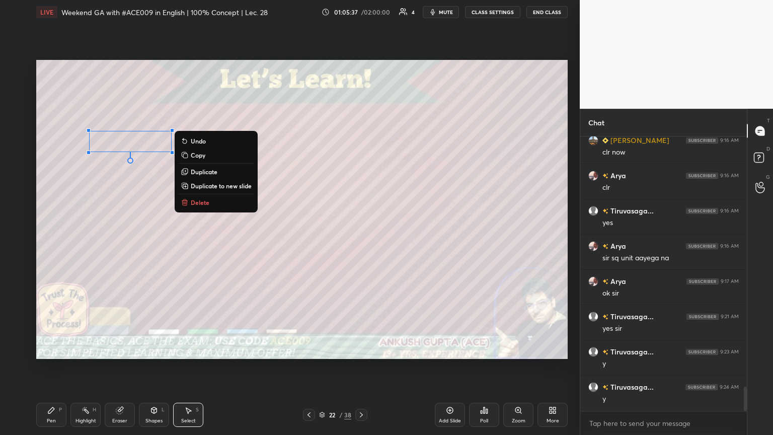
click at [48, 236] on div "Pen P" at bounding box center [51, 415] width 30 height 24
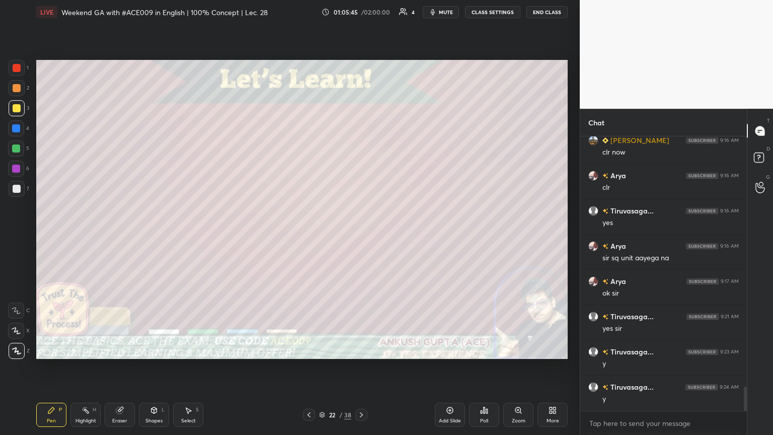
click at [311, 236] on icon at bounding box center [309, 415] width 8 height 8
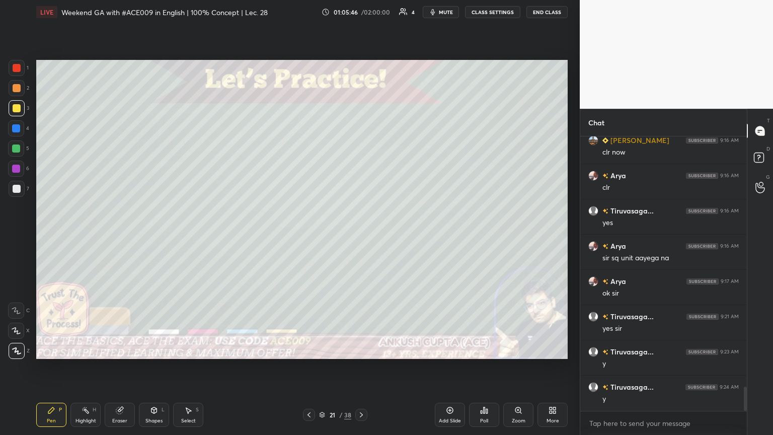
click at [82, 236] on div "Highlight" at bounding box center [85, 420] width 21 height 5
click at [50, 236] on icon at bounding box center [51, 410] width 6 height 6
click at [361, 236] on icon at bounding box center [361, 415] width 8 height 8
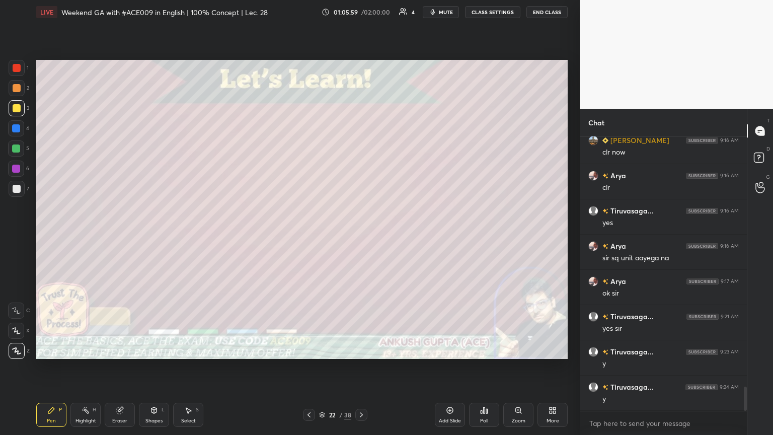
click at [304, 236] on div at bounding box center [309, 415] width 12 height 12
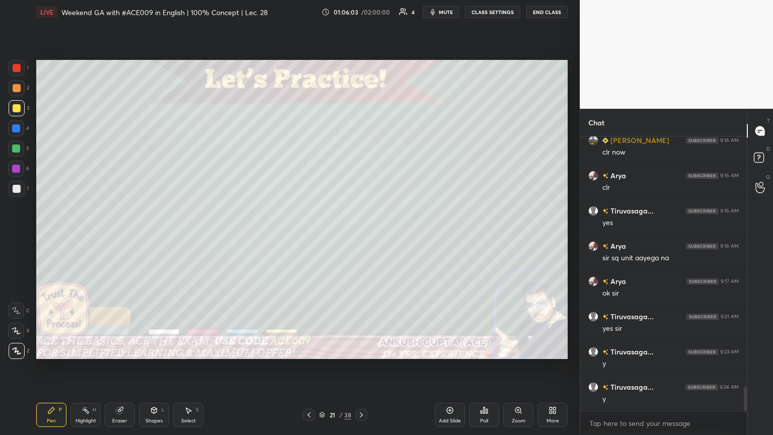
click at [361, 236] on icon at bounding box center [361, 415] width 8 height 8
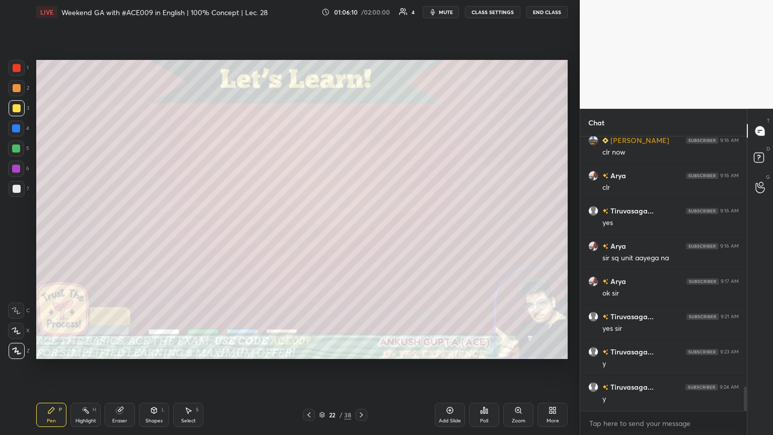
click at [304, 236] on div at bounding box center [309, 415] width 12 height 12
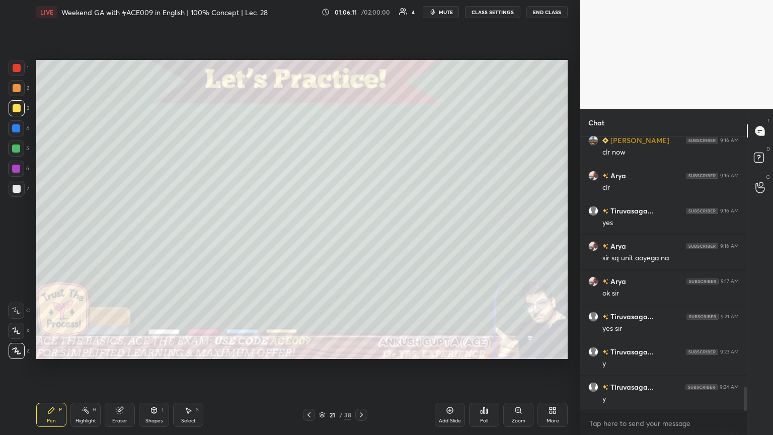
click at [361, 236] on icon at bounding box center [361, 415] width 8 height 8
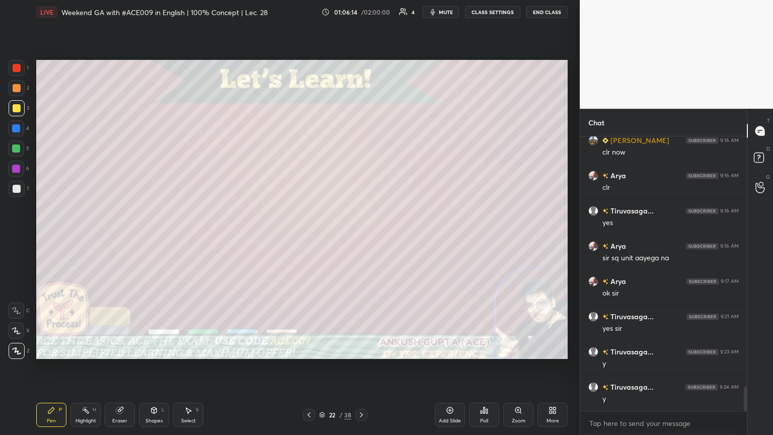
click at [307, 236] on icon at bounding box center [309, 415] width 8 height 8
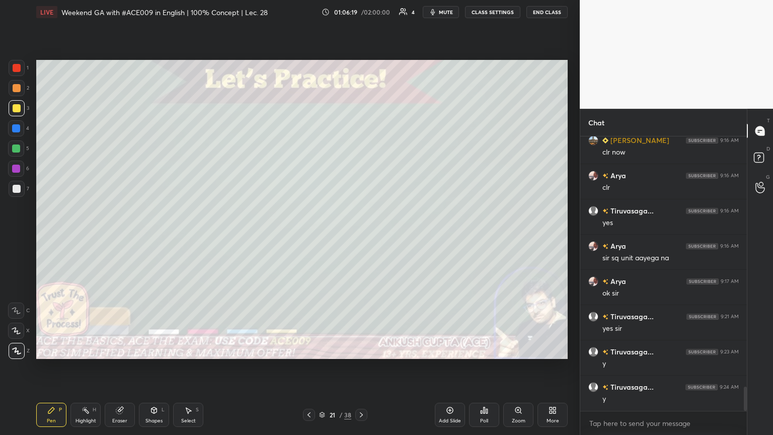
click at [361, 236] on icon at bounding box center [361, 415] width 8 height 8
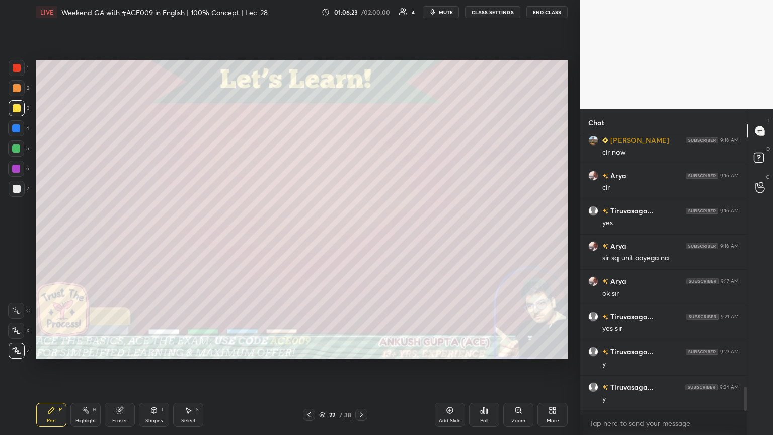
click at [309, 236] on icon at bounding box center [308, 414] width 3 height 5
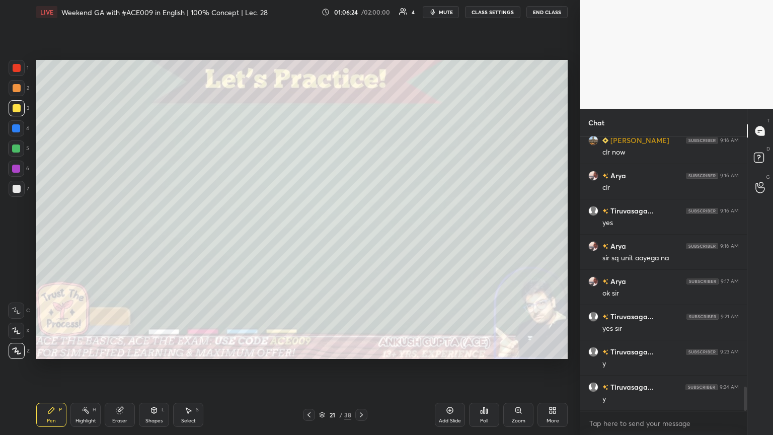
click at [361, 236] on icon at bounding box center [361, 414] width 3 height 5
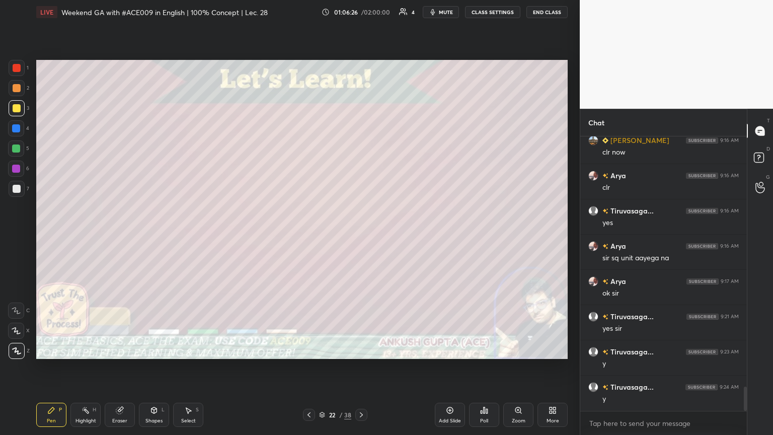
click at [311, 236] on icon at bounding box center [309, 415] width 8 height 8
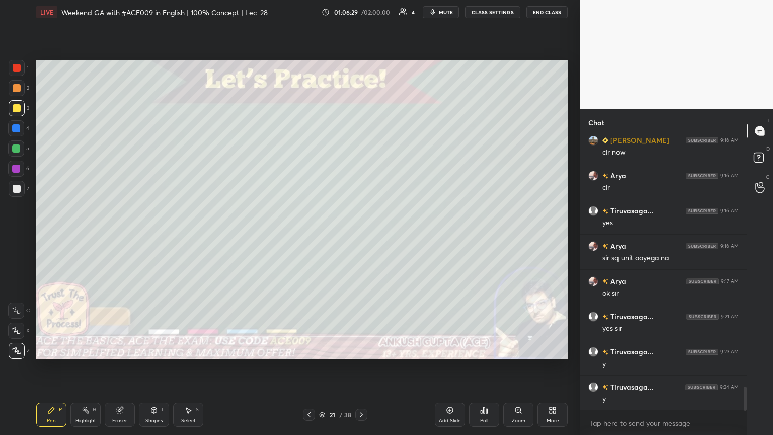
click at [361, 236] on icon at bounding box center [361, 415] width 8 height 8
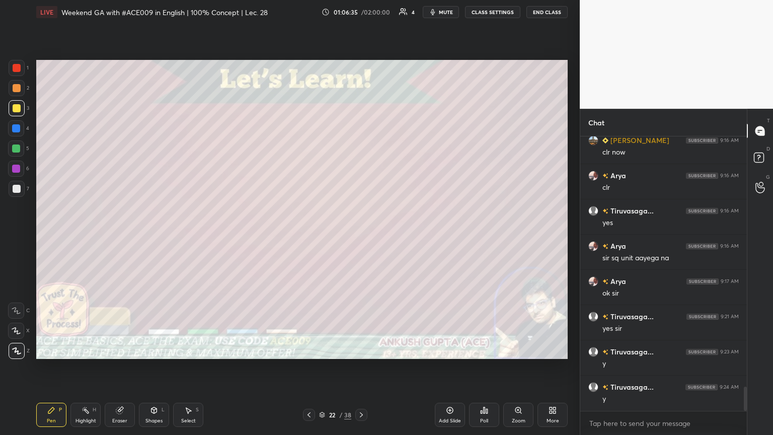
click at [83, 236] on div "Highlight H" at bounding box center [85, 415] width 30 height 24
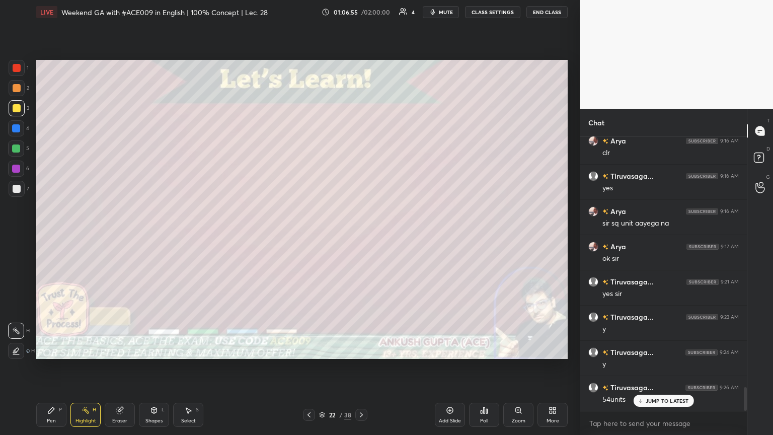
click at [44, 236] on div "Pen P" at bounding box center [51, 415] width 30 height 24
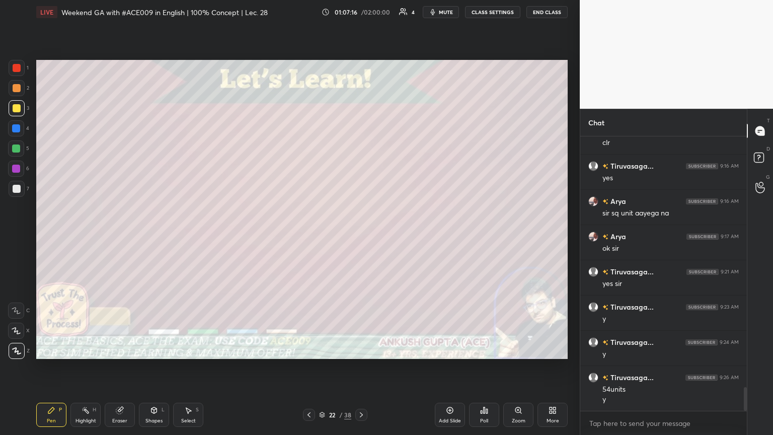
scroll to position [2929, 0]
click at [19, 189] on div at bounding box center [17, 189] width 8 height 8
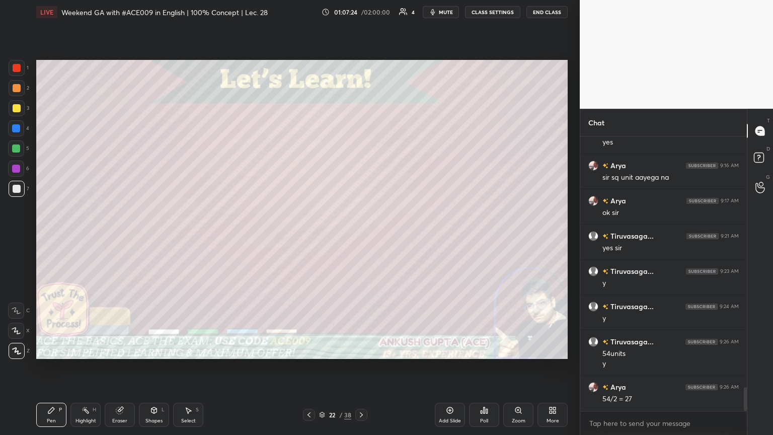
click at [308, 236] on icon at bounding box center [309, 415] width 8 height 8
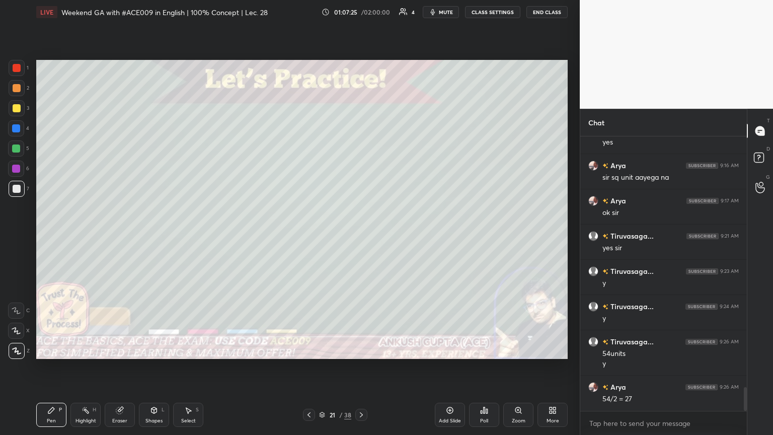
click at [361, 236] on div at bounding box center [361, 415] width 12 height 12
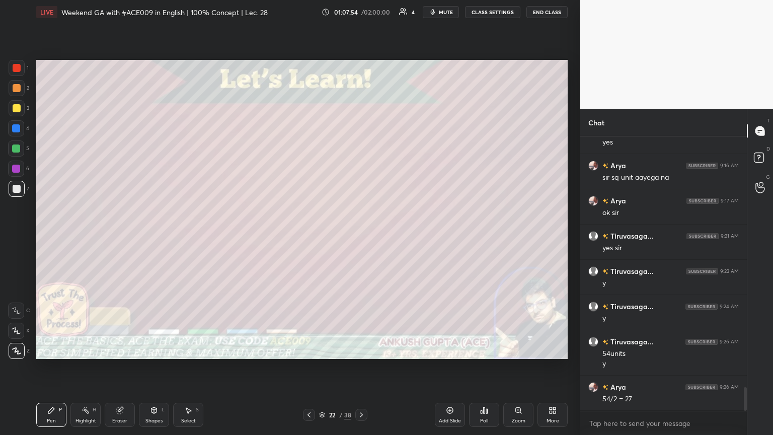
click at [310, 236] on div at bounding box center [309, 415] width 12 height 12
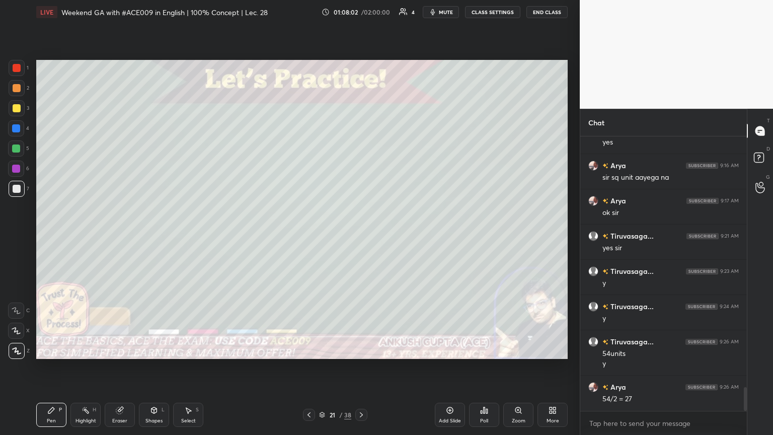
click at [361, 236] on icon at bounding box center [361, 415] width 8 height 8
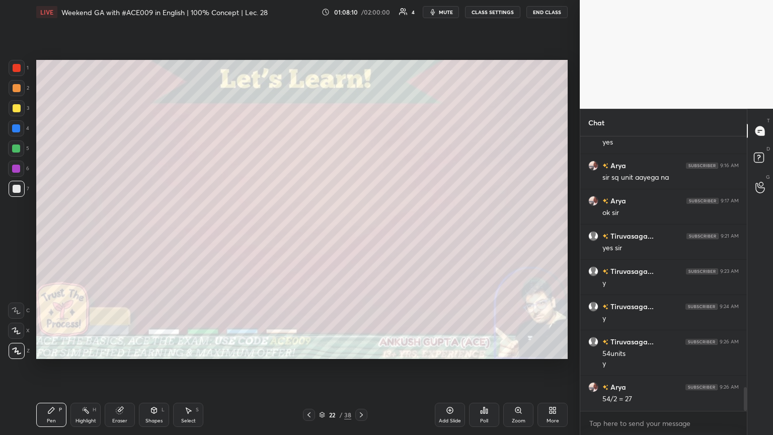
click at [310, 236] on icon at bounding box center [309, 415] width 8 height 8
click at [361, 236] on icon at bounding box center [361, 415] width 8 height 8
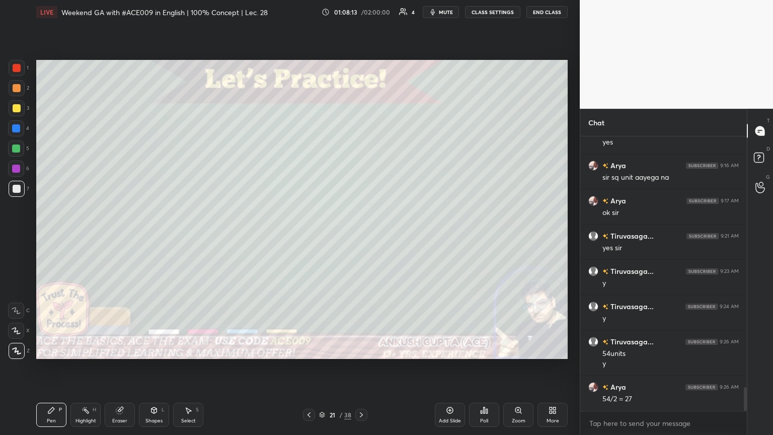
click at [361, 236] on icon at bounding box center [361, 415] width 8 height 8
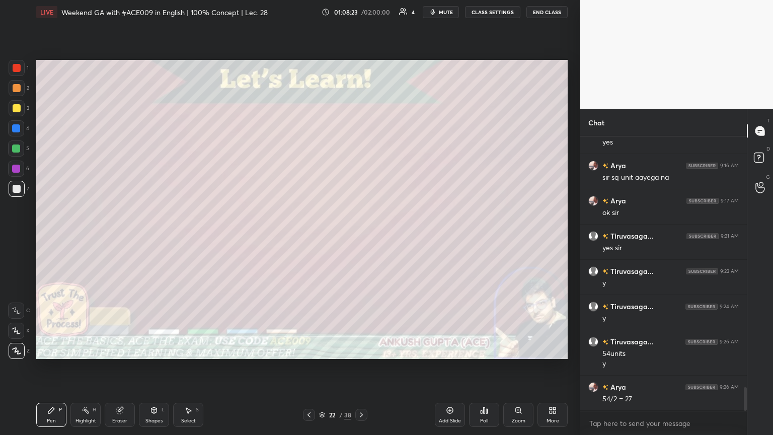
scroll to position [2963, 0]
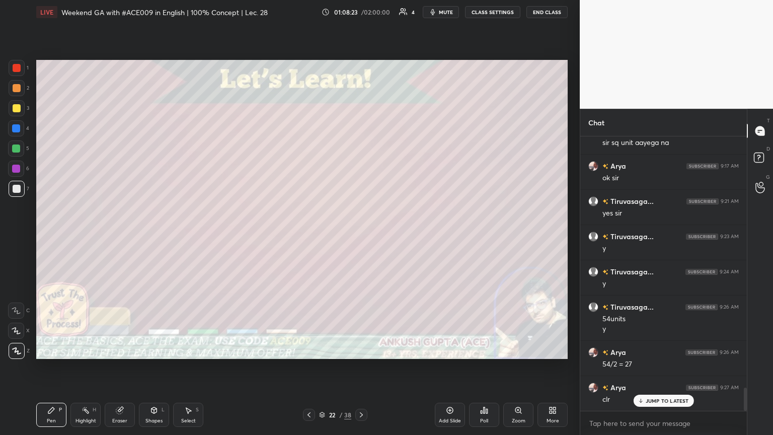
click at [361, 10] on span "mute" at bounding box center [446, 12] width 14 height 7
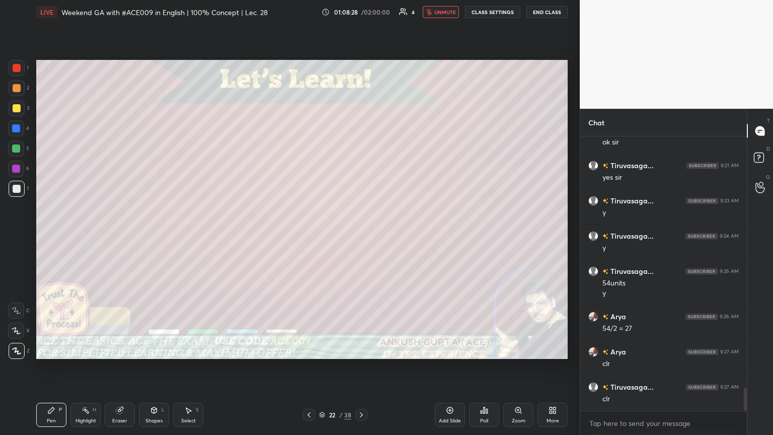
click at [361, 10] on span "unmute" at bounding box center [445, 12] width 22 height 7
click at [361, 236] on icon at bounding box center [361, 415] width 8 height 8
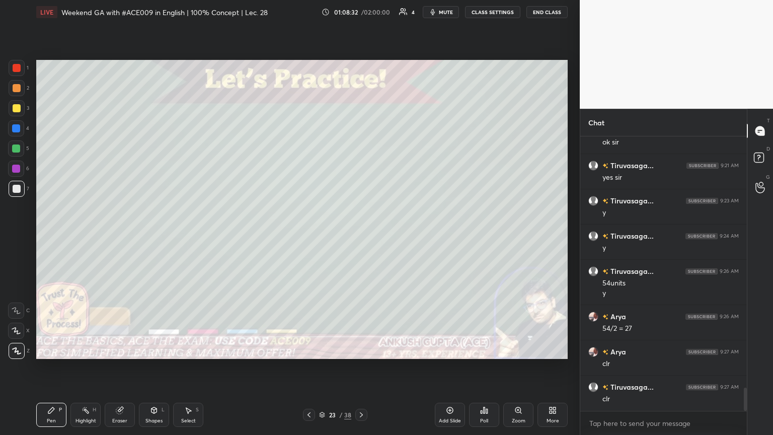
click at [14, 111] on div at bounding box center [17, 108] width 8 height 8
click at [15, 147] on div at bounding box center [16, 148] width 8 height 8
click at [149, 236] on div "Shapes" at bounding box center [153, 420] width 17 height 5
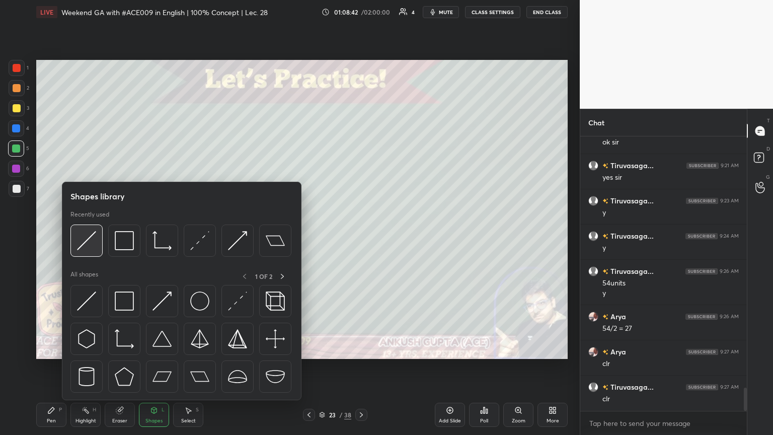
click at [84, 236] on img at bounding box center [86, 240] width 19 height 19
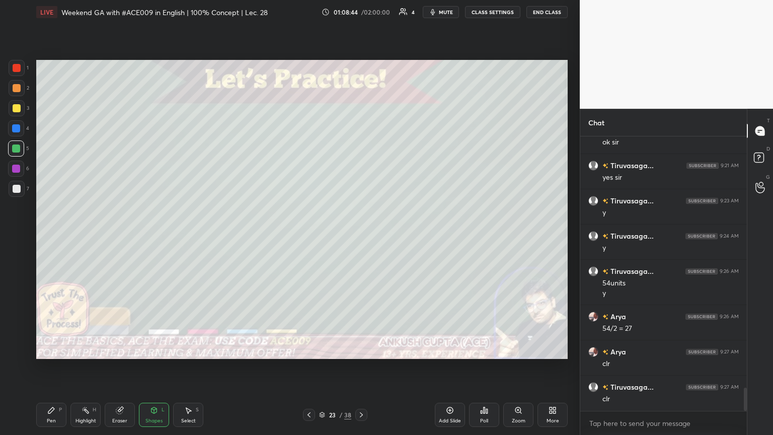
click at [14, 130] on div at bounding box center [16, 128] width 8 height 8
click at [51, 236] on div "Pen P" at bounding box center [51, 415] width 30 height 24
click at [16, 191] on div at bounding box center [17, 189] width 8 height 8
click at [13, 146] on div at bounding box center [16, 148] width 8 height 8
click at [18, 129] on div at bounding box center [16, 128] width 8 height 8
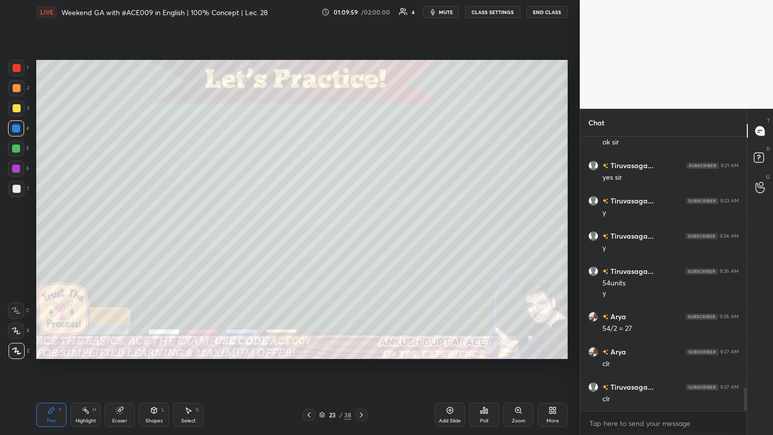
click at [361, 236] on div at bounding box center [361, 415] width 12 height 12
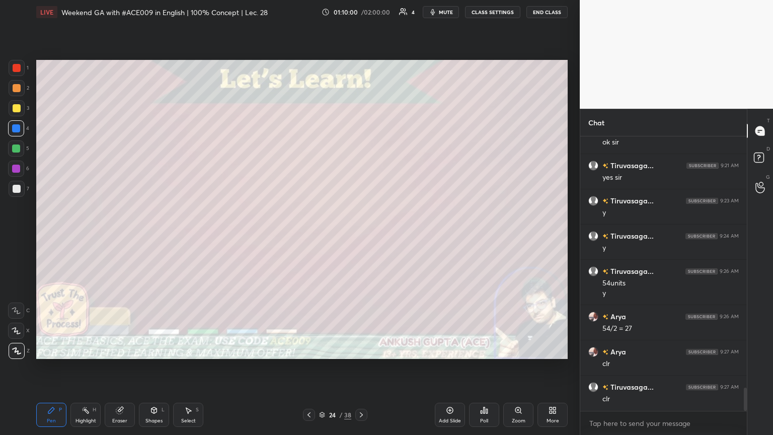
click at [20, 104] on div at bounding box center [17, 108] width 16 height 16
click at [15, 191] on div at bounding box center [17, 189] width 8 height 8
click at [151, 236] on div "Shapes" at bounding box center [153, 420] width 17 height 5
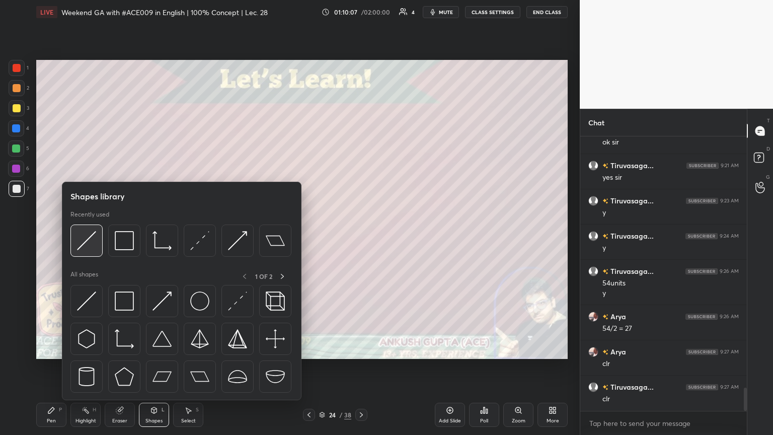
click at [84, 236] on img at bounding box center [86, 240] width 19 height 19
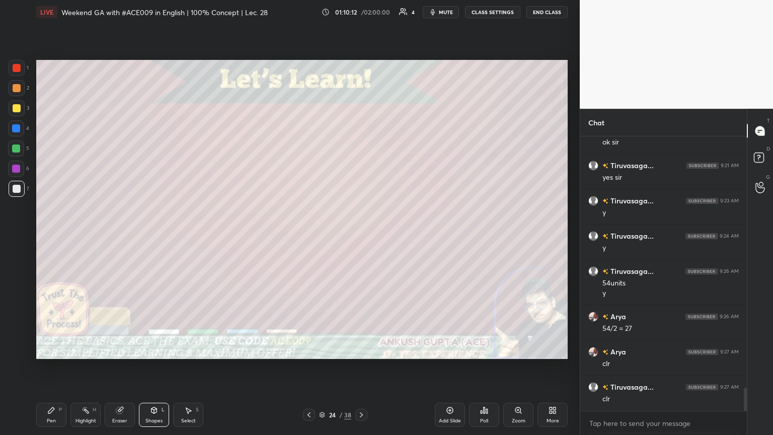
click at [54, 236] on icon at bounding box center [51, 410] width 8 height 8
click at [12, 149] on div at bounding box center [16, 148] width 8 height 8
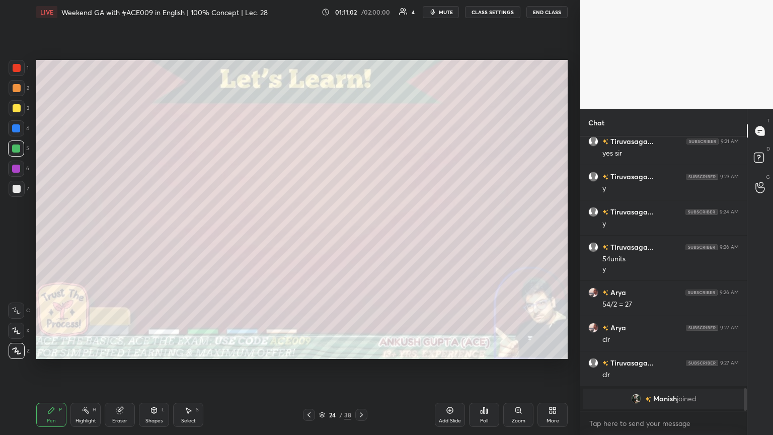
click at [357, 236] on icon at bounding box center [361, 415] width 8 height 8
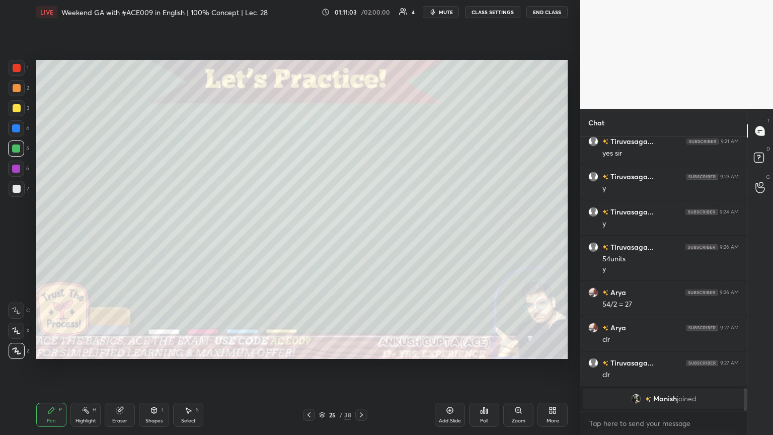
click at [18, 115] on div at bounding box center [17, 108] width 16 height 16
click at [151, 236] on div "Shapes L" at bounding box center [154, 415] width 30 height 24
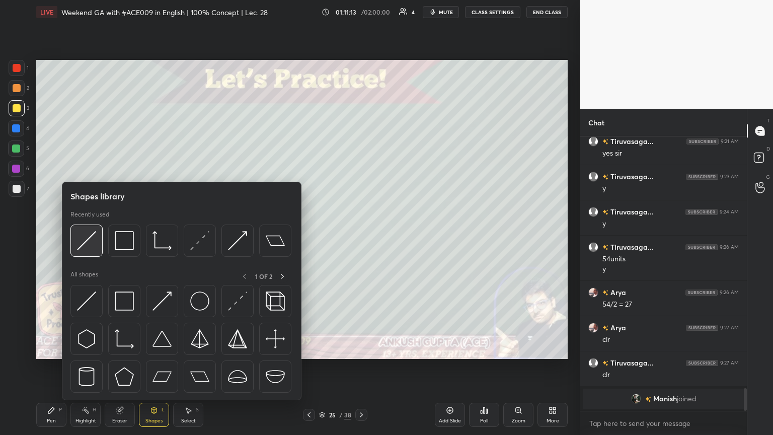
click at [84, 236] on img at bounding box center [86, 240] width 19 height 19
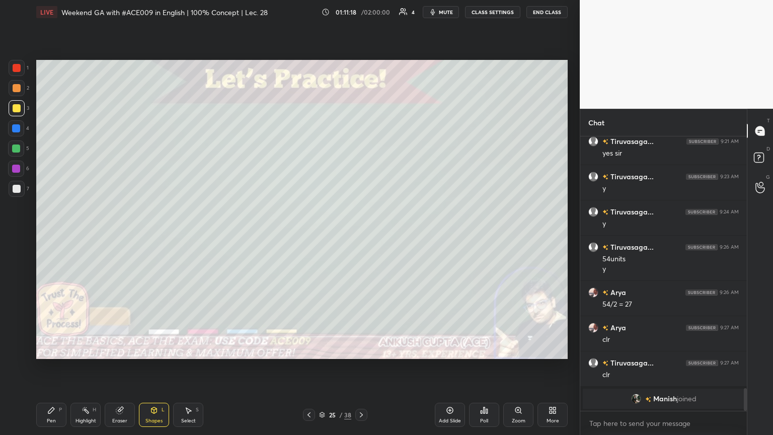
click at [47, 236] on div "Pen P" at bounding box center [51, 415] width 30 height 24
click at [18, 149] on div at bounding box center [16, 148] width 8 height 8
click at [154, 236] on icon at bounding box center [154, 412] width 0 height 4
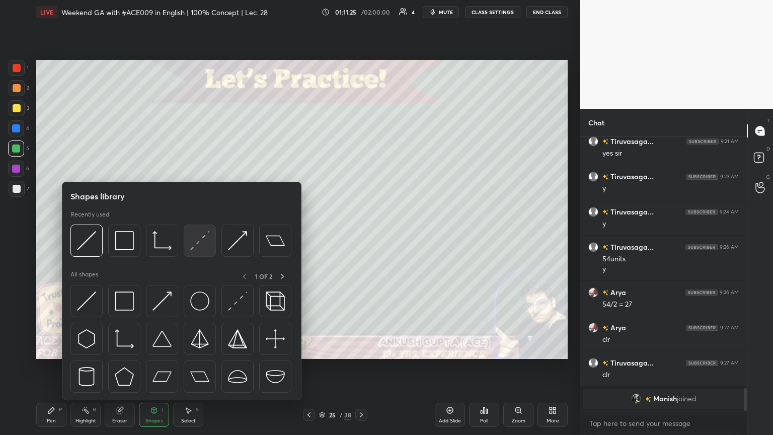
click at [201, 236] on img at bounding box center [199, 240] width 19 height 19
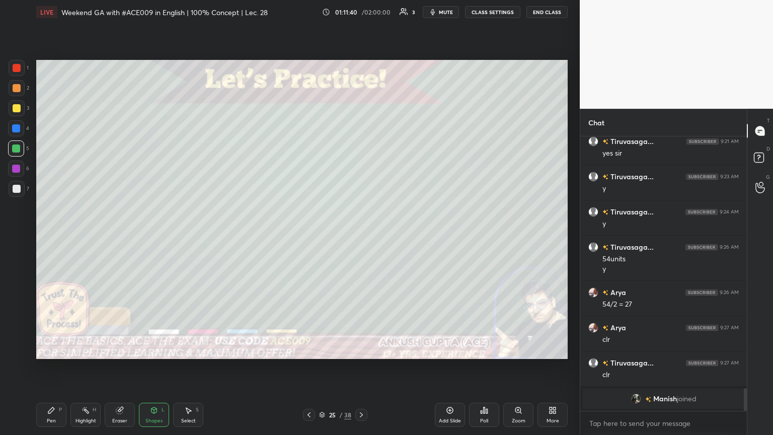
click at [25, 191] on div "7" at bounding box center [19, 189] width 21 height 16
click at [54, 236] on div "Pen" at bounding box center [51, 420] width 9 height 5
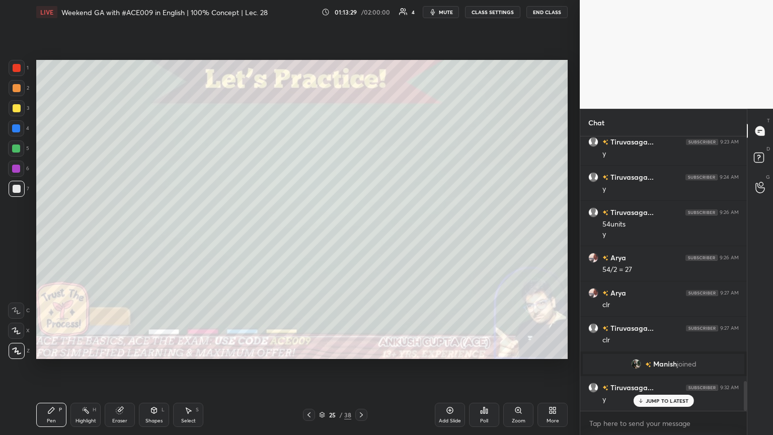
click at [361, 236] on div at bounding box center [361, 415] width 12 height 12
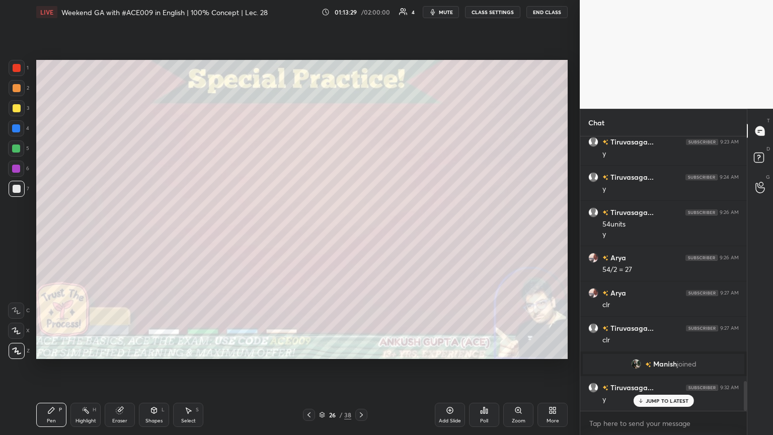
scroll to position [2296, 0]
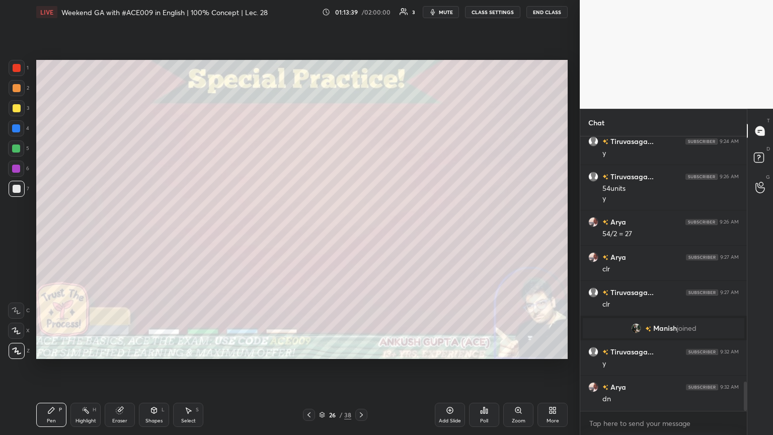
click at [152, 236] on div "Shapes" at bounding box center [153, 420] width 17 height 5
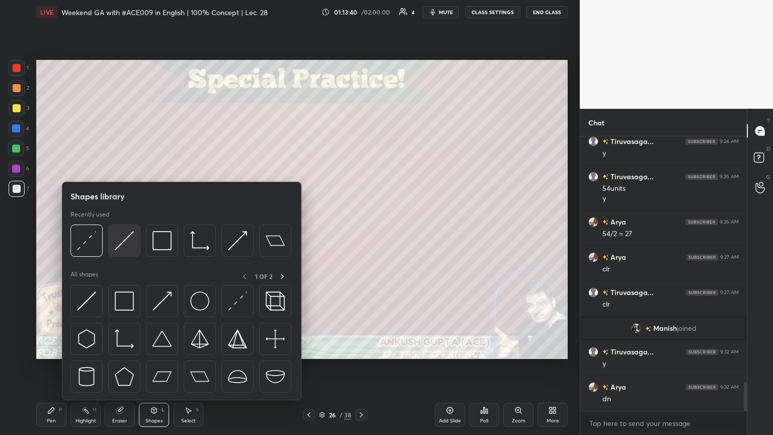
click at [126, 236] on img at bounding box center [124, 240] width 19 height 19
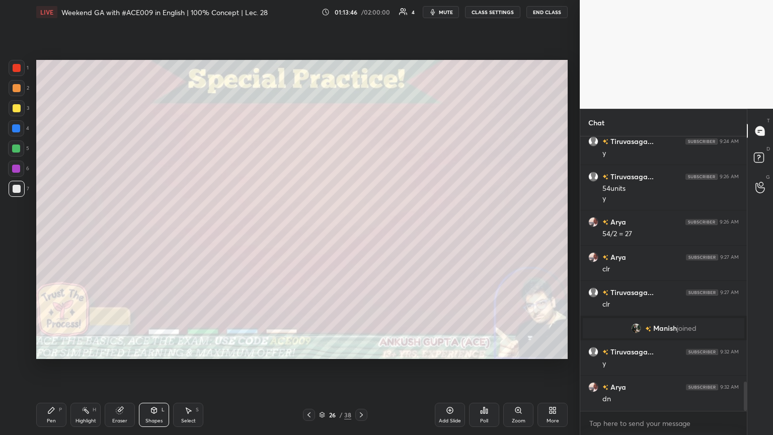
click at [56, 236] on div "Pen P" at bounding box center [51, 415] width 30 height 24
click at [13, 128] on div at bounding box center [16, 128] width 8 height 8
click at [146, 236] on div "Shapes L" at bounding box center [154, 415] width 30 height 24
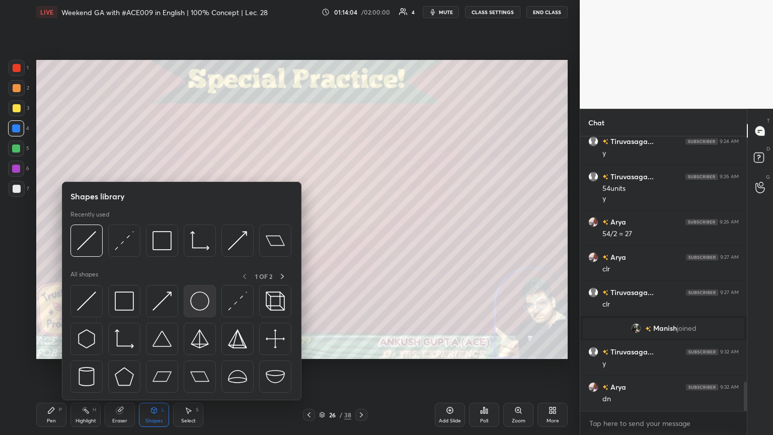
click at [198, 236] on img at bounding box center [199, 300] width 19 height 19
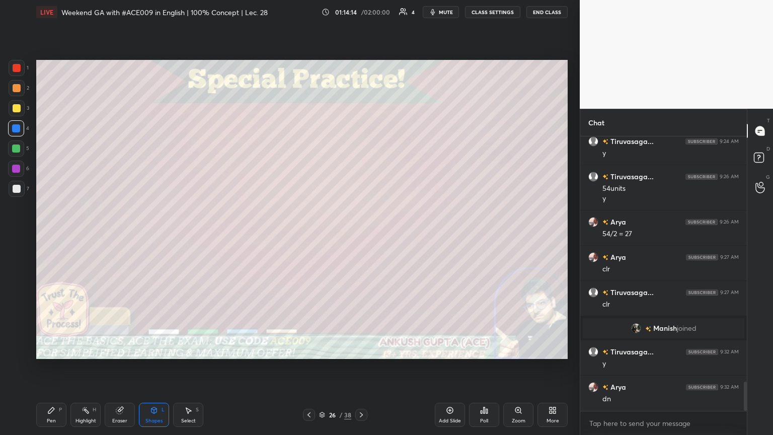
click at [199, 236] on div "Select S" at bounding box center [188, 415] width 30 height 24
click at [54, 236] on div "Pen P" at bounding box center [51, 415] width 30 height 24
click at [18, 156] on div at bounding box center [16, 148] width 16 height 16
click at [82, 236] on div "Highlight" at bounding box center [85, 420] width 21 height 5
click at [43, 236] on div "Pen P" at bounding box center [51, 415] width 30 height 24
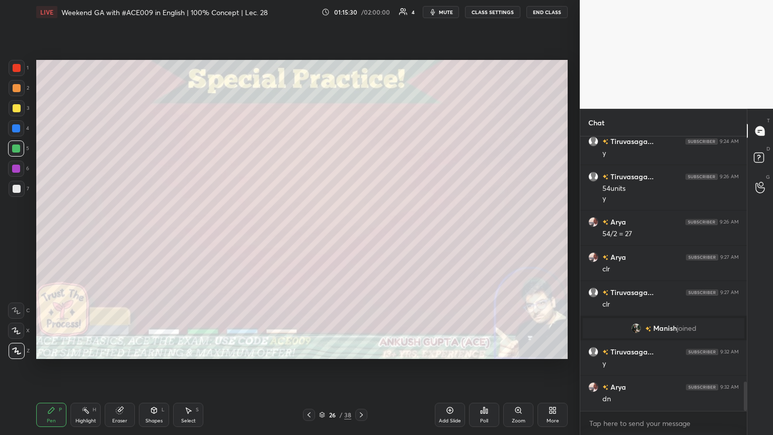
click at [116, 236] on div "Eraser" at bounding box center [119, 420] width 15 height 5
click at [50, 236] on div "Pen P" at bounding box center [51, 415] width 30 height 24
click at [187, 236] on icon at bounding box center [189, 411] width 6 height 6
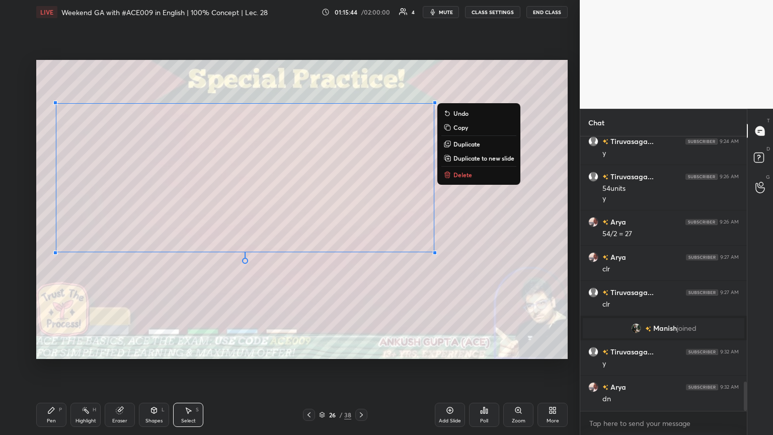
click at [55, 236] on div "Pen" at bounding box center [51, 420] width 9 height 5
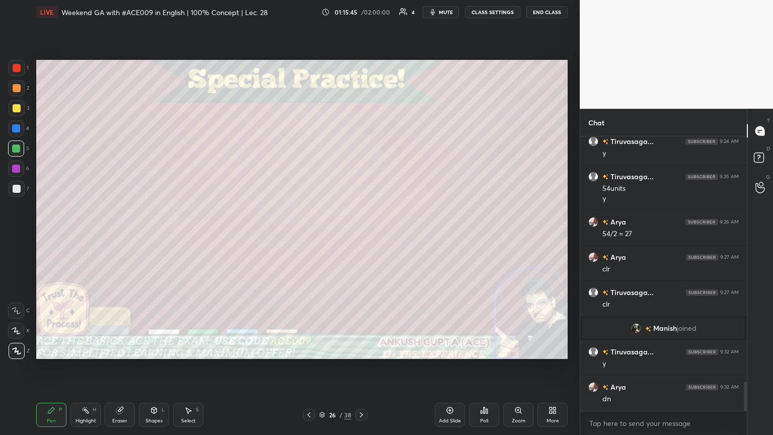
click at [16, 112] on div at bounding box center [17, 108] width 8 height 8
click at [78, 236] on div "Highlight H" at bounding box center [85, 415] width 30 height 24
click at [54, 236] on div "Pen P" at bounding box center [51, 415] width 30 height 24
click at [89, 236] on icon at bounding box center [86, 410] width 8 height 8
click at [49, 236] on div "Pen" at bounding box center [51, 420] width 9 height 5
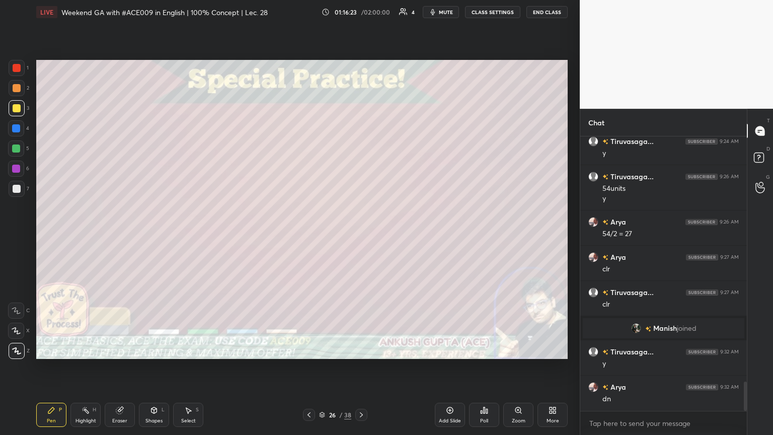
click at [199, 236] on div "Select S" at bounding box center [188, 415] width 30 height 24
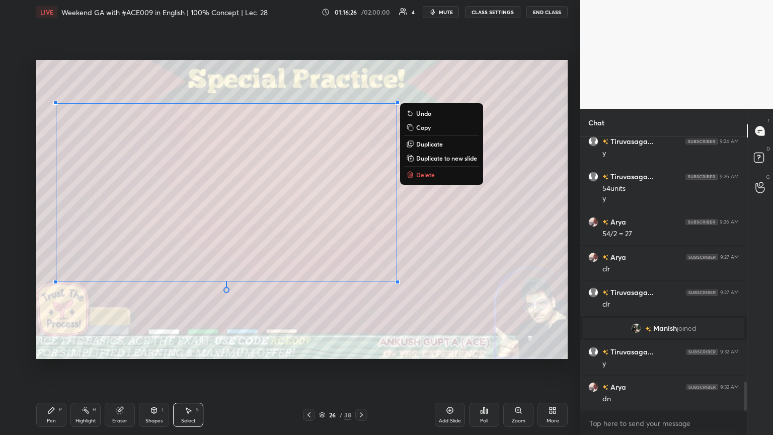
click at [332, 236] on div "0 ° Undo Copy Duplicate Duplicate to new slide Delete" at bounding box center [301, 209] width 531 height 299
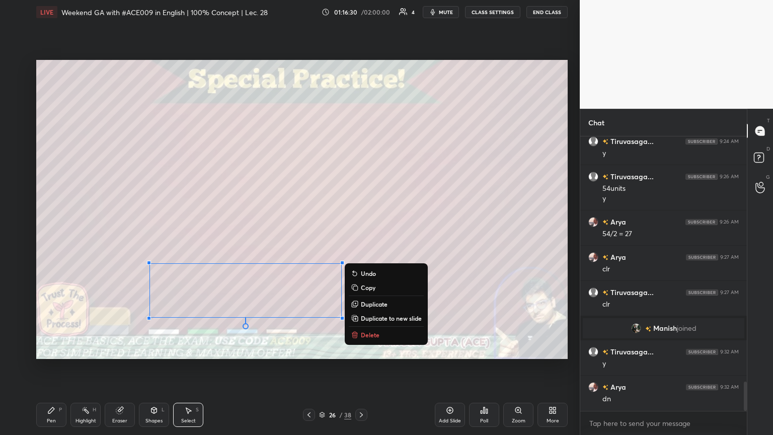
click at [51, 236] on icon at bounding box center [51, 410] width 6 height 6
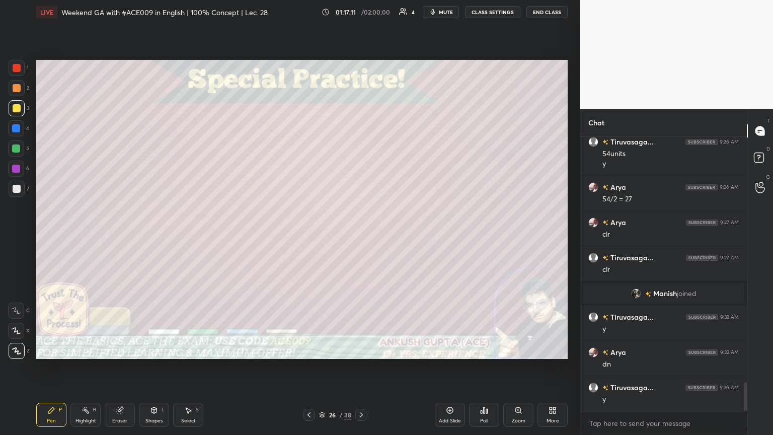
scroll to position [2355, 0]
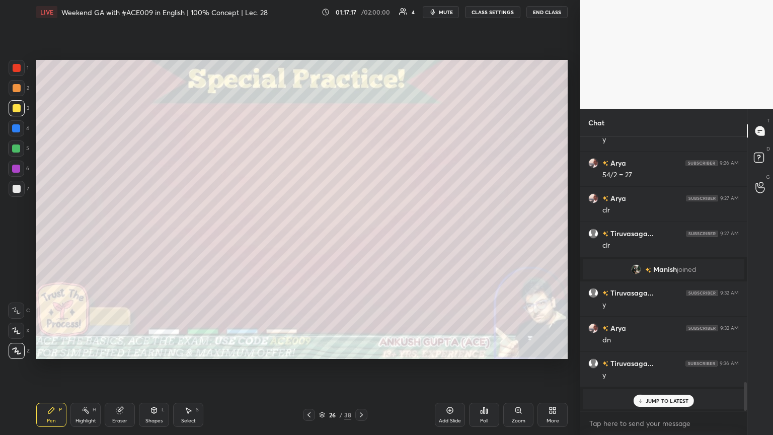
click at [361, 236] on icon at bounding box center [640, 401] width 7 height 6
click at [17, 147] on div at bounding box center [16, 148] width 8 height 8
click at [14, 194] on div at bounding box center [17, 189] width 16 height 16
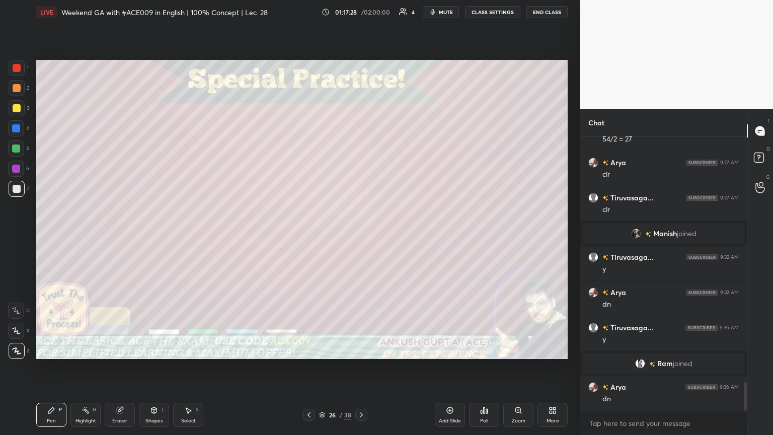
scroll to position [2375, 0]
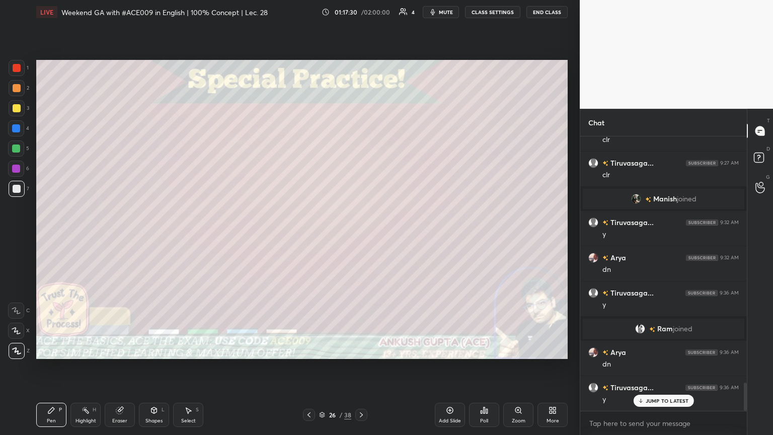
click at [361, 236] on icon at bounding box center [361, 415] width 8 height 8
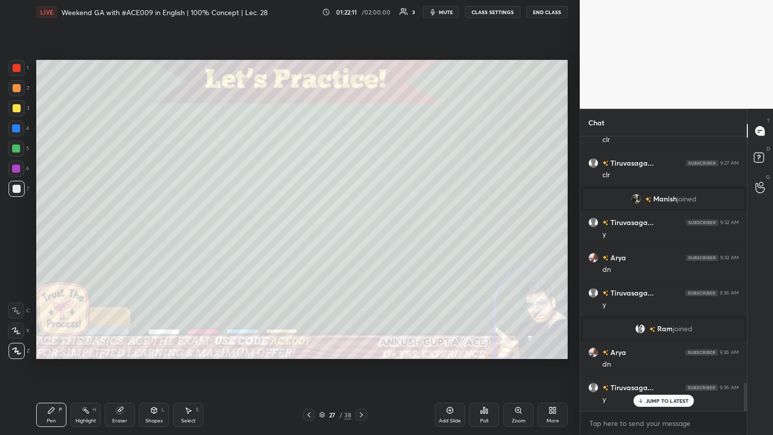
click at [361, 236] on icon at bounding box center [361, 415] width 8 height 8
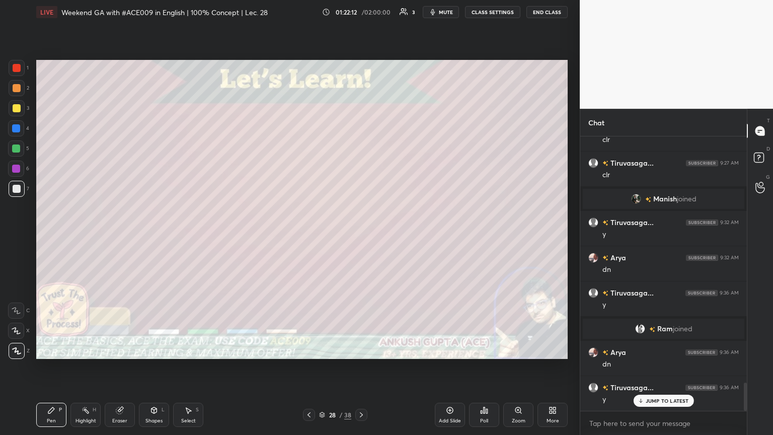
click at [18, 191] on div at bounding box center [17, 189] width 8 height 8
click at [152, 236] on div "Shapes L" at bounding box center [154, 415] width 30 height 24
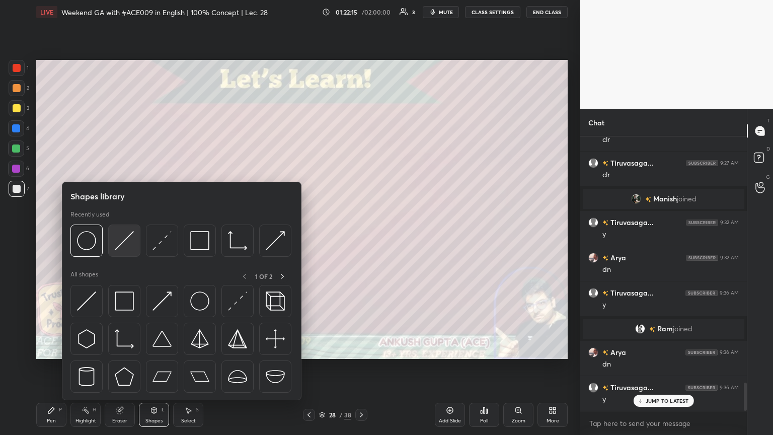
click at [124, 236] on img at bounding box center [124, 240] width 19 height 19
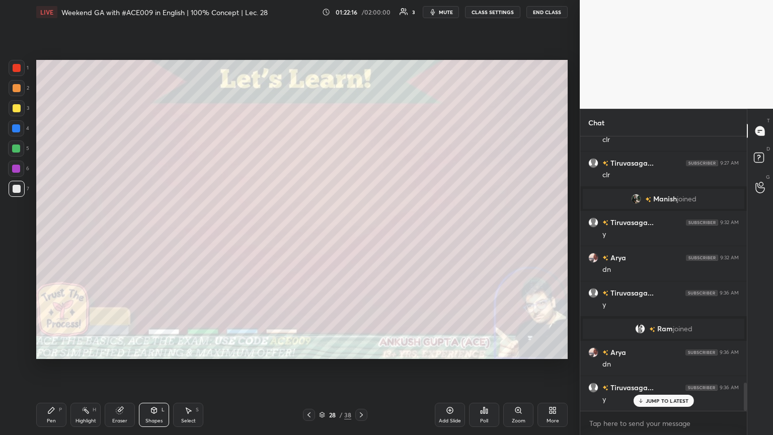
click at [303, 236] on div at bounding box center [309, 415] width 12 height 12
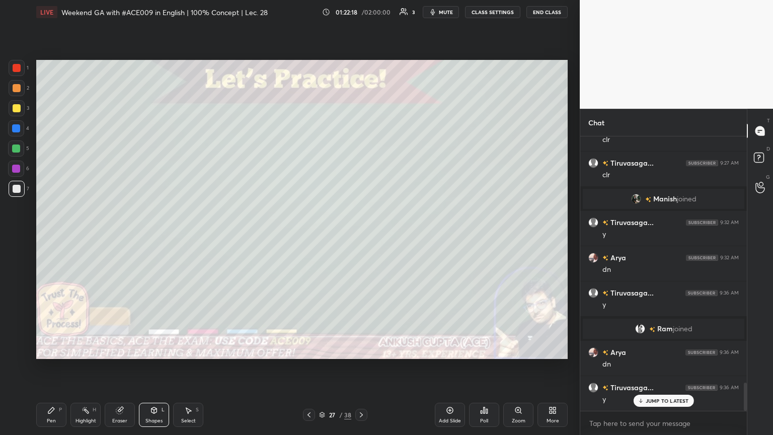
click at [361, 236] on icon at bounding box center [361, 415] width 8 height 8
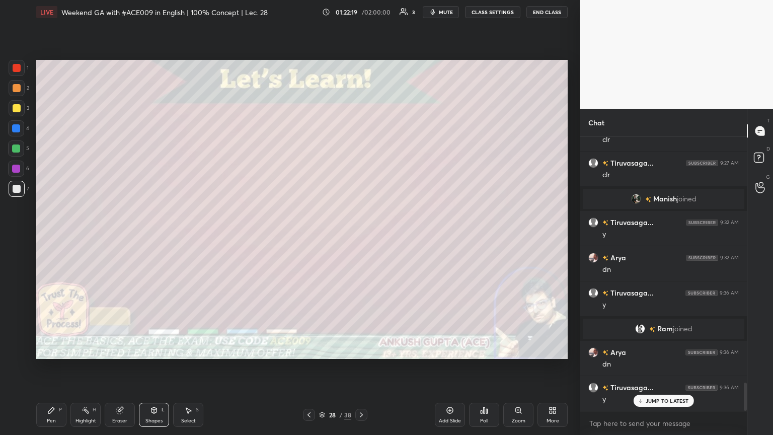
click at [48, 236] on div "Pen" at bounding box center [51, 420] width 9 height 5
click at [159, 236] on div "Shapes" at bounding box center [153, 420] width 17 height 5
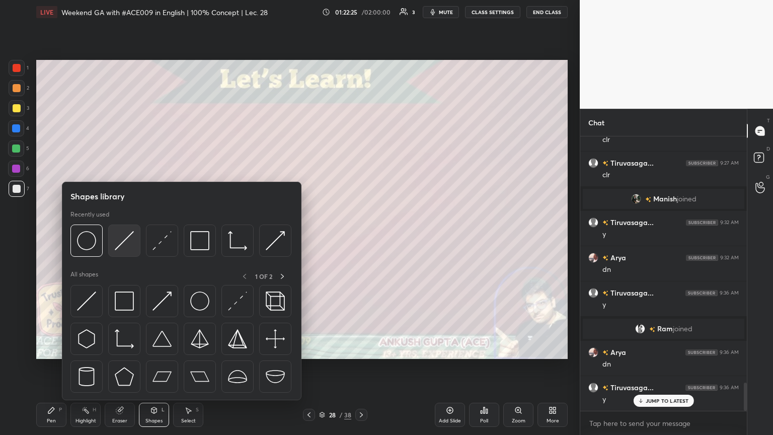
click at [126, 236] on img at bounding box center [124, 240] width 19 height 19
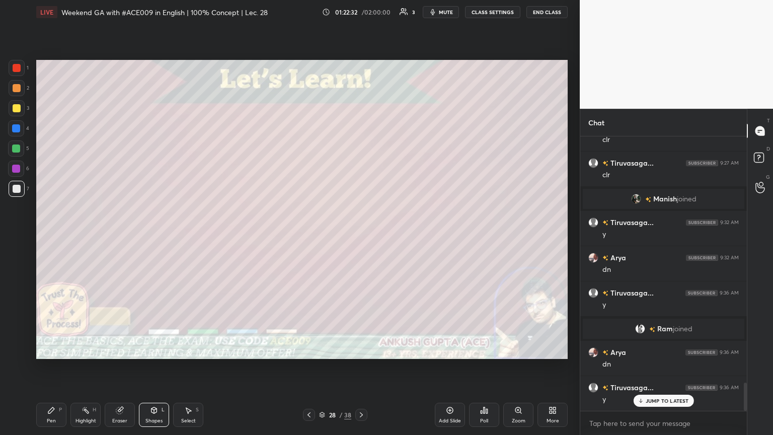
click at [49, 236] on div "Pen P" at bounding box center [51, 415] width 30 height 24
click at [149, 236] on div "Shapes" at bounding box center [153, 420] width 17 height 5
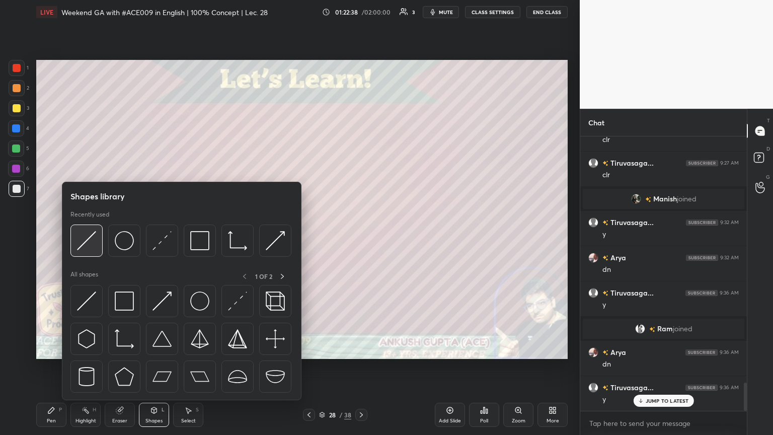
click at [83, 236] on img at bounding box center [86, 240] width 19 height 19
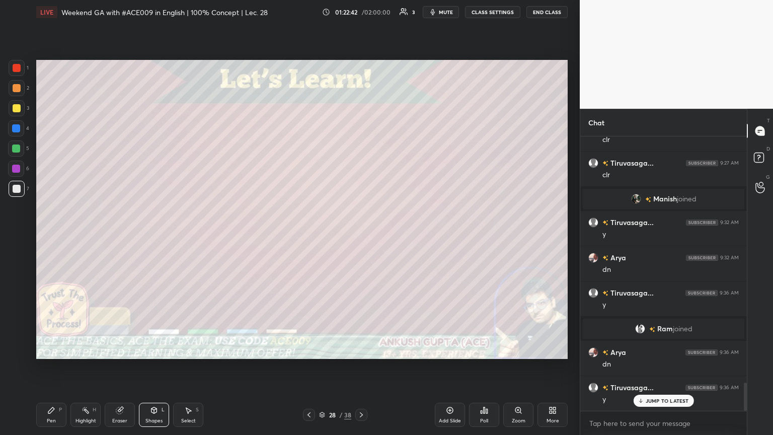
click at [48, 236] on icon at bounding box center [51, 410] width 8 height 8
click at [14, 133] on div at bounding box center [16, 128] width 16 height 16
click at [12, 152] on div at bounding box center [16, 148] width 8 height 8
click at [153, 236] on div "Shapes" at bounding box center [153, 420] width 17 height 5
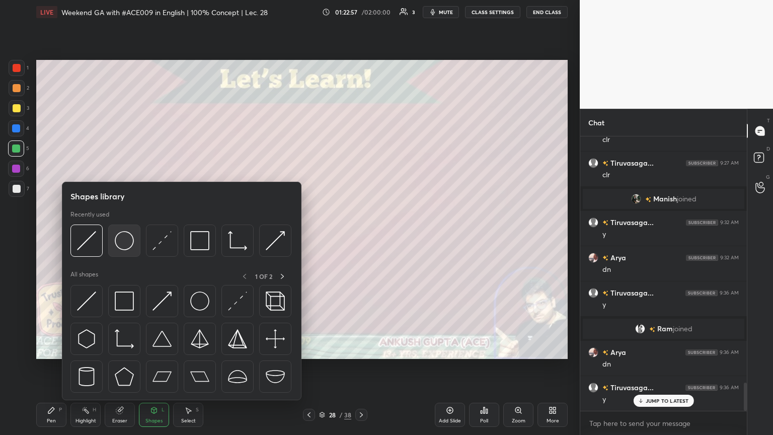
click at [123, 236] on img at bounding box center [124, 240] width 19 height 19
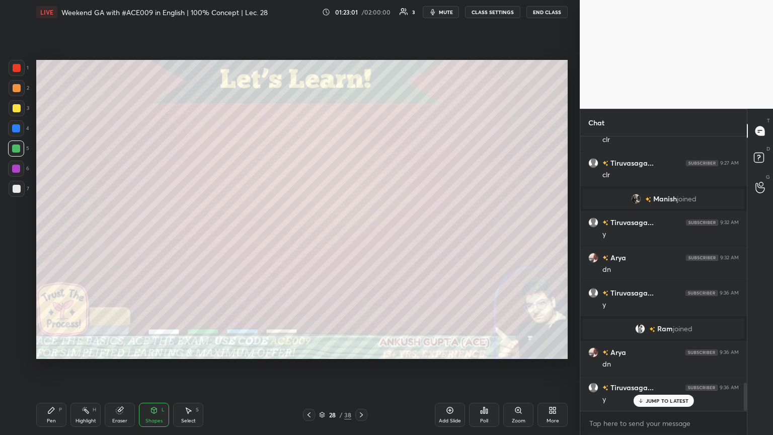
click at [193, 236] on div "Select" at bounding box center [188, 420] width 15 height 5
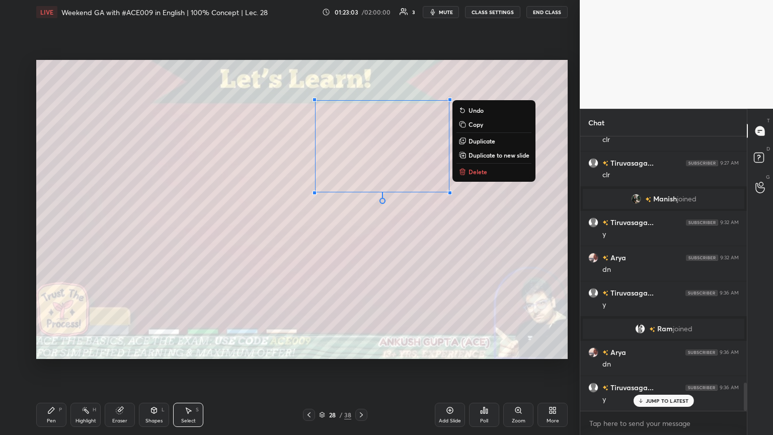
click at [361, 131] on div "0 ° Undo Copy Duplicate Duplicate to new slide Delete" at bounding box center [301, 209] width 531 height 299
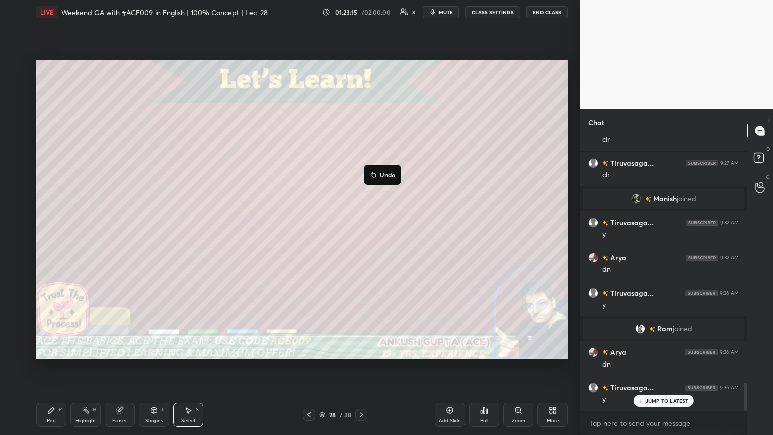
click at [361, 179] on div "0 ° Undo Copy Duplicate Duplicate to new slide Delete" at bounding box center [301, 209] width 531 height 299
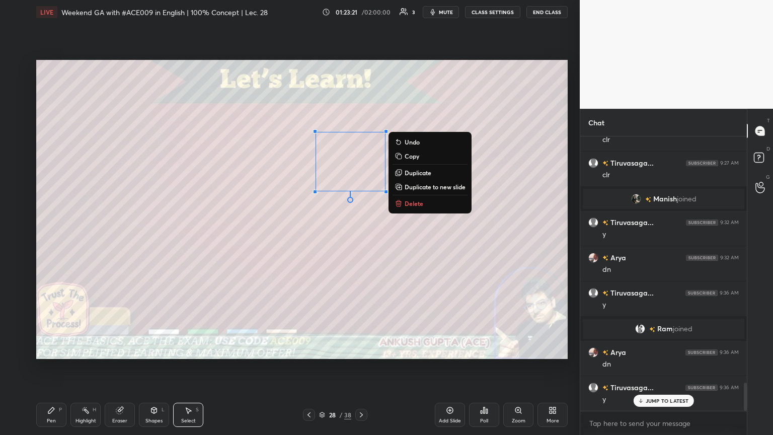
click at [56, 236] on div "Pen P" at bounding box center [51, 415] width 30 height 24
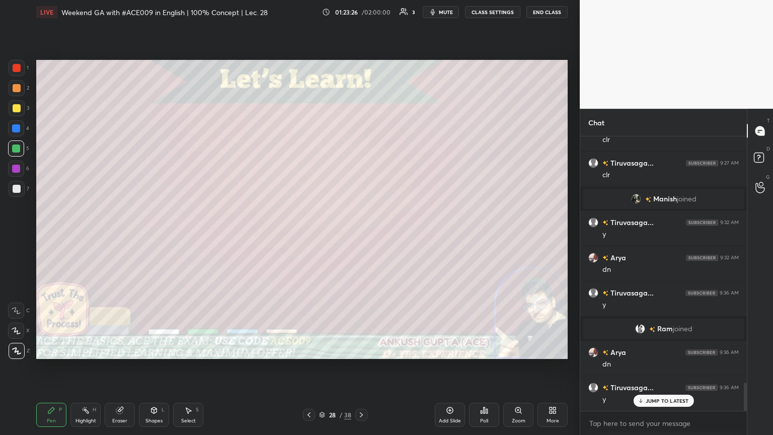
click at [15, 93] on div at bounding box center [17, 88] width 16 height 16
click at [17, 131] on div at bounding box center [16, 128] width 8 height 8
click at [16, 93] on div at bounding box center [17, 88] width 16 height 16
click at [16, 102] on div at bounding box center [17, 108] width 16 height 16
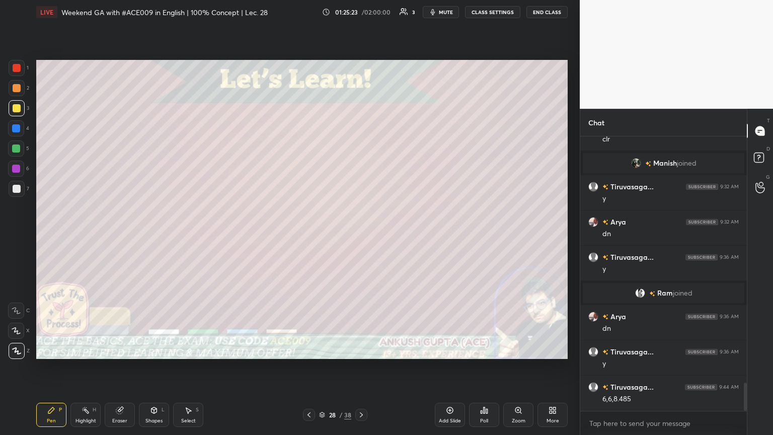
click at [305, 236] on icon at bounding box center [309, 415] width 8 height 8
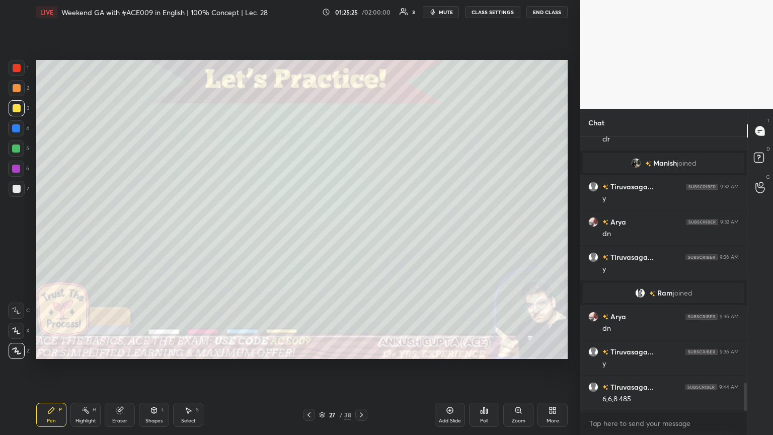
click at [361, 236] on icon at bounding box center [361, 415] width 8 height 8
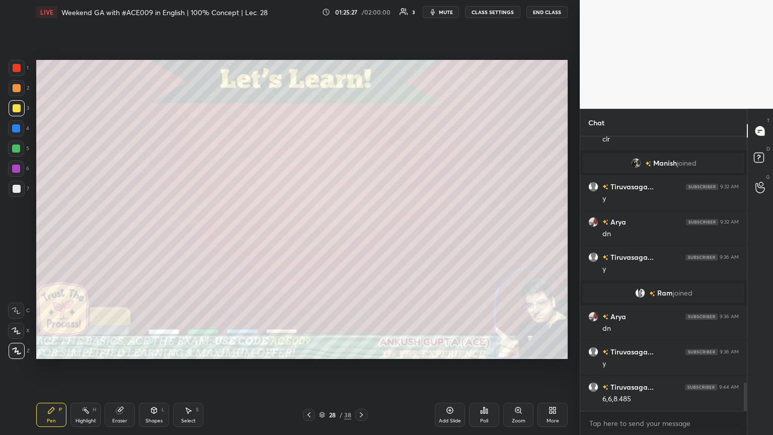
click at [10, 193] on div at bounding box center [17, 189] width 16 height 16
click at [86, 236] on icon at bounding box center [86, 410] width 8 height 8
click at [54, 236] on div "Pen P" at bounding box center [51, 415] width 30 height 24
click at [309, 236] on icon at bounding box center [309, 415] width 8 height 8
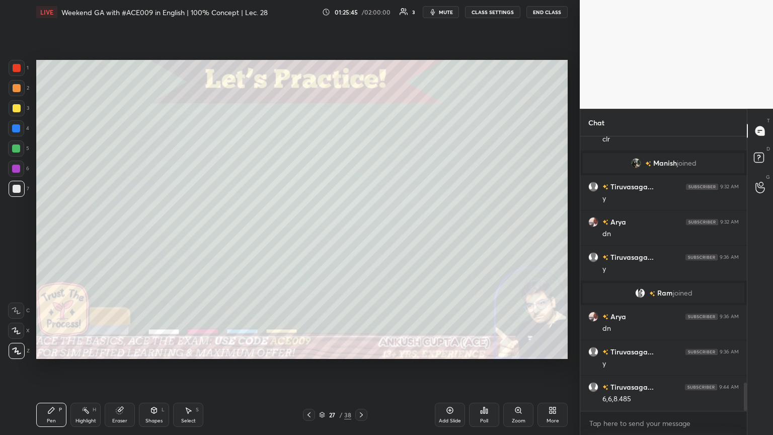
click at [360, 236] on div at bounding box center [361, 415] width 12 height 12
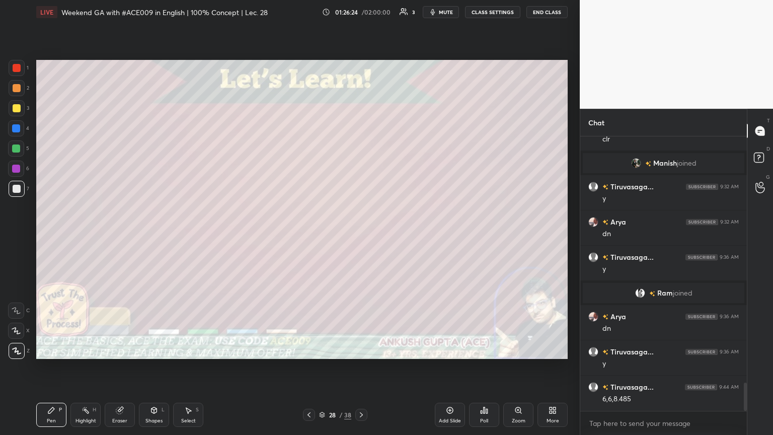
click at [178, 236] on div "Select S" at bounding box center [188, 415] width 30 height 24
click at [48, 236] on div "Pen P" at bounding box center [51, 415] width 30 height 24
click at [358, 236] on icon at bounding box center [361, 415] width 8 height 8
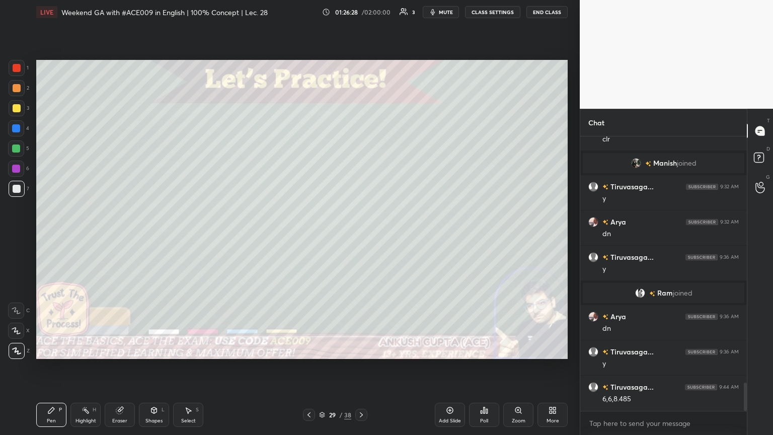
click at [307, 236] on icon at bounding box center [309, 415] width 8 height 8
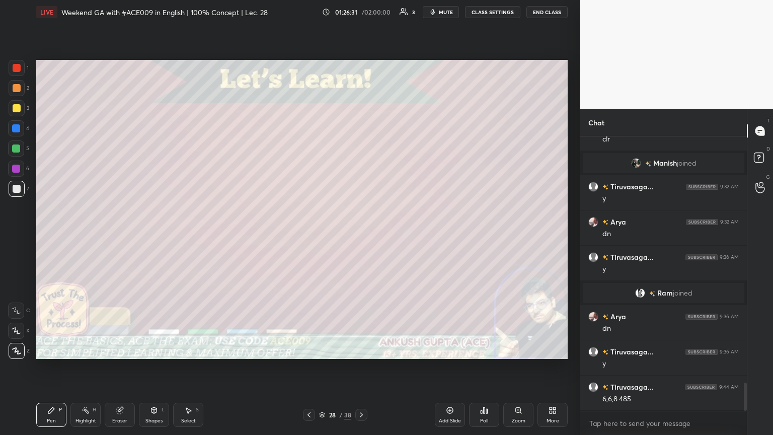
click at [361, 236] on icon at bounding box center [361, 415] width 8 height 8
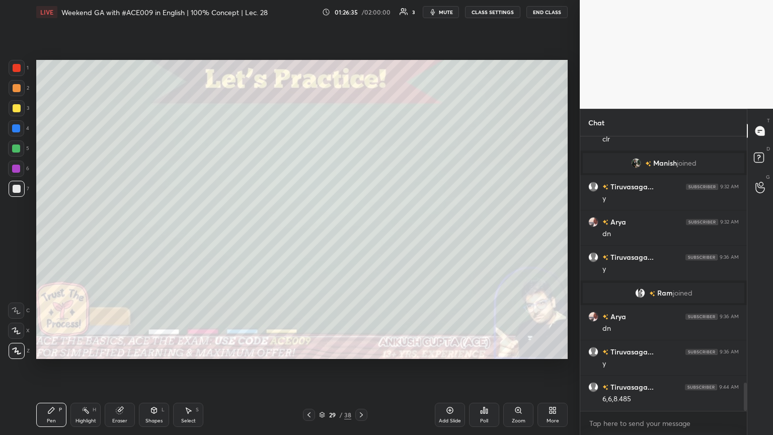
click at [304, 236] on div at bounding box center [309, 415] width 12 height 12
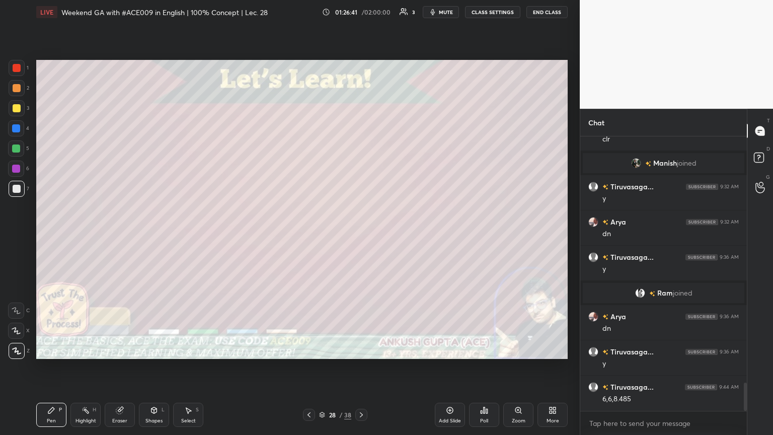
click at [361, 236] on icon at bounding box center [361, 415] width 8 height 8
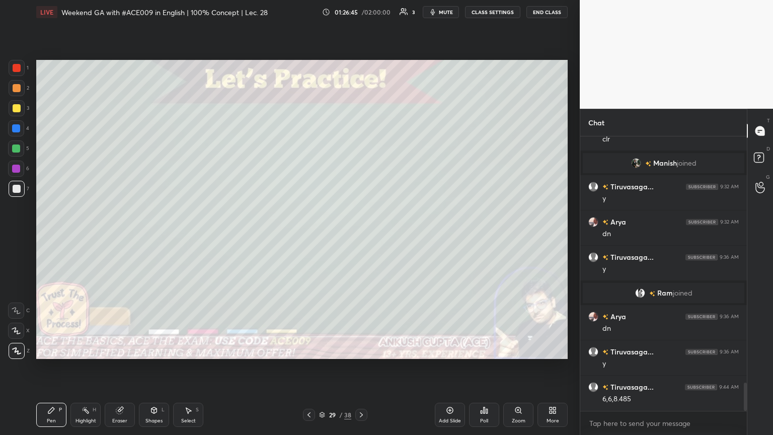
click at [309, 236] on icon at bounding box center [309, 415] width 8 height 8
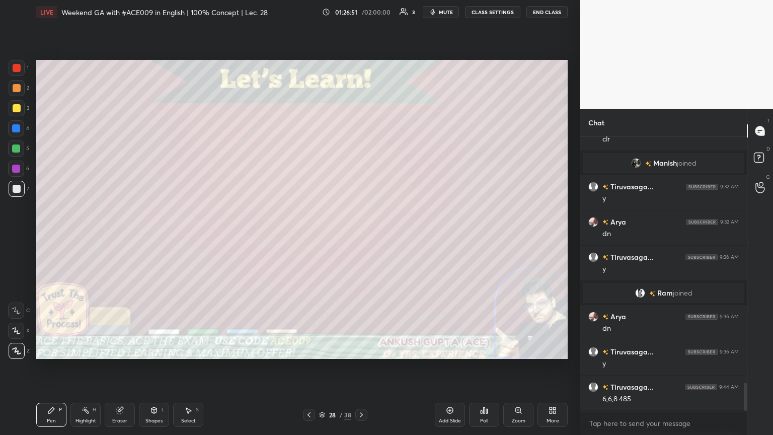
click at [361, 236] on icon at bounding box center [361, 415] width 8 height 8
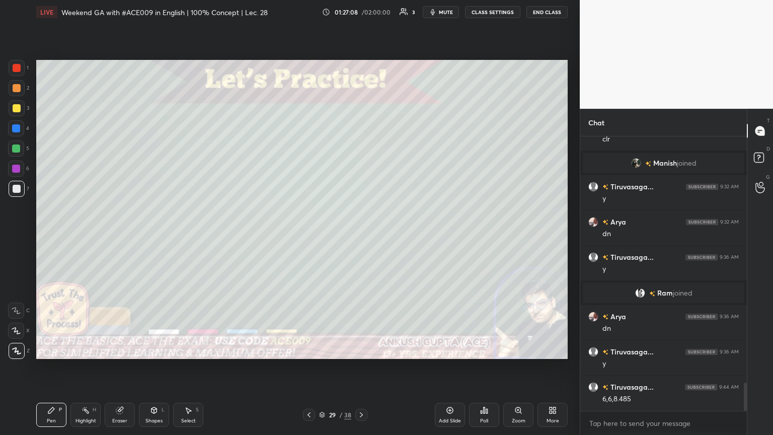
click at [21, 135] on div at bounding box center [16, 128] width 16 height 16
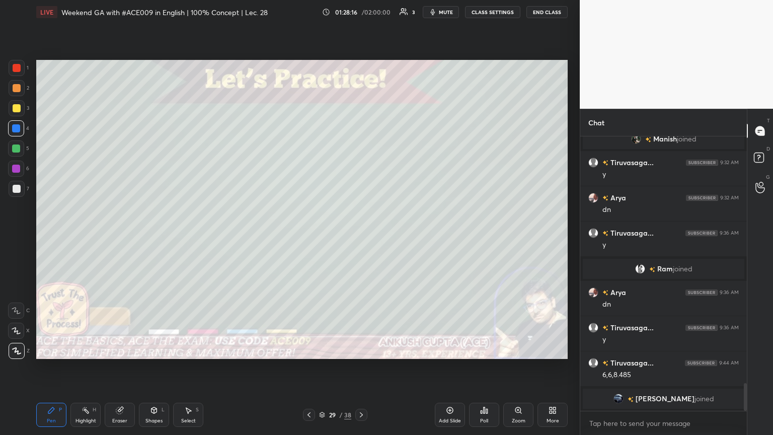
scroll to position [2440, 0]
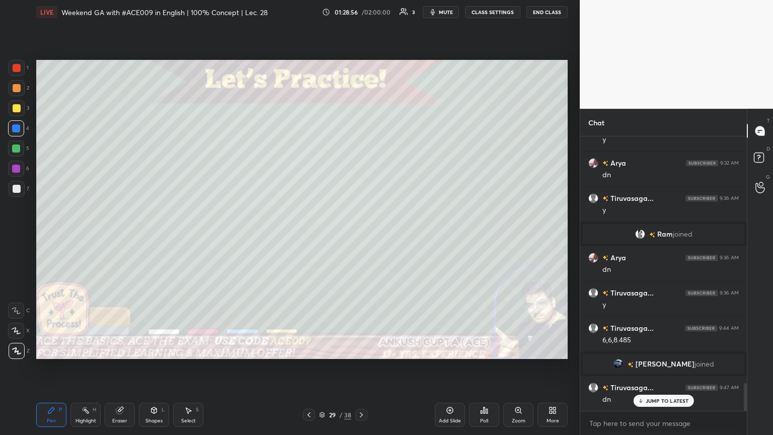
click at [361, 236] on icon at bounding box center [361, 415] width 8 height 8
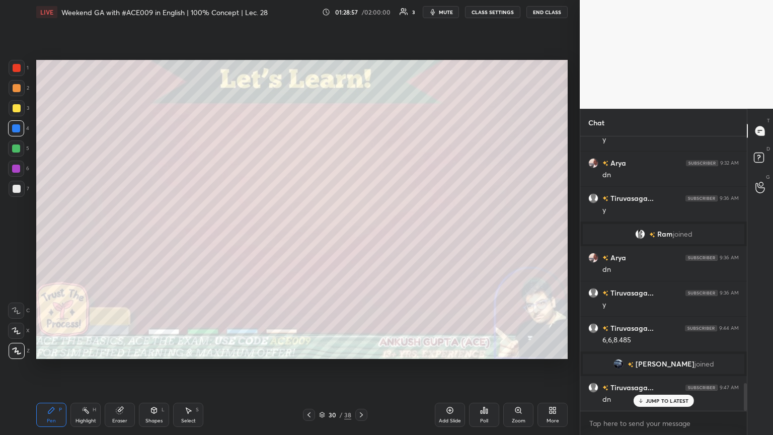
click at [15, 188] on div at bounding box center [17, 189] width 8 height 8
click at [149, 236] on div "Shapes L" at bounding box center [154, 415] width 30 height 24
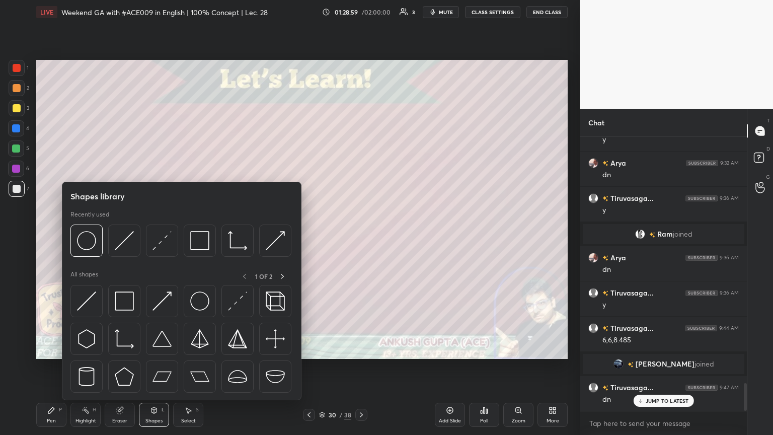
click at [123, 236] on img at bounding box center [124, 240] width 19 height 19
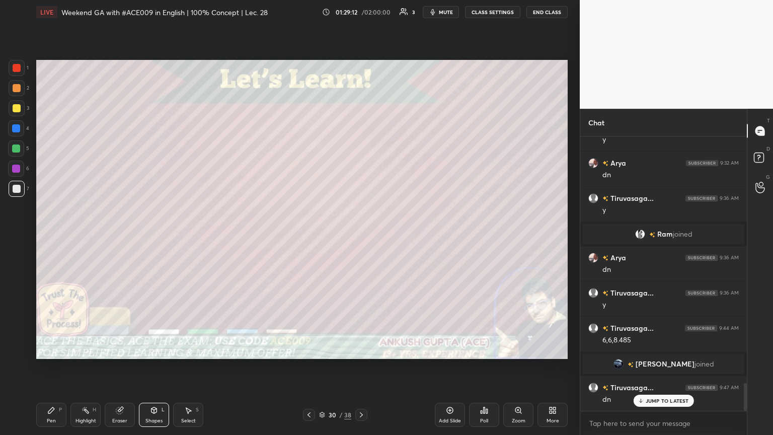
click at [54, 236] on icon at bounding box center [51, 410] width 8 height 8
click at [16, 113] on div at bounding box center [17, 108] width 16 height 16
click at [145, 236] on div "Shapes L" at bounding box center [154, 415] width 30 height 24
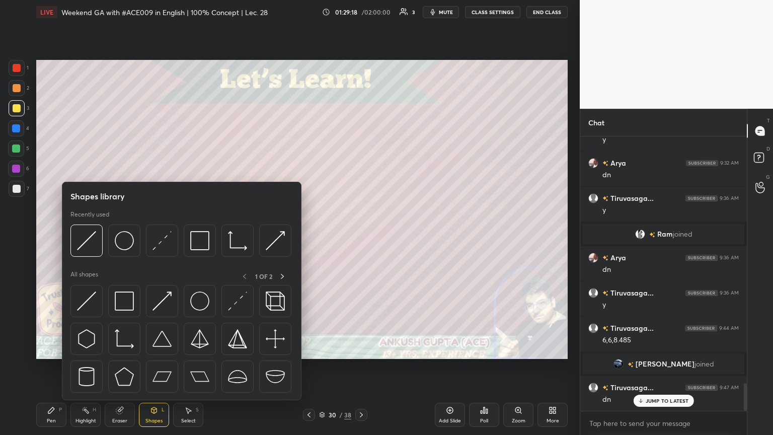
click at [267, 236] on img at bounding box center [275, 240] width 19 height 19
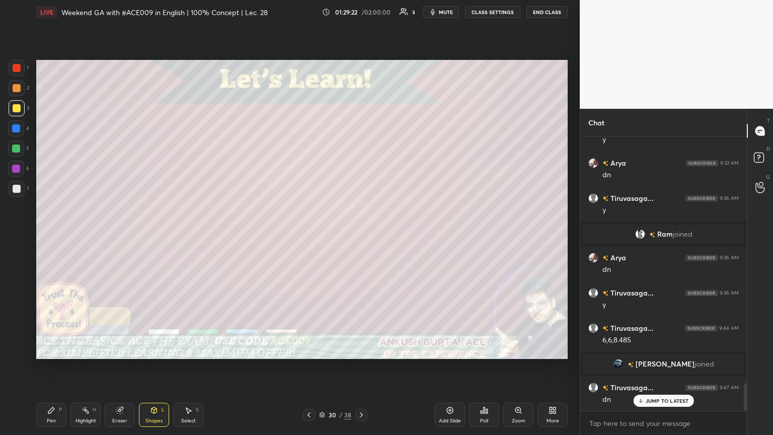
click at [118, 236] on div "Eraser" at bounding box center [119, 420] width 15 height 5
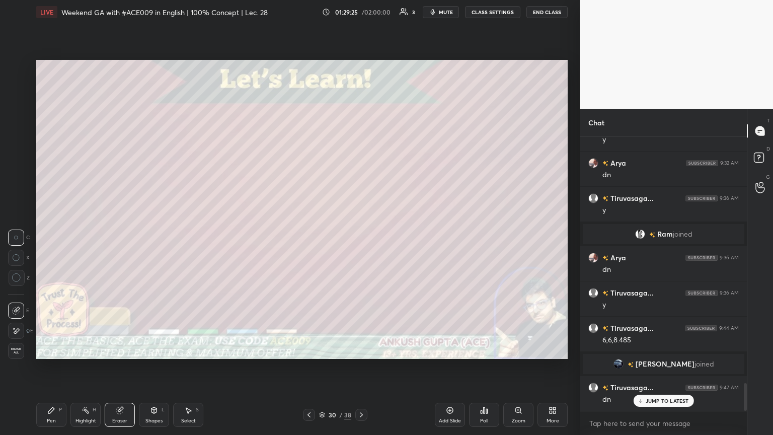
click at [51, 236] on icon at bounding box center [51, 410] width 8 height 8
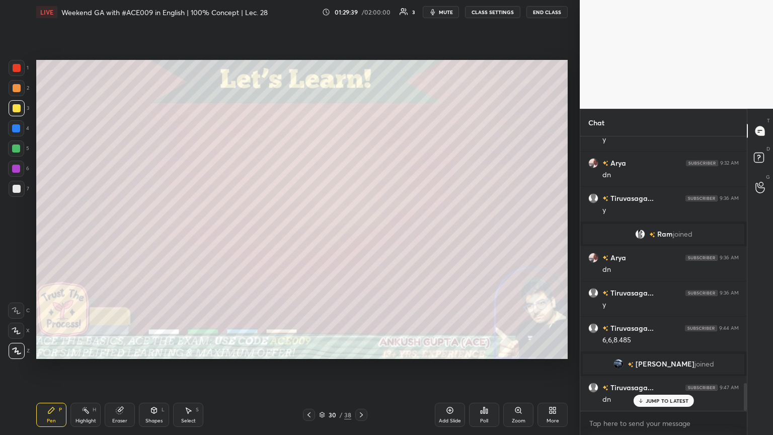
click at [15, 130] on div at bounding box center [16, 128] width 8 height 8
click at [16, 151] on div at bounding box center [16, 148] width 8 height 8
click at [112, 236] on div "Eraser" at bounding box center [120, 415] width 30 height 24
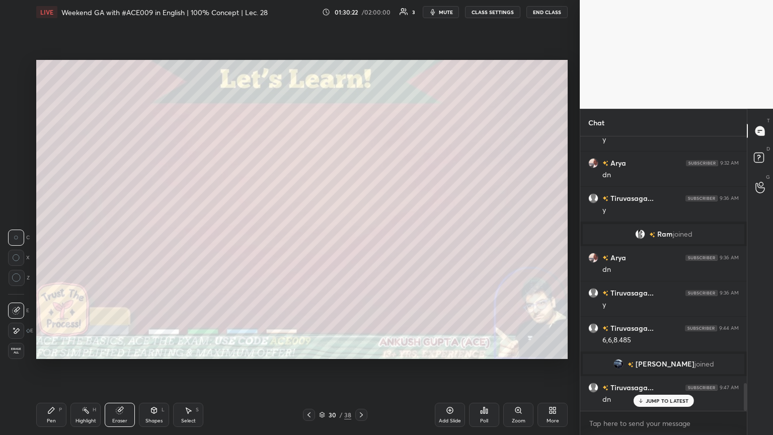
click at [20, 236] on div at bounding box center [16, 331] width 16 height 16
click at [47, 236] on div "Pen P" at bounding box center [51, 415] width 30 height 24
click at [361, 236] on icon at bounding box center [361, 415] width 8 height 8
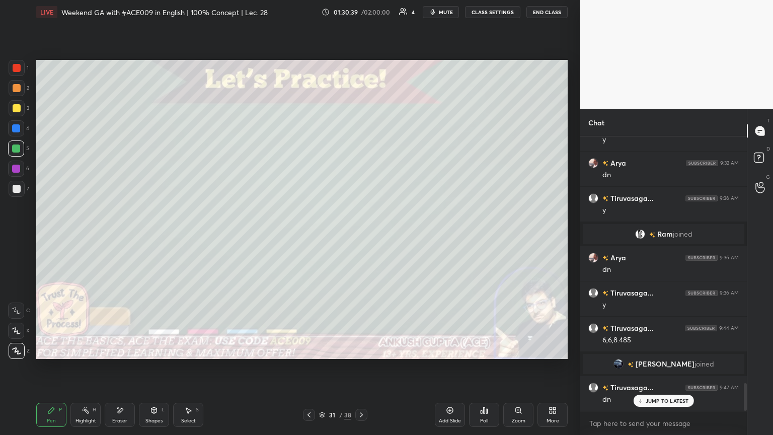
click at [13, 109] on div at bounding box center [17, 108] width 8 height 8
click at [16, 191] on div at bounding box center [17, 189] width 8 height 8
click at [307, 236] on icon at bounding box center [309, 415] width 8 height 8
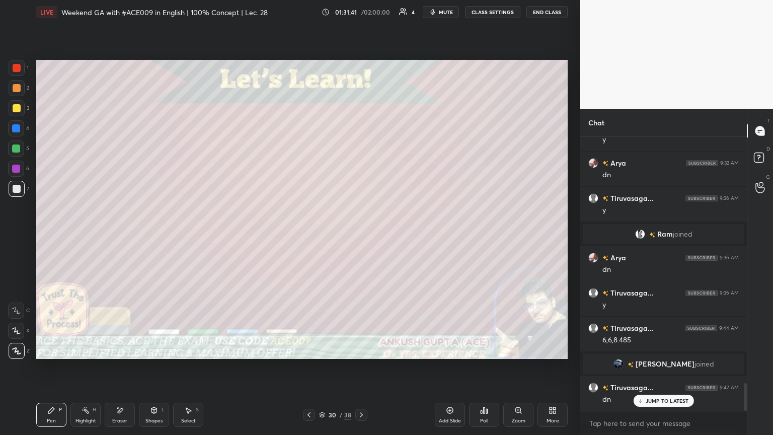
click at [13, 105] on div at bounding box center [17, 108] width 8 height 8
click at [185, 236] on div "Select S" at bounding box center [188, 415] width 30 height 24
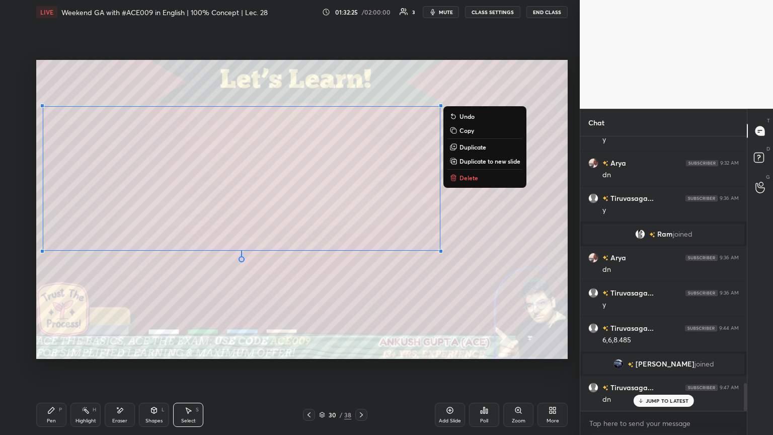
click at [50, 236] on div "Pen P" at bounding box center [51, 415] width 30 height 24
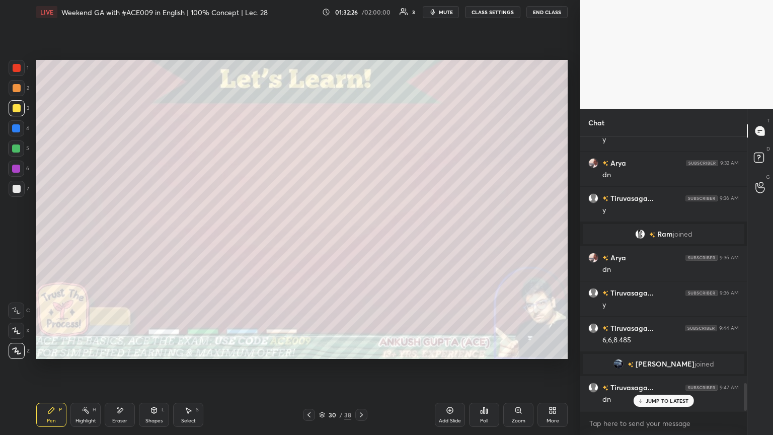
click at [13, 187] on div at bounding box center [17, 189] width 8 height 8
click at [313, 236] on div at bounding box center [309, 415] width 12 height 12
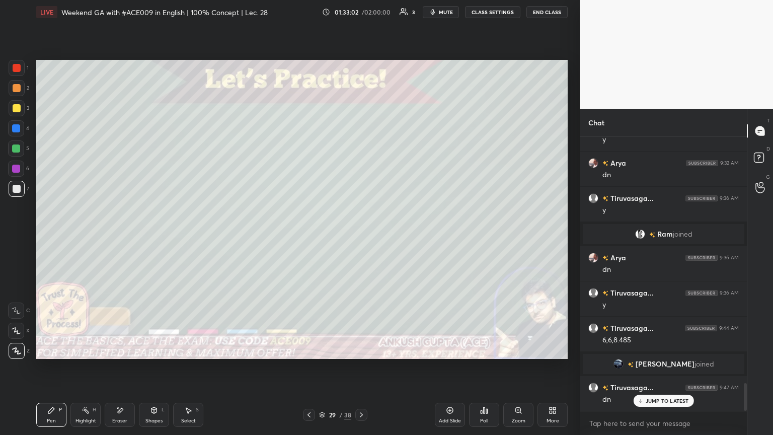
click at [312, 236] on icon at bounding box center [309, 415] width 8 height 8
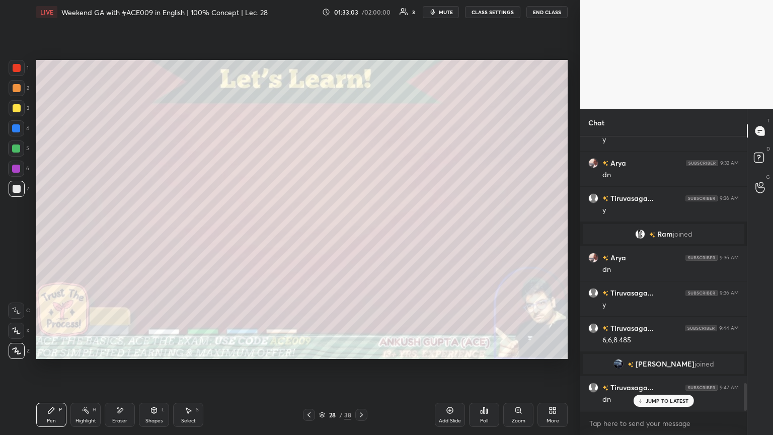
click at [312, 236] on icon at bounding box center [309, 415] width 8 height 8
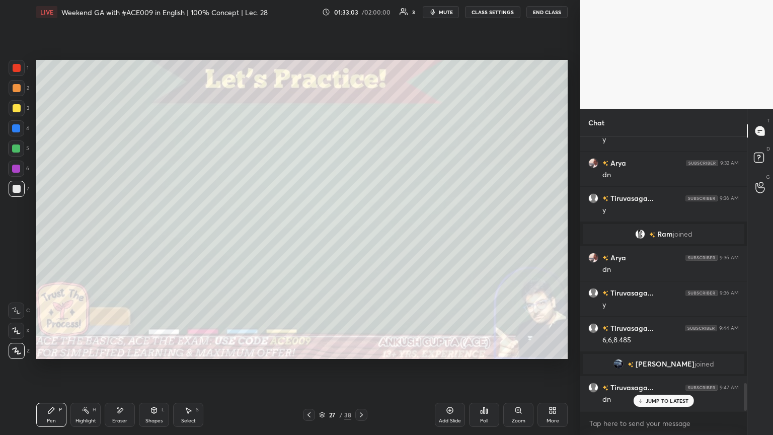
click at [312, 236] on icon at bounding box center [309, 415] width 8 height 8
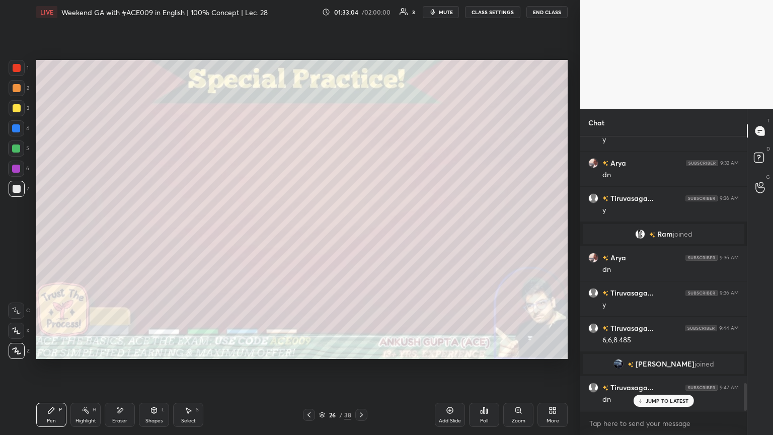
click at [312, 236] on icon at bounding box center [309, 415] width 8 height 8
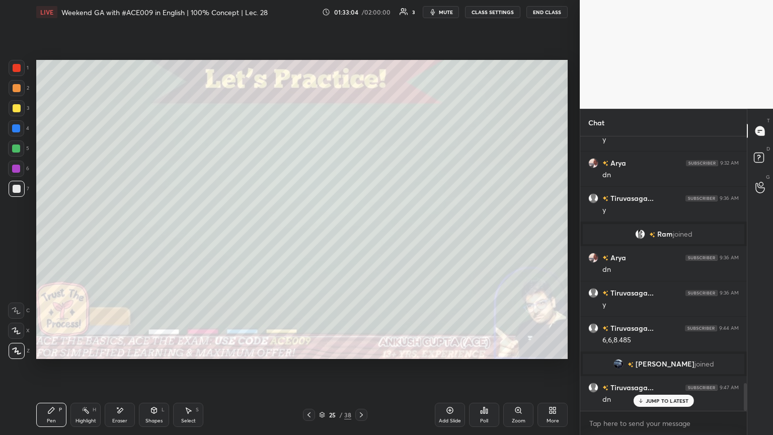
click at [312, 236] on icon at bounding box center [309, 415] width 8 height 8
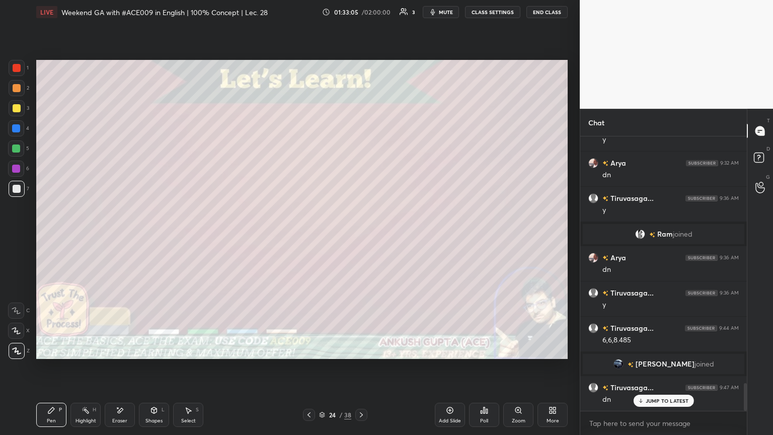
click at [312, 236] on icon at bounding box center [309, 415] width 8 height 8
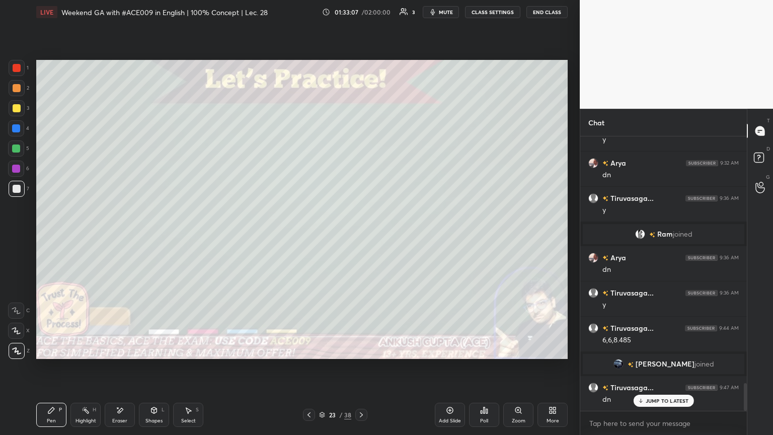
click at [361, 236] on icon at bounding box center [361, 415] width 8 height 8
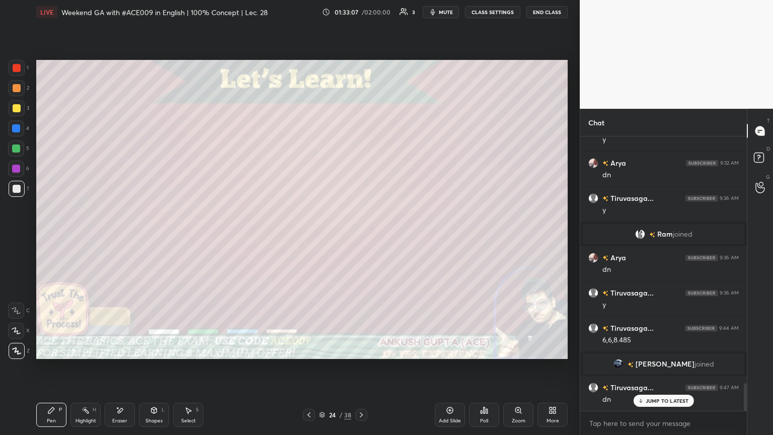
click at [361, 236] on icon at bounding box center [361, 415] width 8 height 8
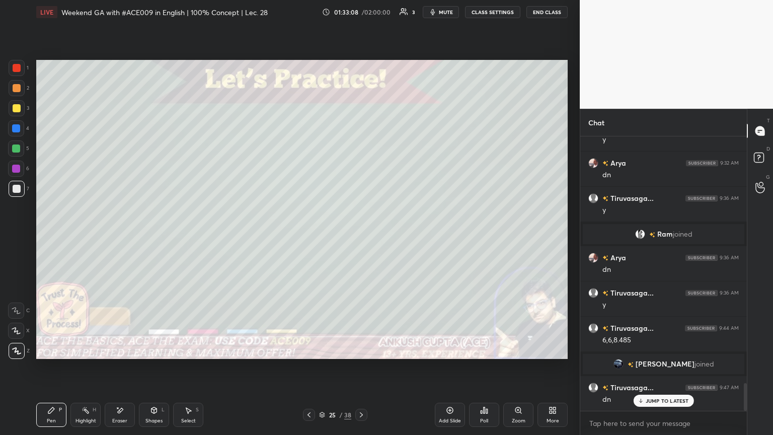
click at [361, 236] on icon at bounding box center [361, 415] width 8 height 8
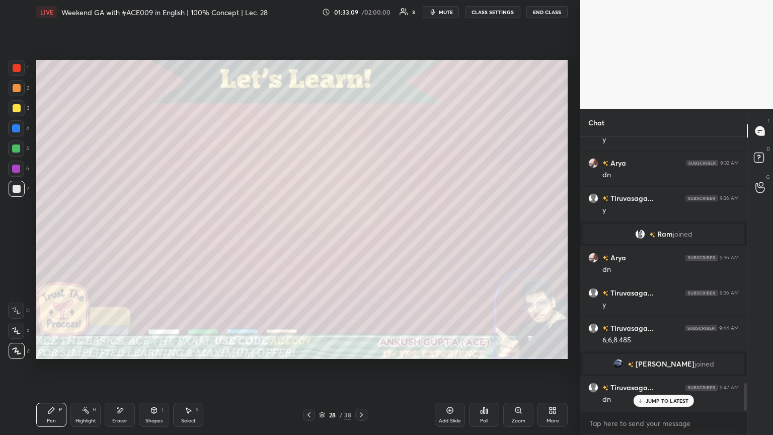
click at [361, 236] on icon at bounding box center [361, 415] width 8 height 8
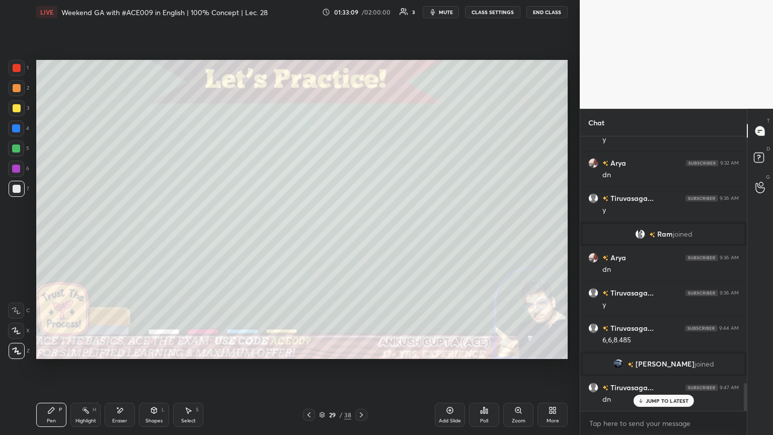
click at [361, 236] on icon at bounding box center [361, 415] width 8 height 8
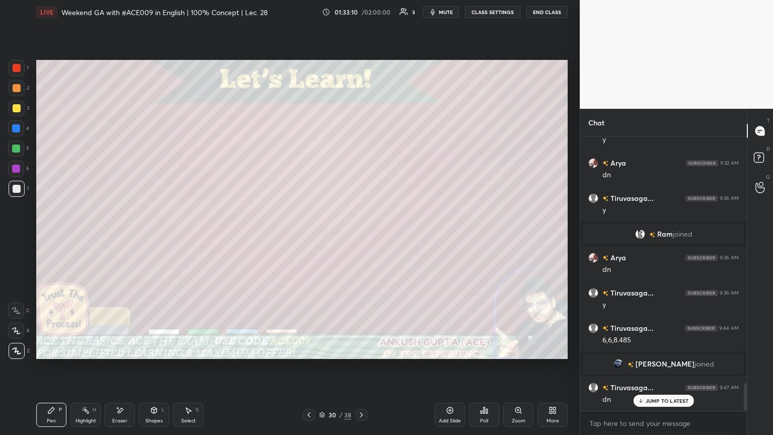
click at [361, 236] on icon at bounding box center [361, 415] width 8 height 8
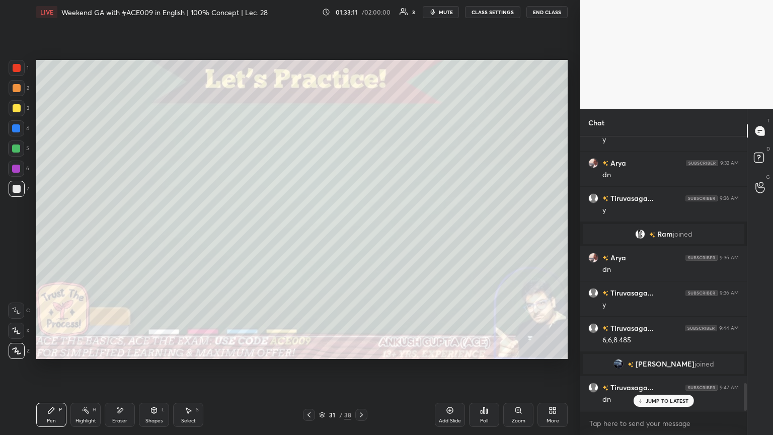
click at [361, 236] on icon at bounding box center [361, 415] width 8 height 8
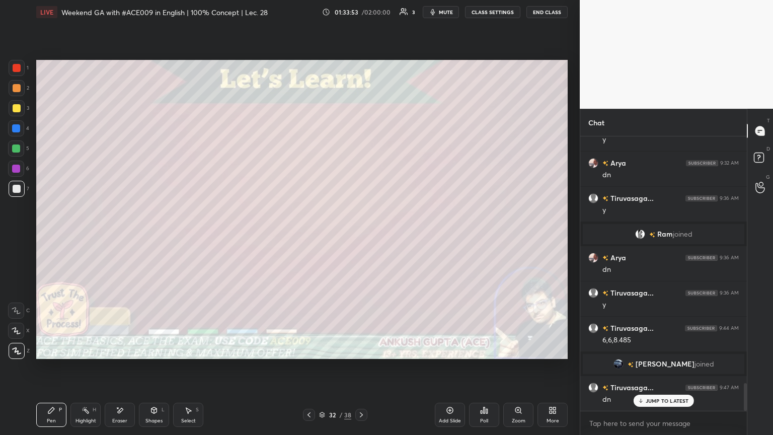
click at [16, 145] on div at bounding box center [16, 148] width 8 height 8
click at [117, 236] on icon at bounding box center [120, 410] width 8 height 9
click at [41, 236] on div "Pen P" at bounding box center [51, 415] width 30 height 24
click at [119, 236] on icon at bounding box center [121, 410] width 6 height 5
click at [53, 236] on icon at bounding box center [51, 410] width 6 height 6
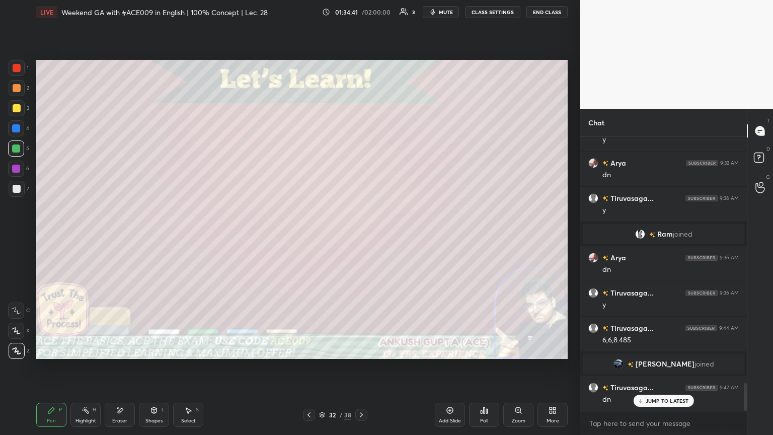
click at [305, 236] on icon at bounding box center [309, 415] width 8 height 8
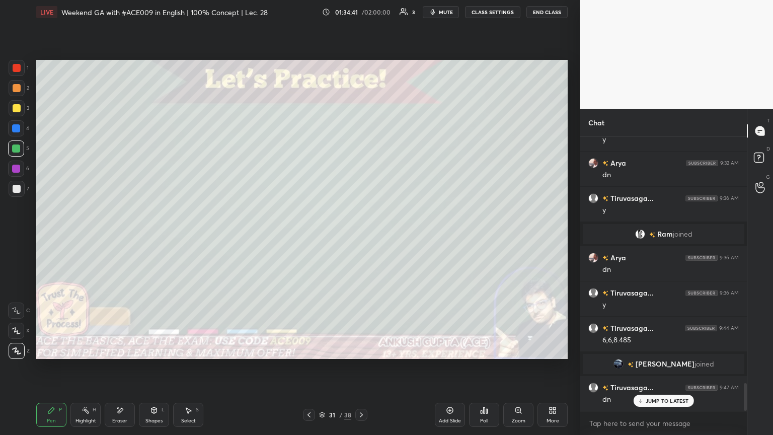
click at [85, 236] on div "Highlight" at bounding box center [85, 420] width 21 height 5
click at [312, 236] on icon at bounding box center [309, 415] width 8 height 8
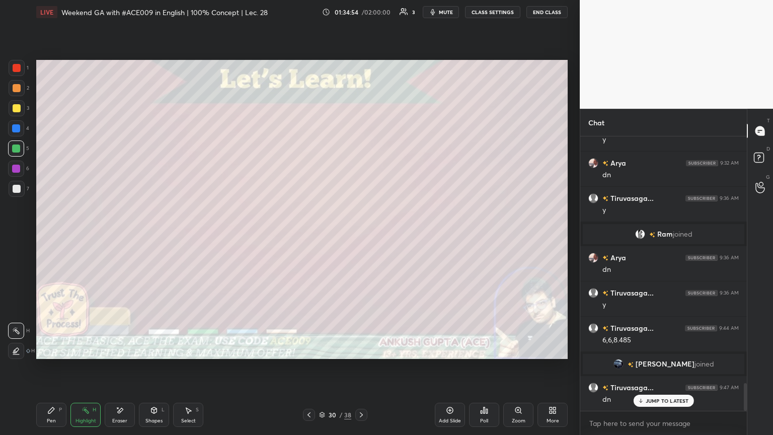
click at [361, 236] on icon at bounding box center [361, 414] width 3 height 5
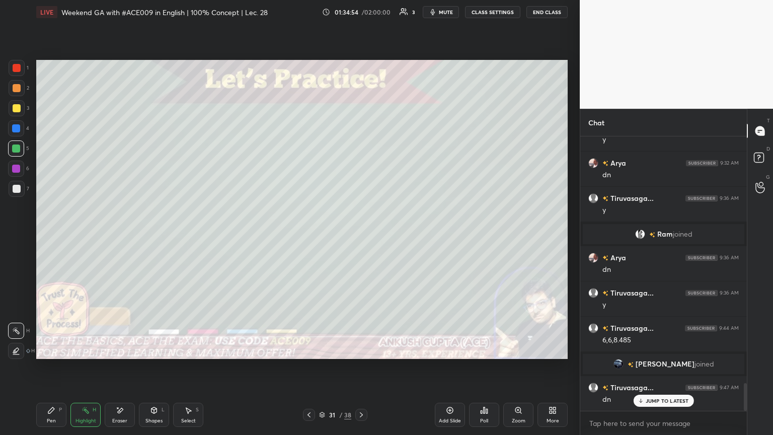
click at [361, 236] on icon at bounding box center [361, 415] width 8 height 8
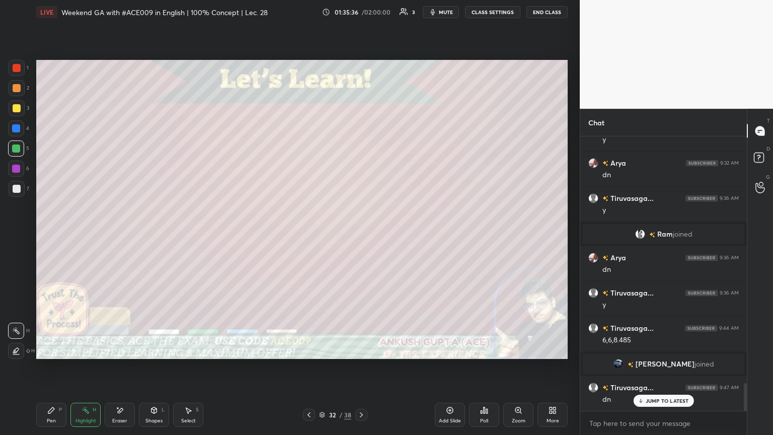
click at [357, 236] on icon at bounding box center [361, 415] width 8 height 8
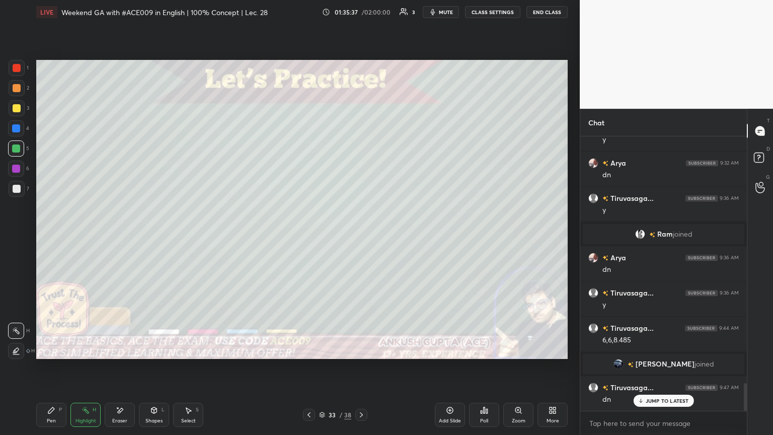
click at [17, 117] on div "3" at bounding box center [19, 110] width 21 height 20
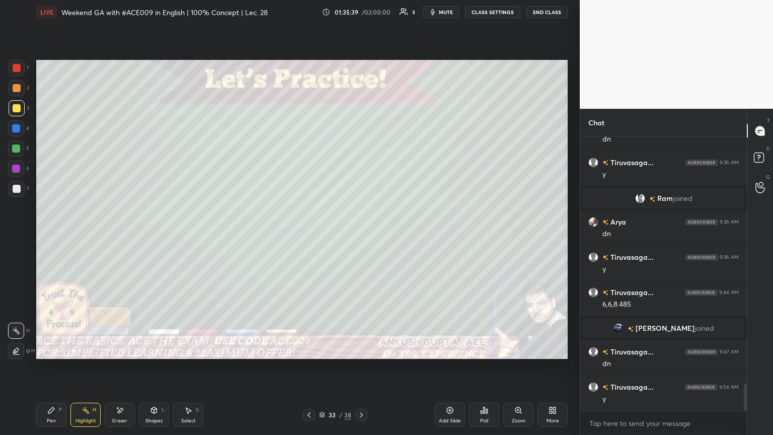
click at [59, 236] on div "P" at bounding box center [60, 409] width 3 height 5
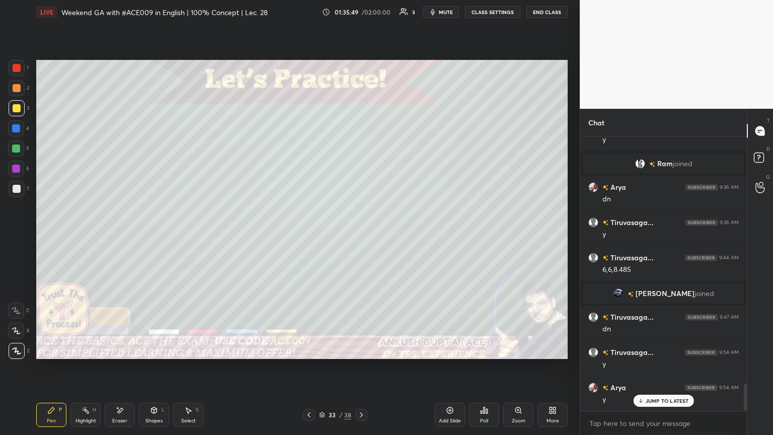
click at [117, 236] on icon at bounding box center [120, 410] width 8 height 9
click at [50, 236] on div "Pen P" at bounding box center [51, 415] width 30 height 24
click at [15, 129] on div at bounding box center [16, 128] width 8 height 8
click at [17, 189] on div at bounding box center [17, 189] width 8 height 8
click at [187, 236] on icon at bounding box center [189, 411] width 6 height 6
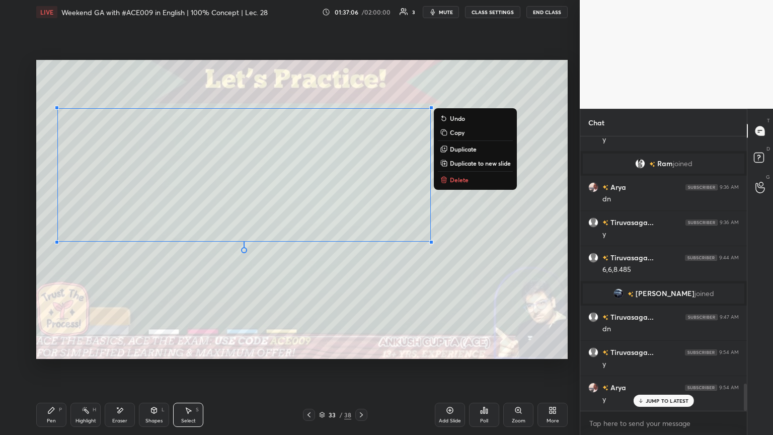
click at [58, 236] on div "Pen P" at bounding box center [51, 415] width 30 height 24
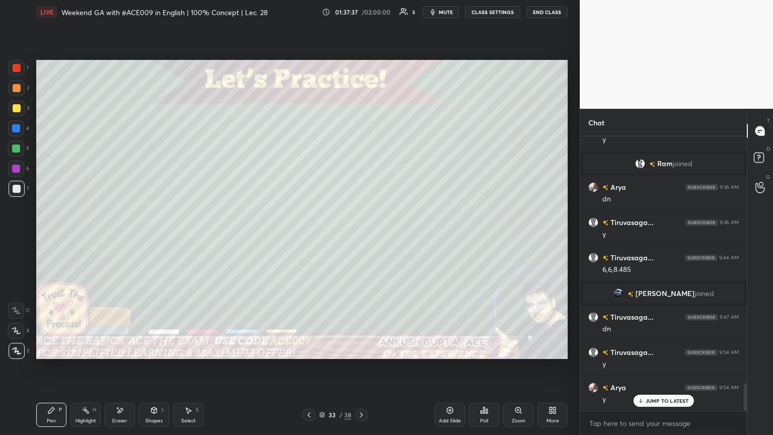
click at [21, 103] on div at bounding box center [17, 108] width 16 height 16
click at [20, 83] on div at bounding box center [17, 88] width 16 height 16
click at [307, 236] on icon at bounding box center [309, 415] width 8 height 8
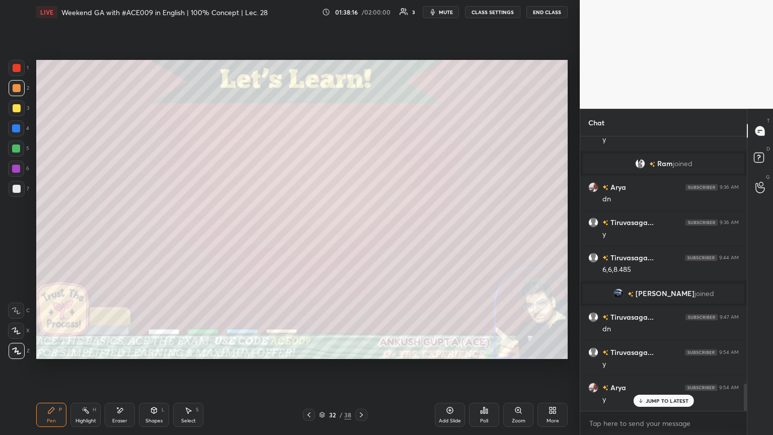
click at [306, 236] on div at bounding box center [309, 415] width 12 height 12
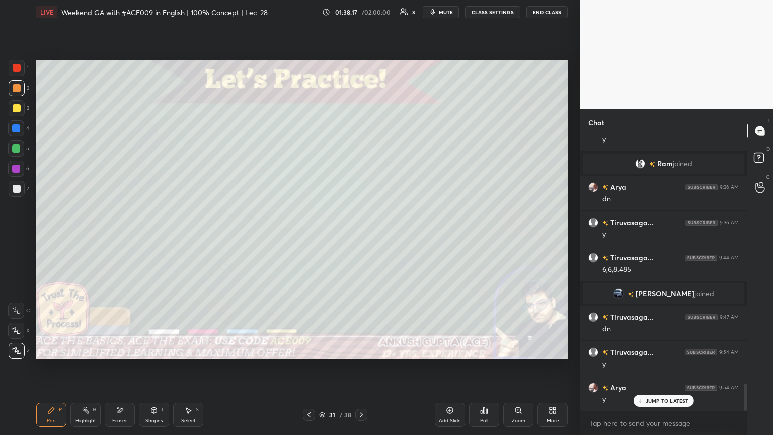
click at [310, 236] on icon at bounding box center [309, 415] width 8 height 8
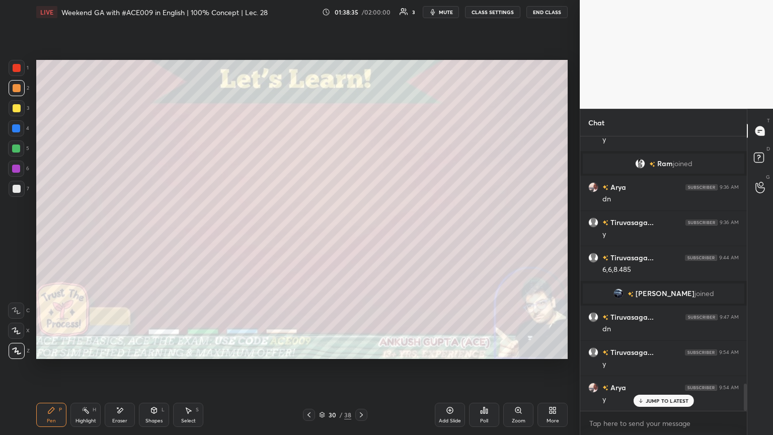
click at [361, 236] on icon at bounding box center [361, 414] width 3 height 5
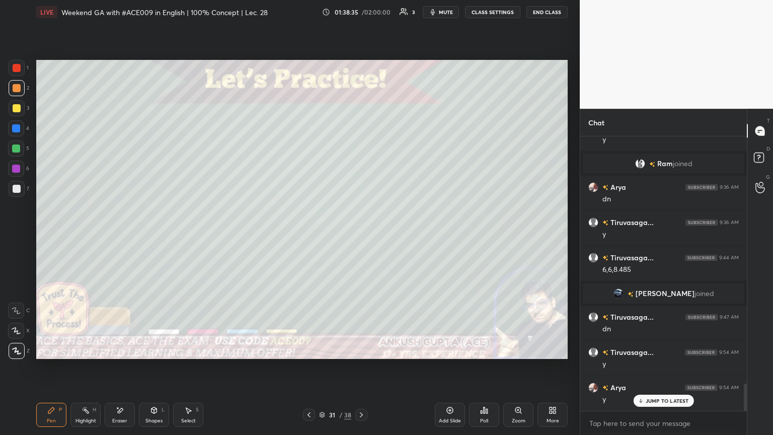
click at [361, 236] on icon at bounding box center [361, 415] width 8 height 8
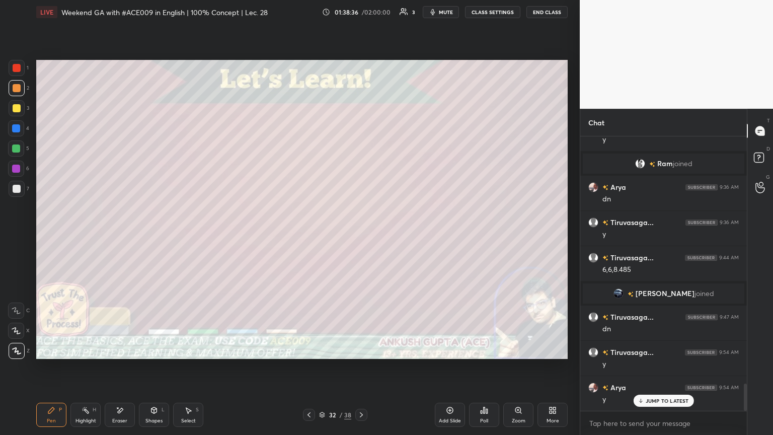
click at [361, 236] on icon at bounding box center [361, 415] width 8 height 8
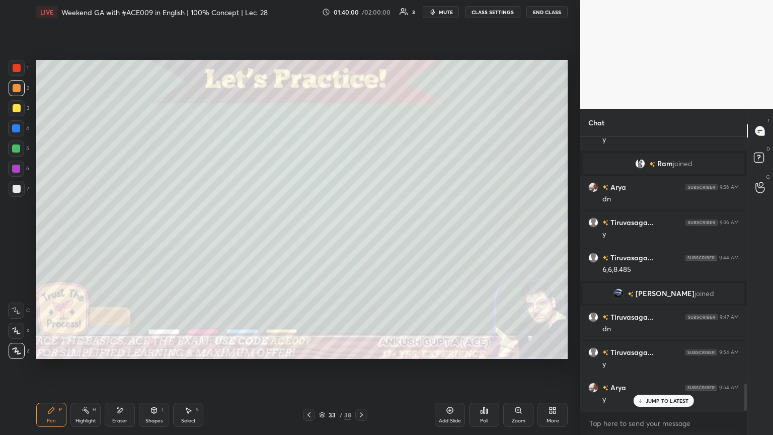
click at [13, 186] on div at bounding box center [17, 189] width 8 height 8
click at [361, 236] on icon at bounding box center [361, 415] width 8 height 8
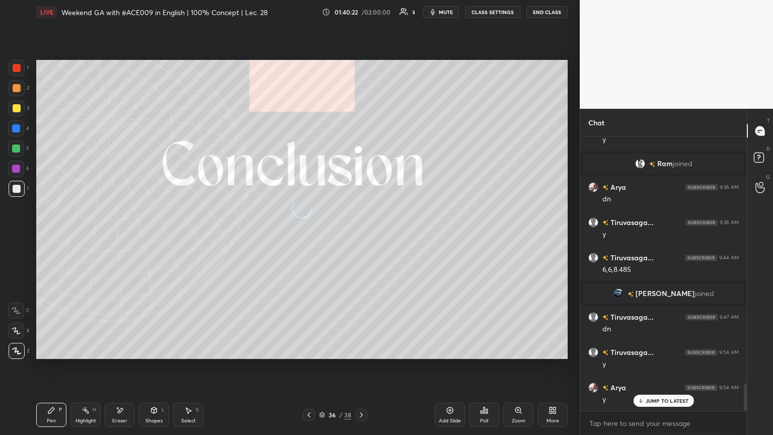
click at [361, 236] on icon at bounding box center [361, 415] width 8 height 8
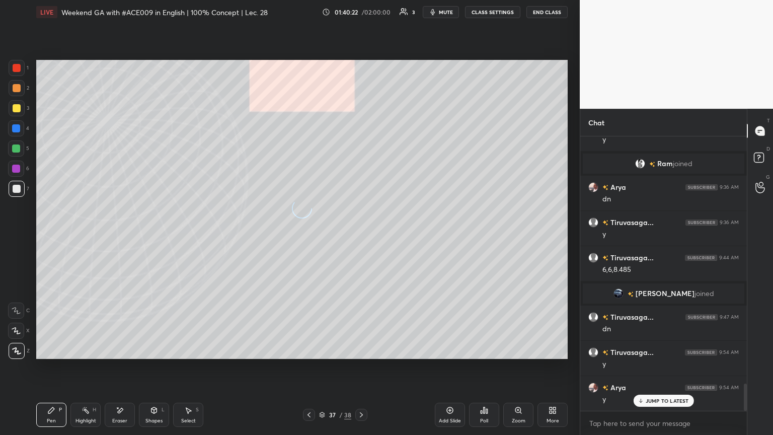
click at [361, 236] on icon at bounding box center [361, 415] width 8 height 8
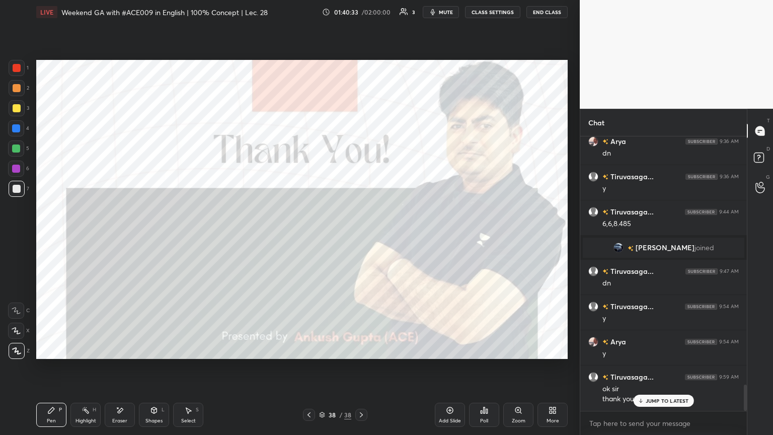
scroll to position [2591, 0]
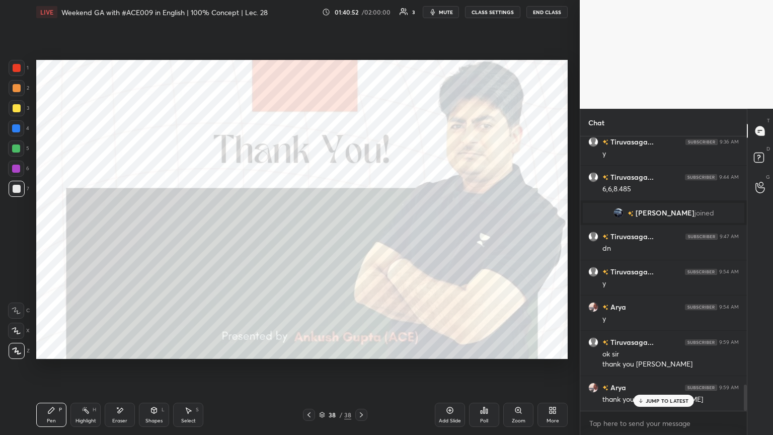
click at [361, 9] on button "End Class" at bounding box center [546, 12] width 41 height 12
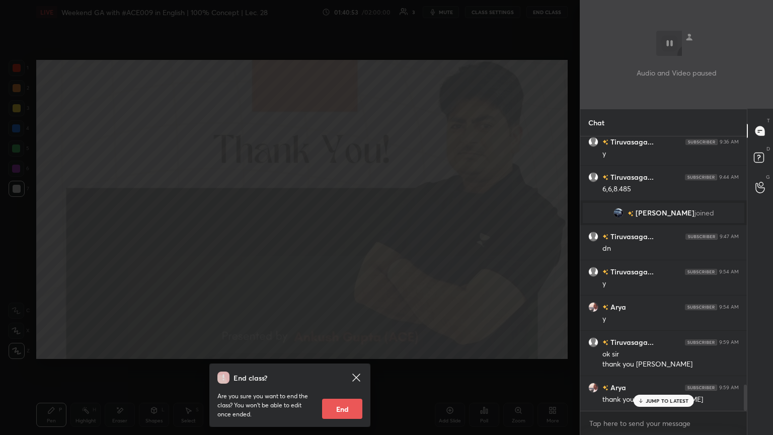
click at [338, 236] on button "End" at bounding box center [342, 409] width 40 height 20
type textarea "x"
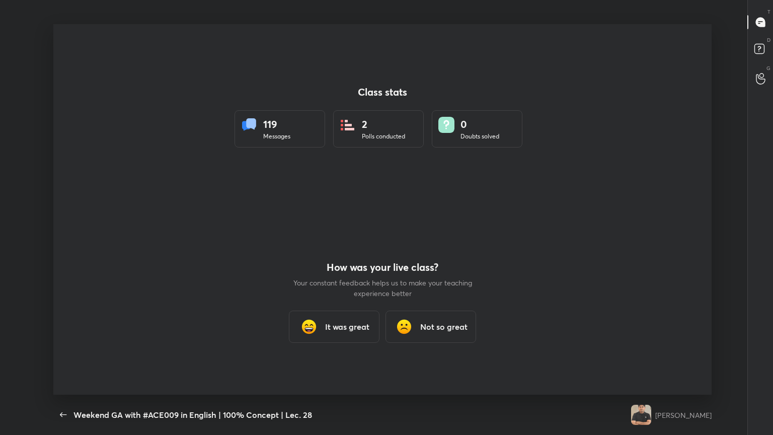
scroll to position [0, 0]
click at [329, 236] on h3 "It was great" at bounding box center [347, 327] width 44 height 12
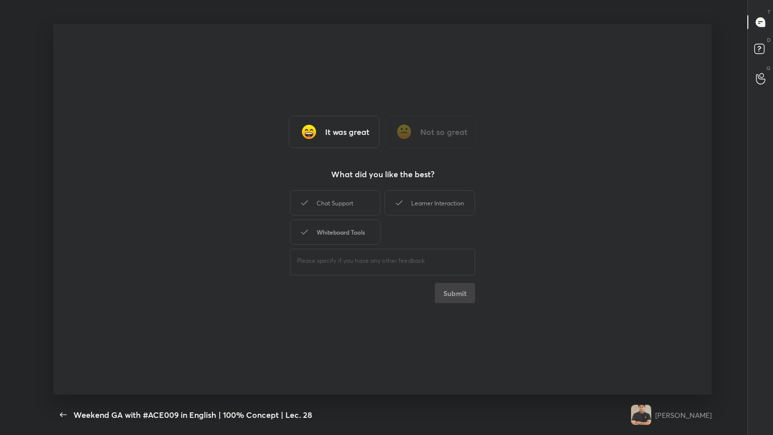
click at [334, 220] on div "Whiteboard Tools" at bounding box center [335, 231] width 91 height 25
click at [352, 205] on div "Chat Support" at bounding box center [335, 202] width 91 height 25
click at [361, 198] on div "Learner Interaction" at bounding box center [429, 202] width 91 height 25
click at [361, 236] on button "Submit" at bounding box center [455, 293] width 40 height 20
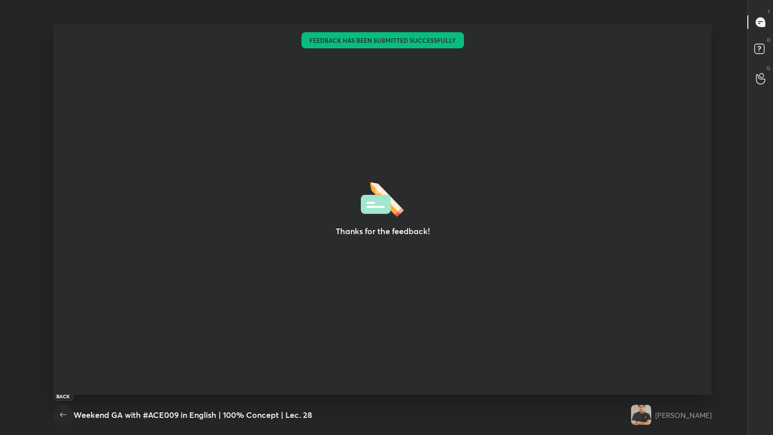
click at [61, 236] on icon "button" at bounding box center [63, 415] width 12 height 12
